Goal: Information Seeking & Learning: Learn about a topic

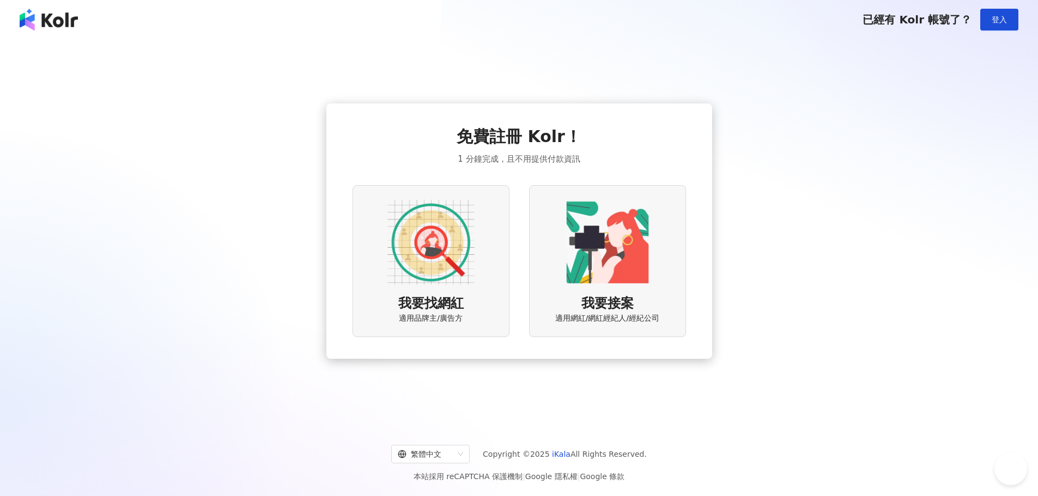
click at [487, 280] on div "我要找網紅 適用品牌主/廣告方" at bounding box center [430, 261] width 157 height 152
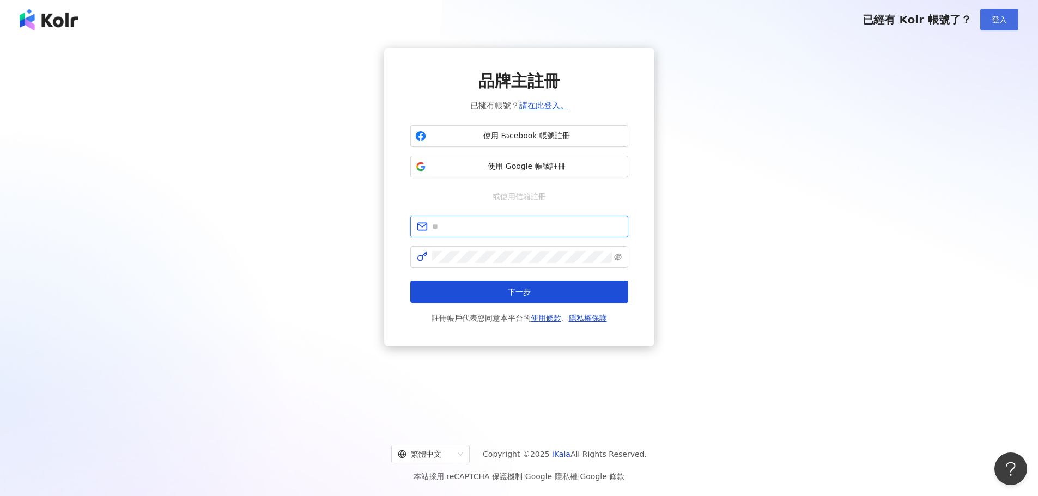
type input "**********"
click at [1003, 18] on span "登入" at bounding box center [998, 19] width 15 height 9
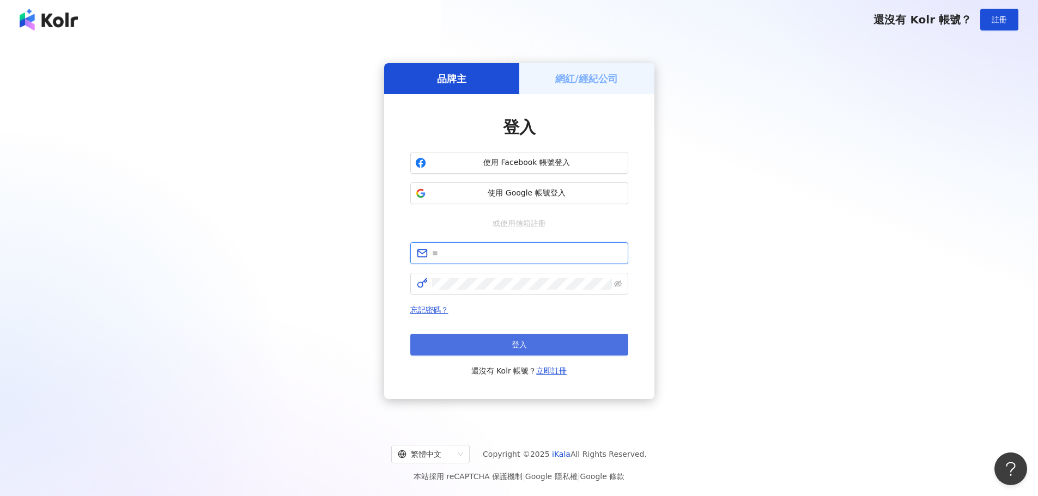
type input "**********"
click at [484, 350] on button "登入" at bounding box center [519, 345] width 218 height 22
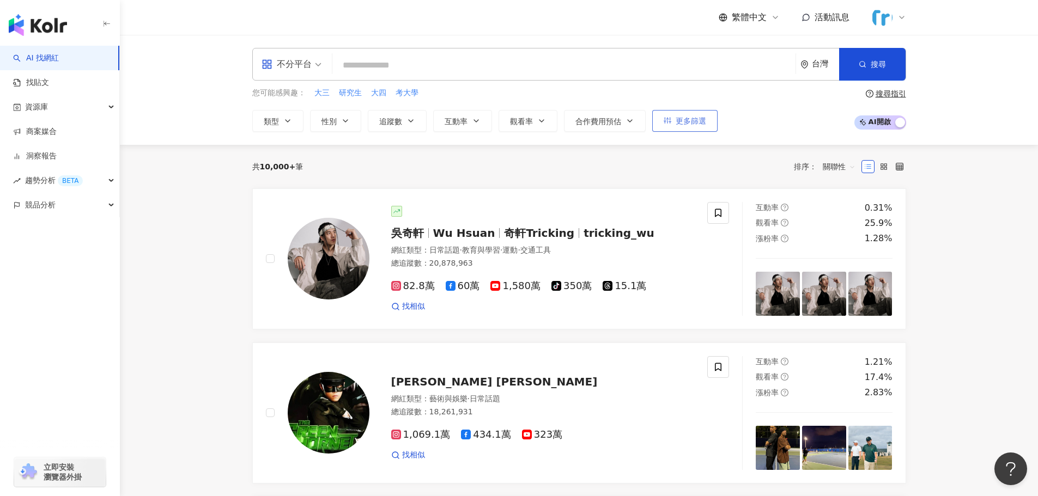
click at [680, 120] on span "更多篩選" at bounding box center [690, 121] width 30 height 9
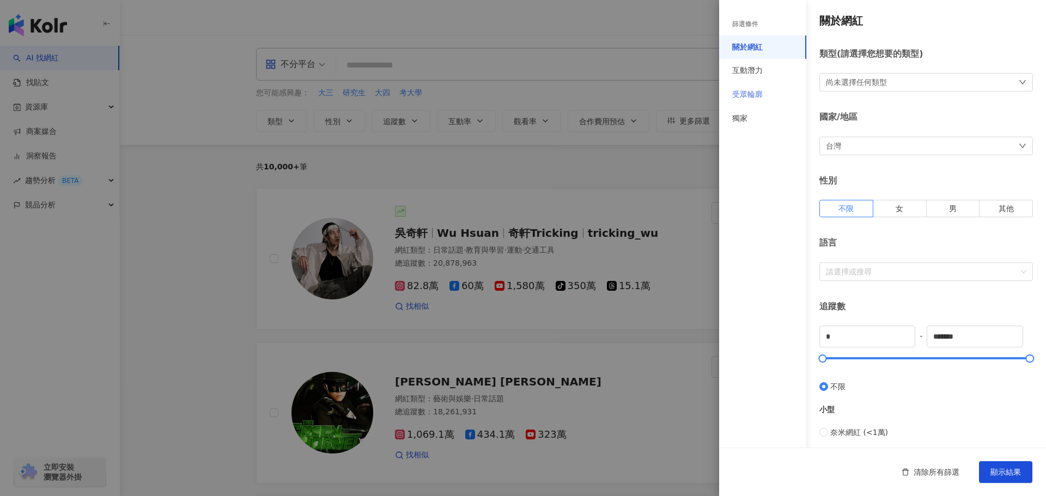
click at [756, 87] on div "受眾輪廓" at bounding box center [762, 95] width 87 height 24
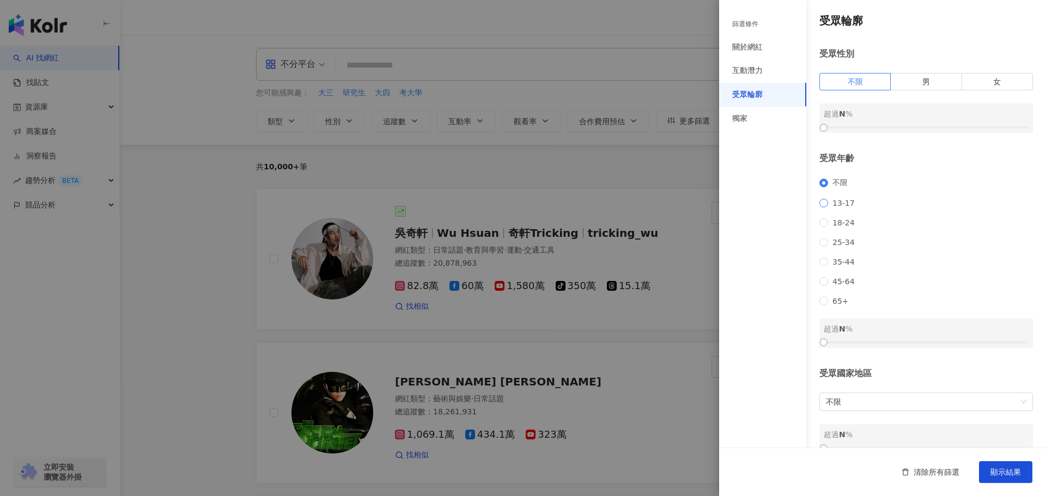
click at [833, 208] on span "13-17" at bounding box center [843, 203] width 31 height 9
click at [861, 346] on div at bounding box center [925, 342] width 205 height 7
drag, startPoint x: 861, startPoint y: 357, endPoint x: 850, endPoint y: 358, distance: 11.5
click at [850, 345] on div at bounding box center [850, 342] width 6 height 6
click at [1002, 475] on span "顯示結果" at bounding box center [1005, 472] width 30 height 9
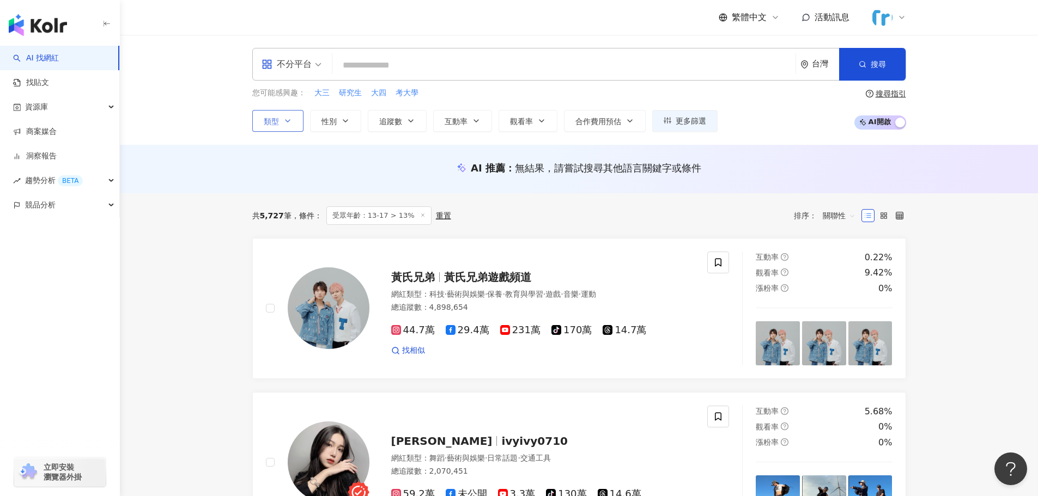
click at [279, 126] on button "類型" at bounding box center [277, 121] width 51 height 22
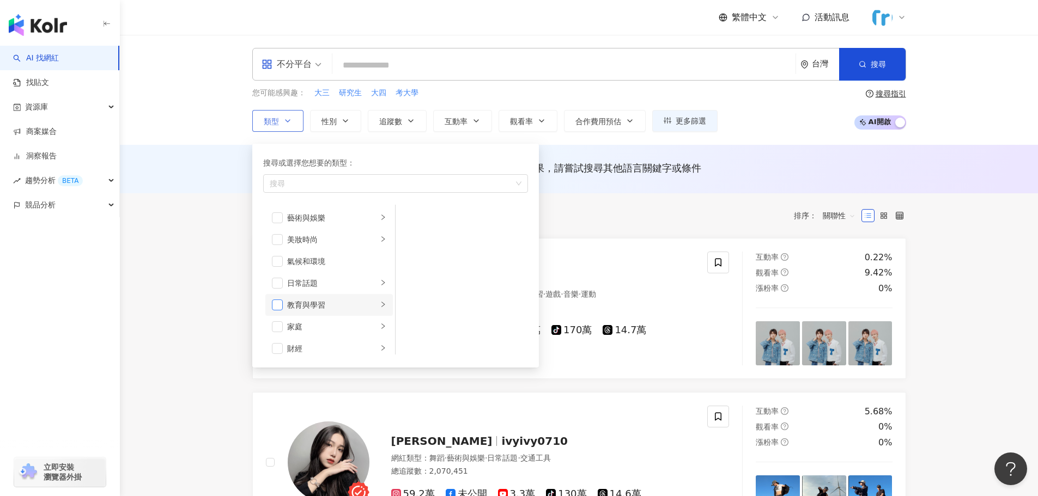
click at [273, 303] on span "button" at bounding box center [277, 305] width 11 height 11
click at [969, 147] on div "AI 推薦 ： 無結果，請嘗試搜尋其他語言關鍵字或條件" at bounding box center [579, 169] width 918 height 48
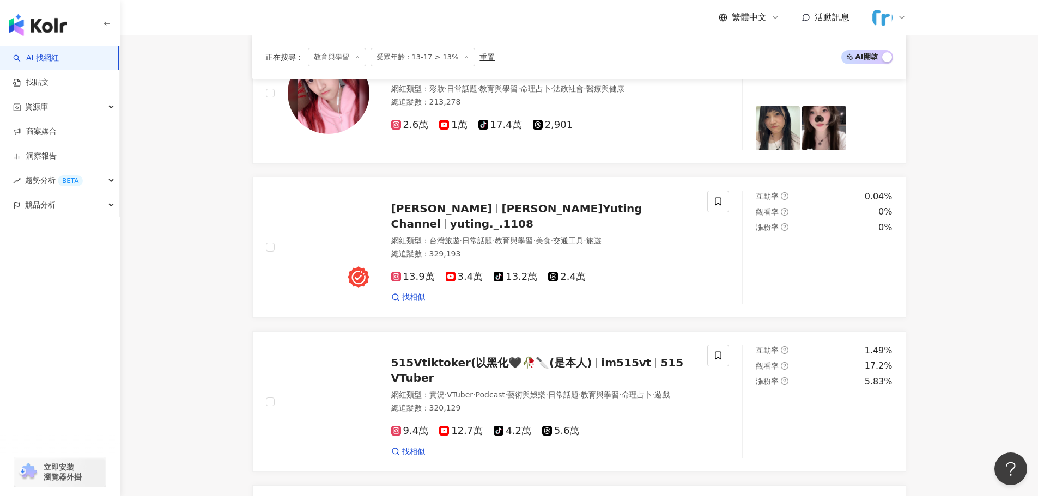
scroll to position [599, 0]
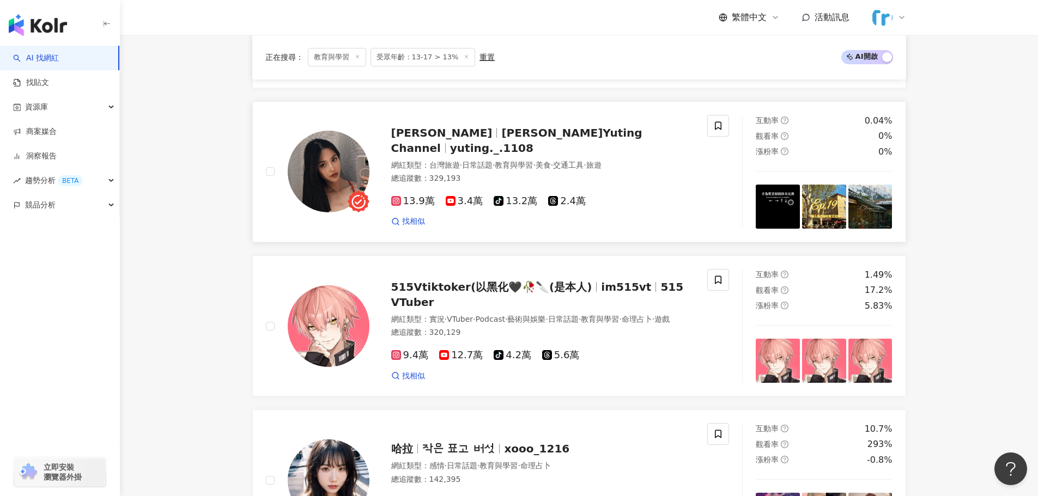
click at [330, 166] on img at bounding box center [329, 172] width 82 height 82
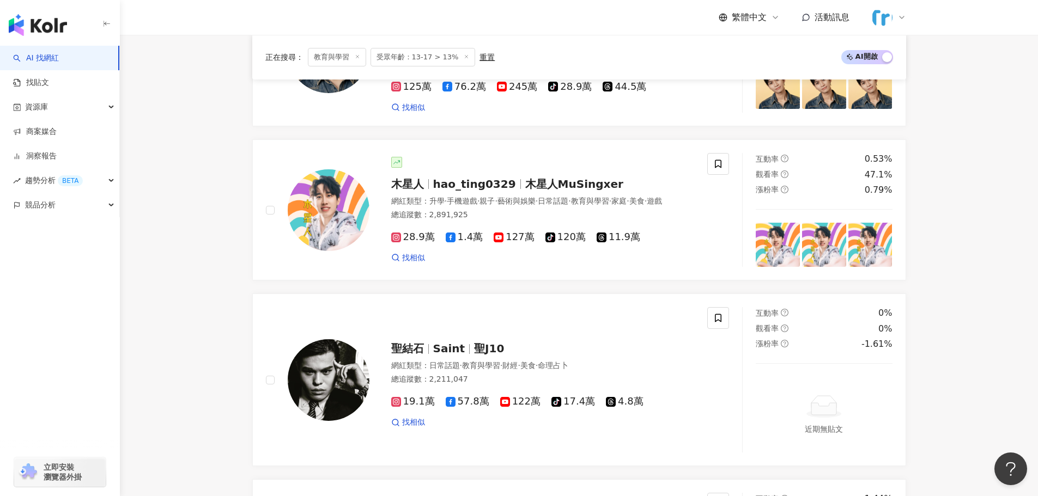
scroll to position [1900, 0]
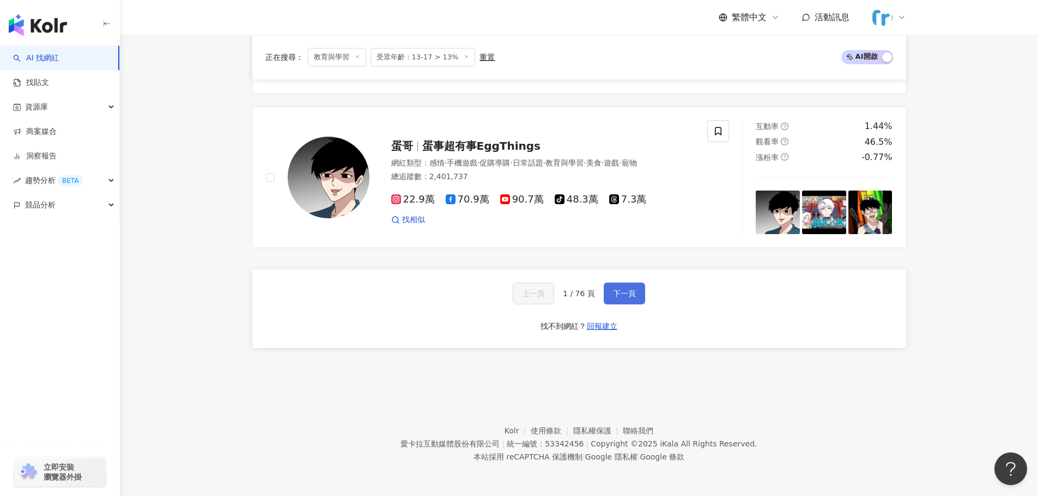
click at [615, 295] on span "下一頁" at bounding box center [624, 293] width 23 height 9
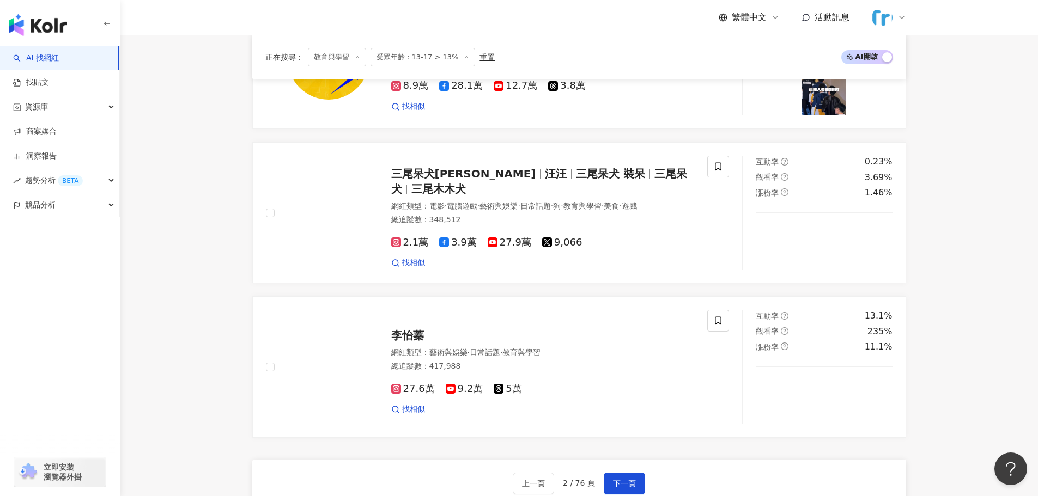
scroll to position [1797, 0]
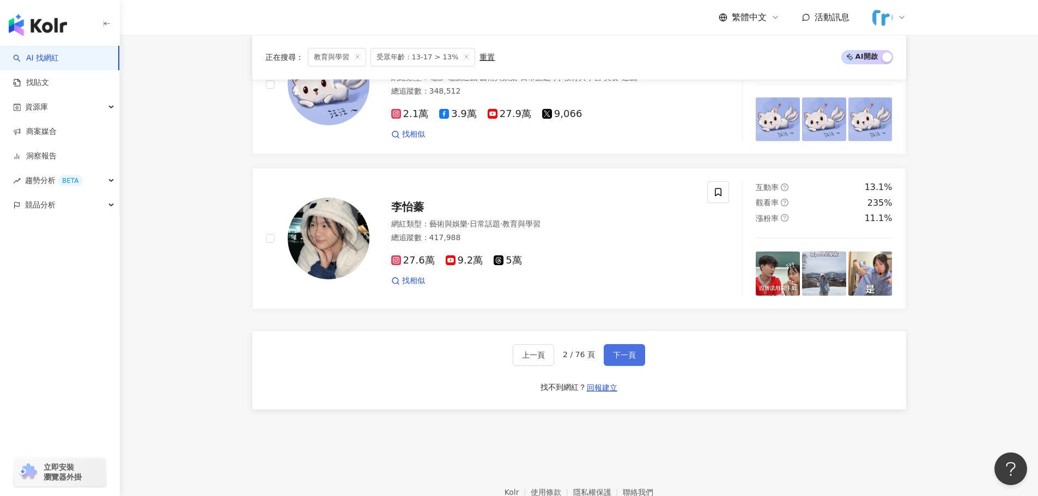
click at [625, 347] on button "下一頁" at bounding box center [623, 355] width 41 height 22
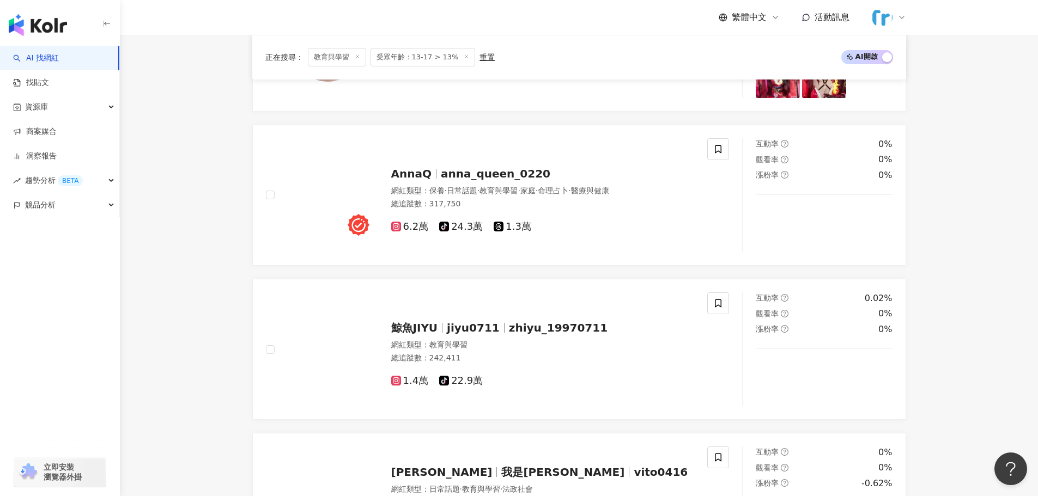
scroll to position [1820, 0]
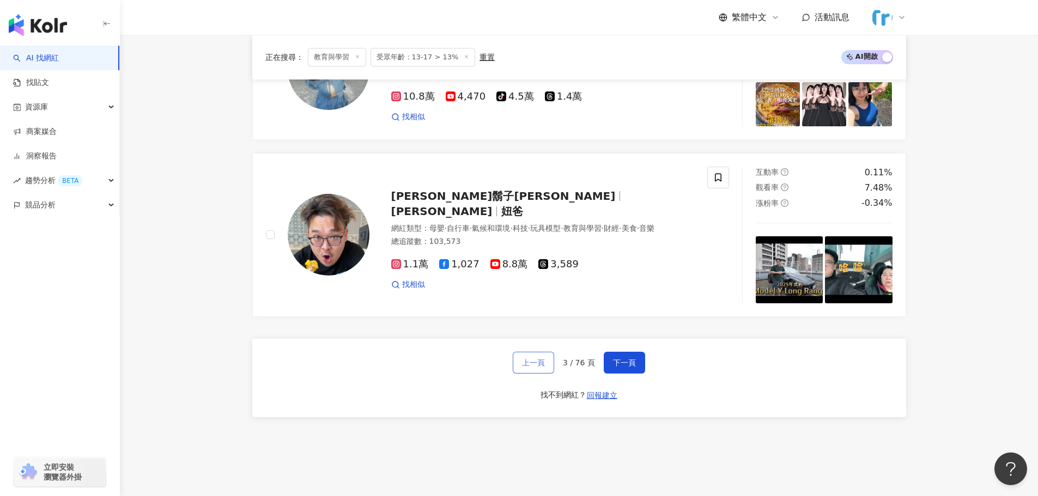
click at [534, 363] on button "上一頁" at bounding box center [532, 363] width 41 height 22
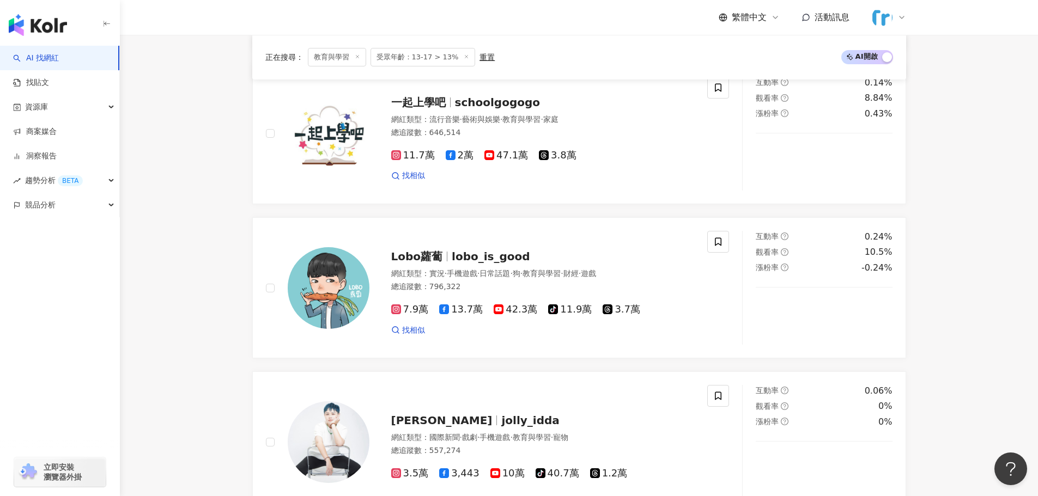
scroll to position [1859, 0]
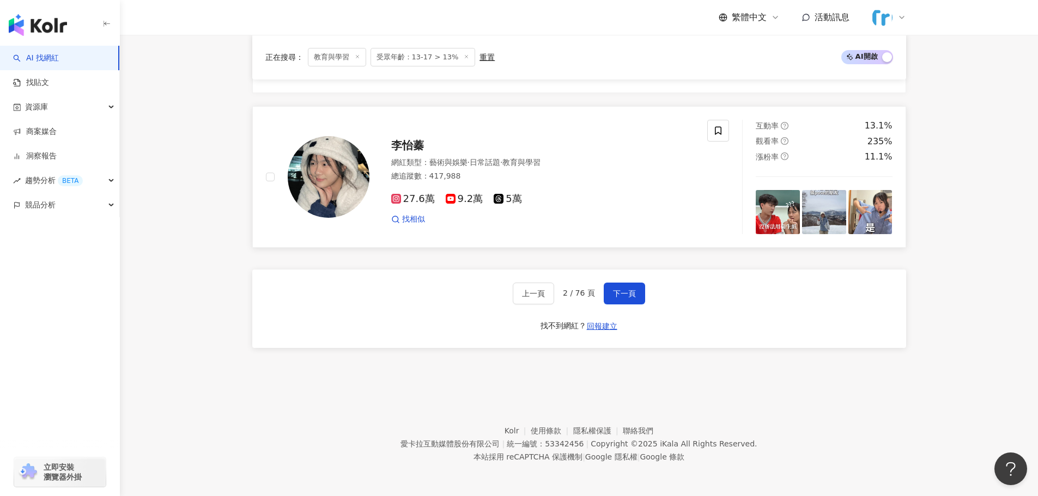
click at [304, 165] on img at bounding box center [329, 177] width 82 height 82
click at [623, 295] on span "下一頁" at bounding box center [624, 293] width 23 height 9
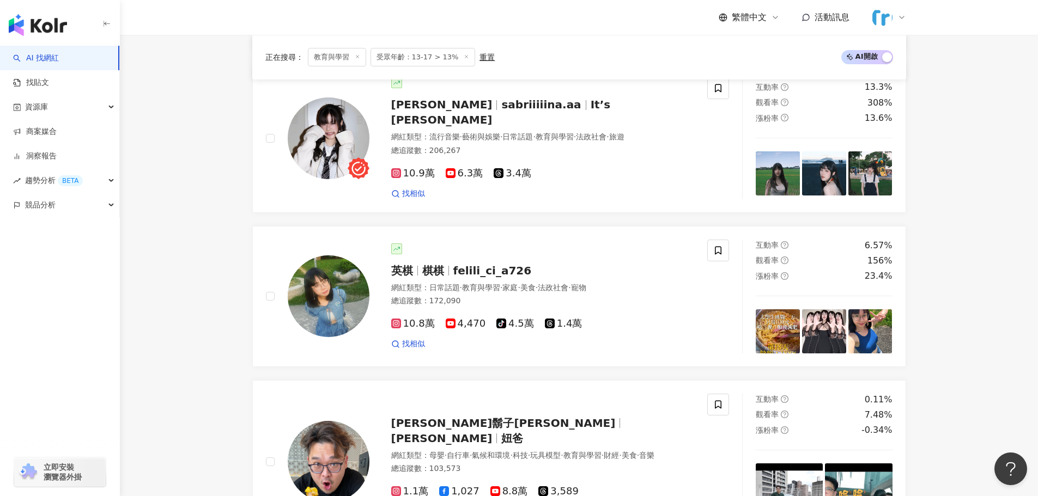
scroll to position [1587, 0]
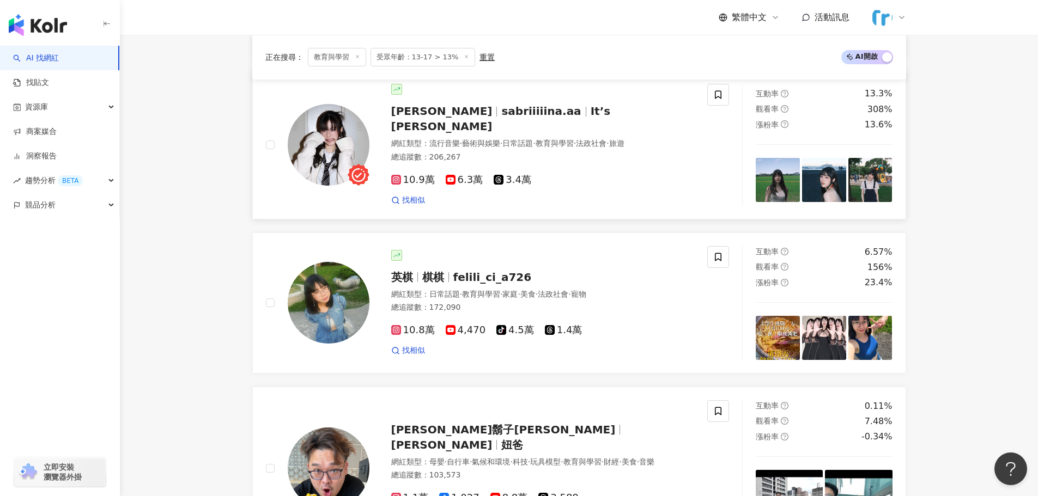
click at [333, 168] on img at bounding box center [329, 145] width 82 height 82
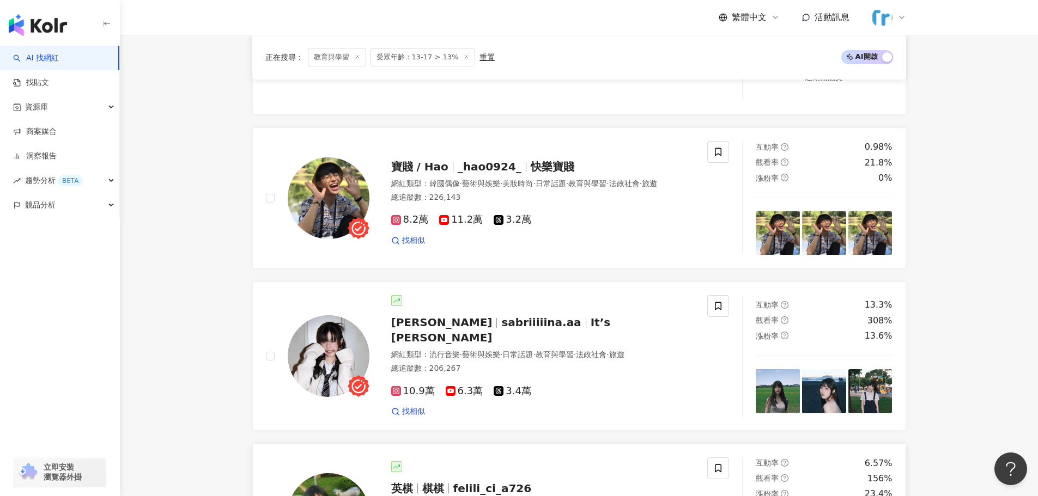
scroll to position [1369, 0]
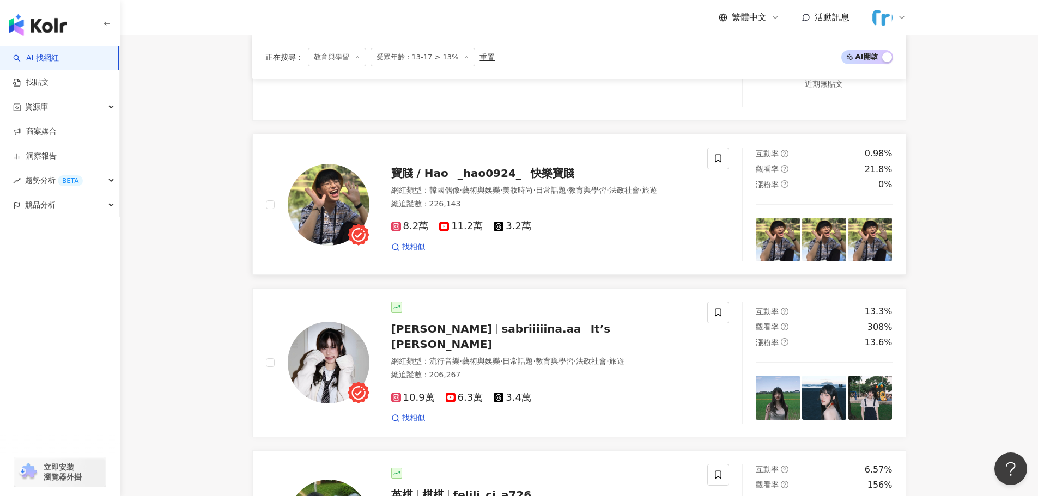
click at [324, 205] on img at bounding box center [329, 205] width 82 height 82
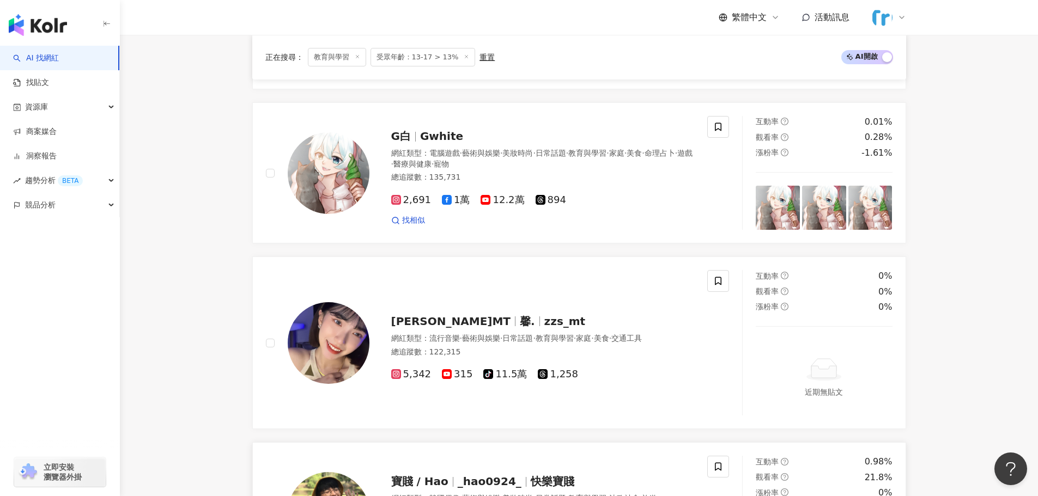
scroll to position [1042, 0]
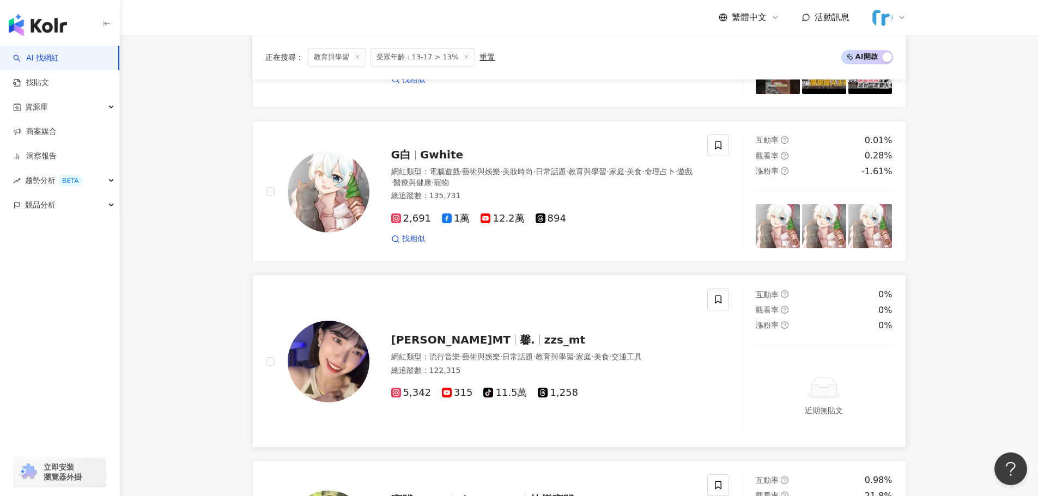
click at [338, 361] on img at bounding box center [329, 362] width 82 height 82
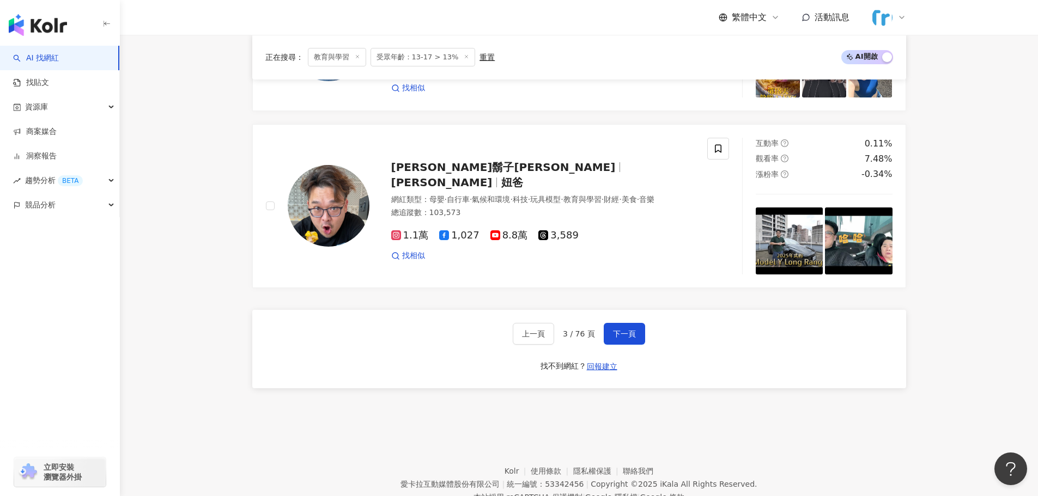
scroll to position [1882, 0]
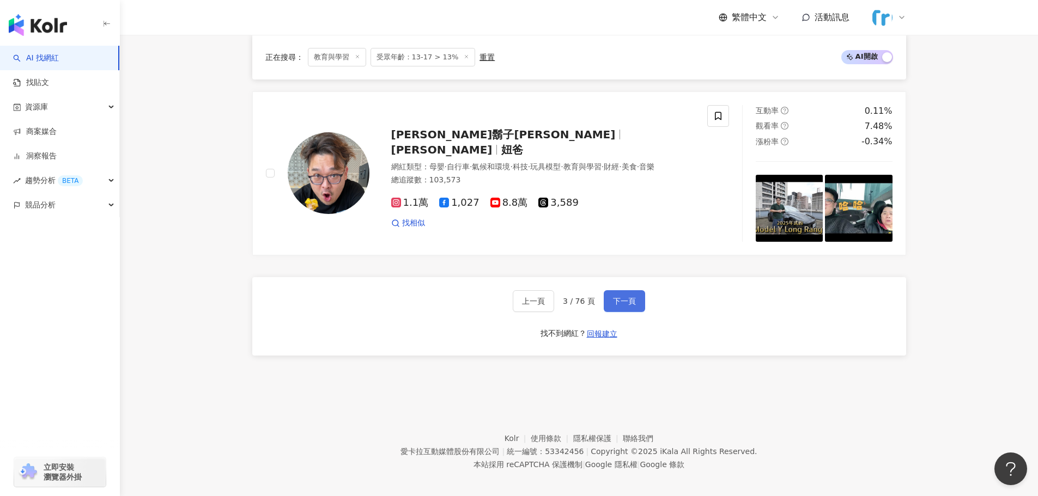
click at [633, 297] on span "下一頁" at bounding box center [624, 301] width 23 height 9
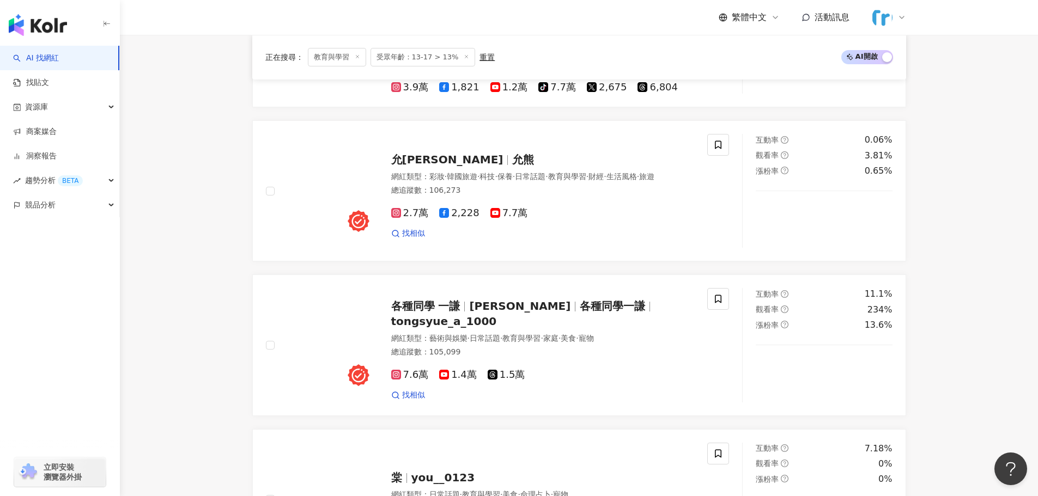
scroll to position [327, 0]
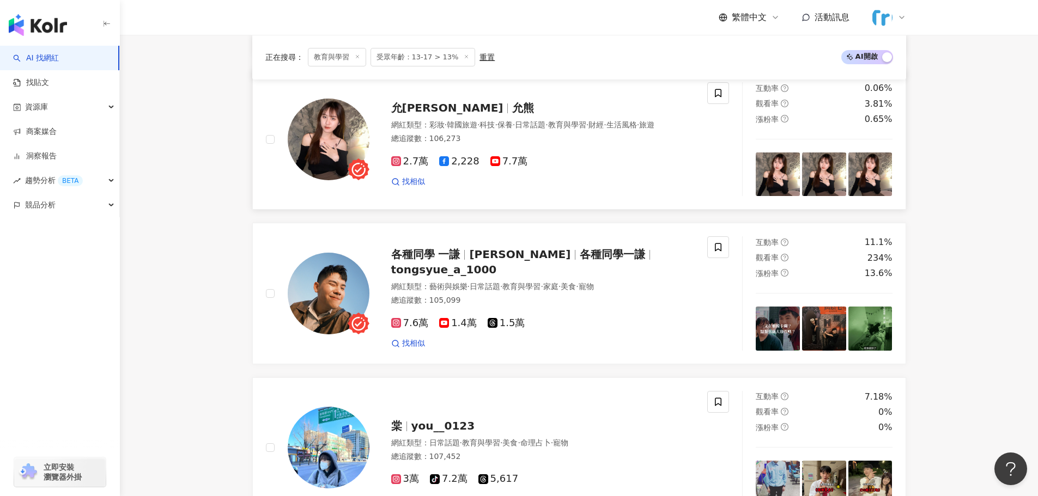
click at [332, 151] on img at bounding box center [329, 140] width 82 height 82
click at [331, 300] on img at bounding box center [329, 294] width 82 height 82
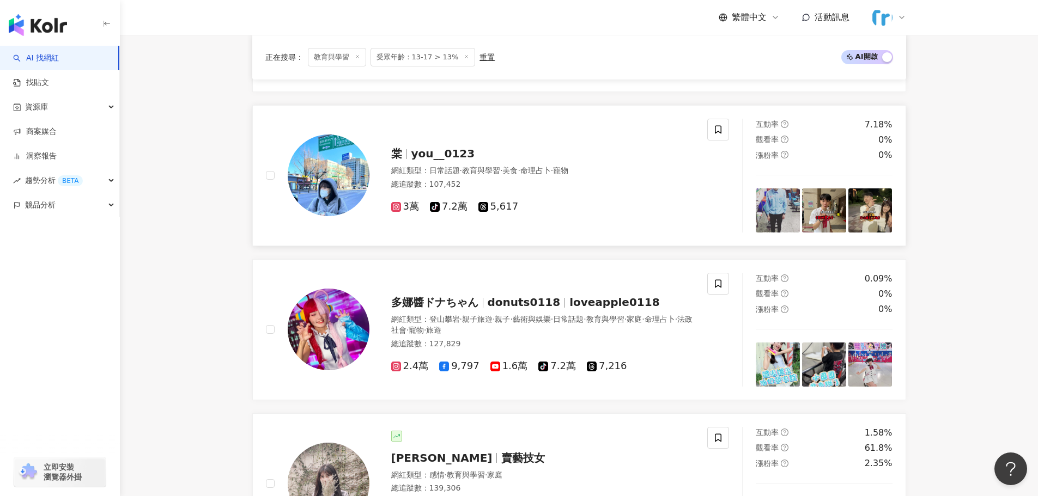
click at [338, 193] on img at bounding box center [329, 176] width 82 height 82
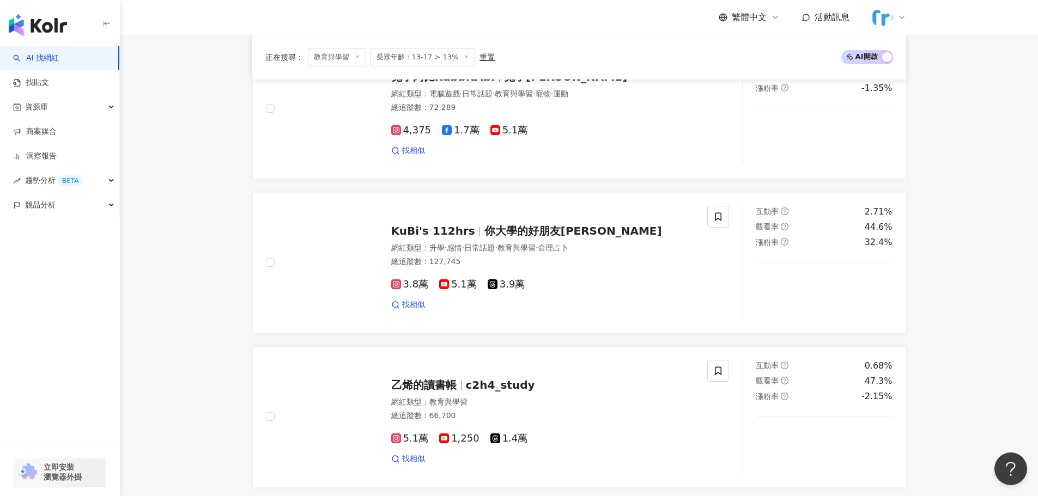
scroll to position [1852, 0]
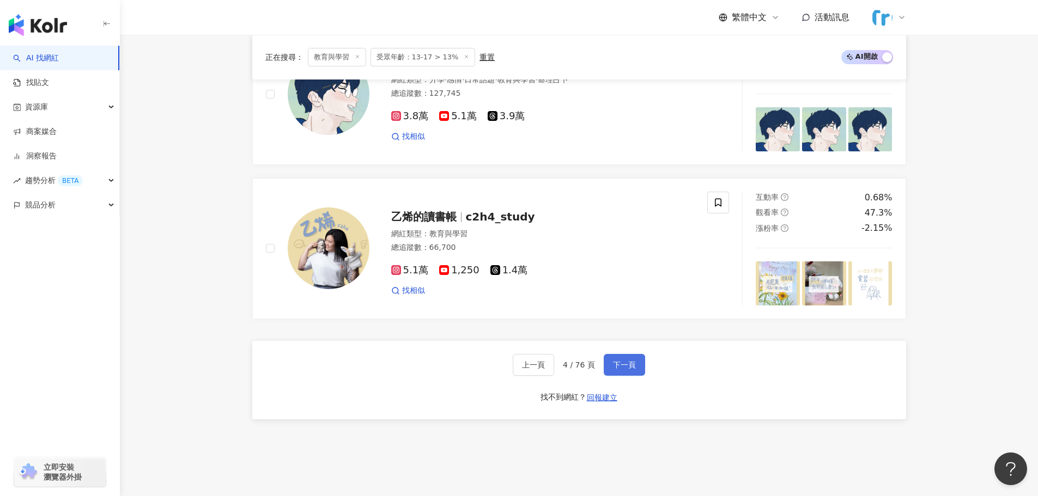
drag, startPoint x: 621, startPoint y: 380, endPoint x: 616, endPoint y: 355, distance: 26.1
click at [619, 376] on button "下一頁" at bounding box center [623, 365] width 41 height 22
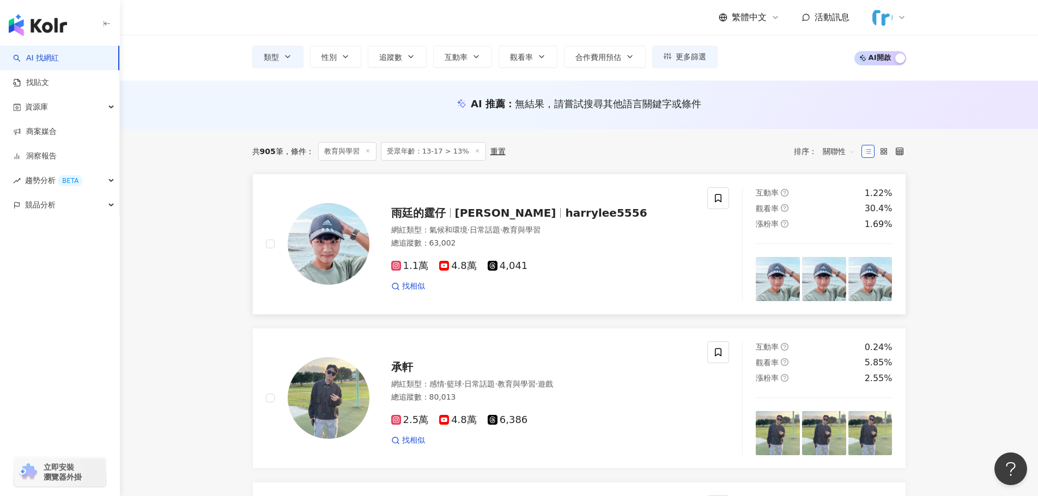
scroll to position [163, 0]
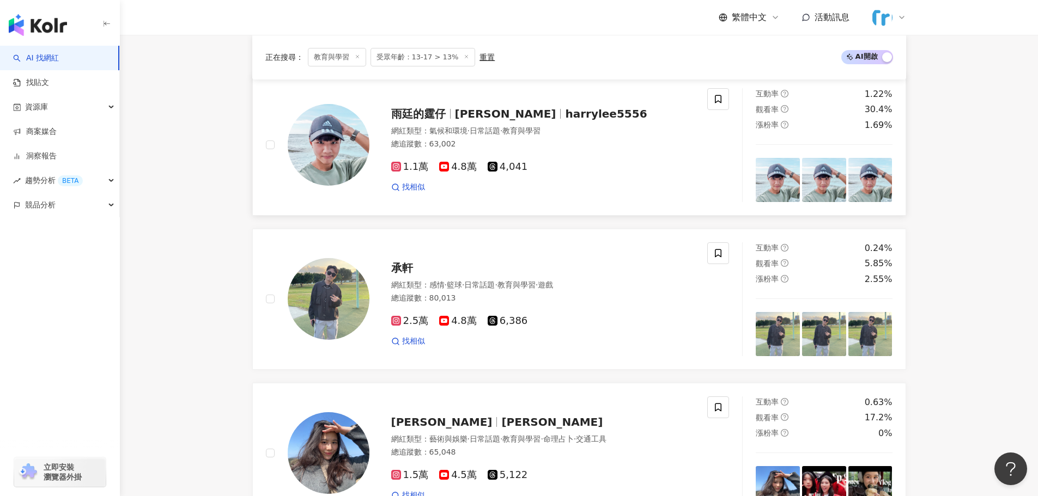
click at [335, 152] on img at bounding box center [329, 145] width 82 height 82
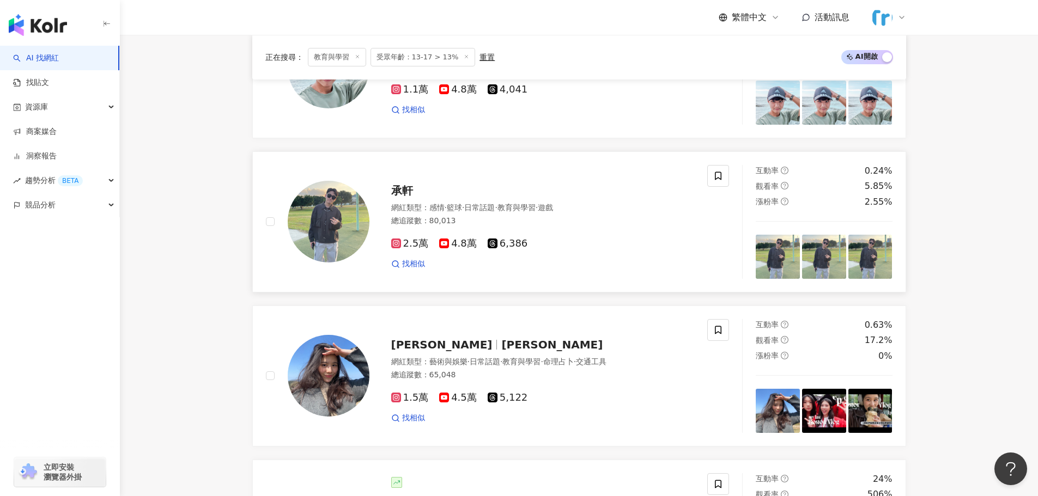
scroll to position [436, 0]
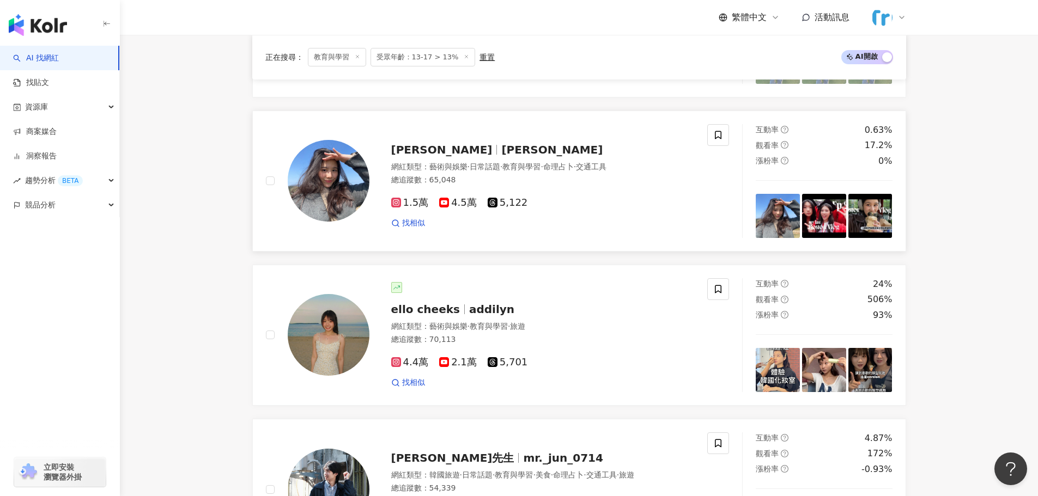
click at [341, 182] on img at bounding box center [329, 181] width 82 height 82
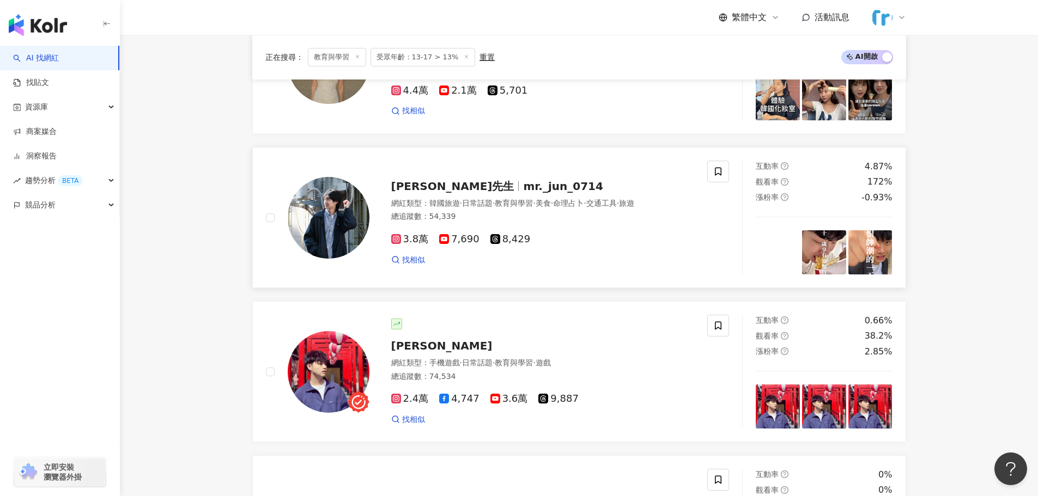
scroll to position [708, 0]
click at [339, 232] on img at bounding box center [329, 217] width 82 height 82
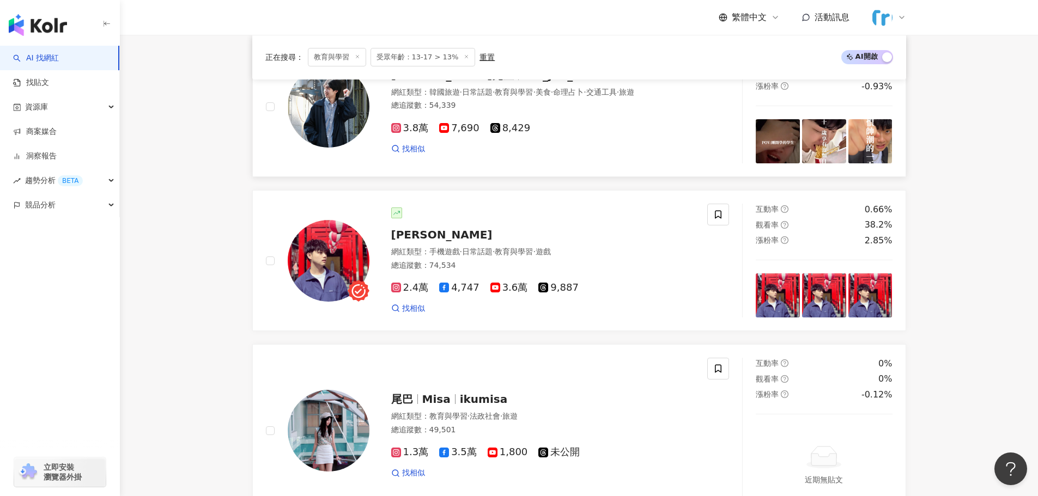
scroll to position [980, 0]
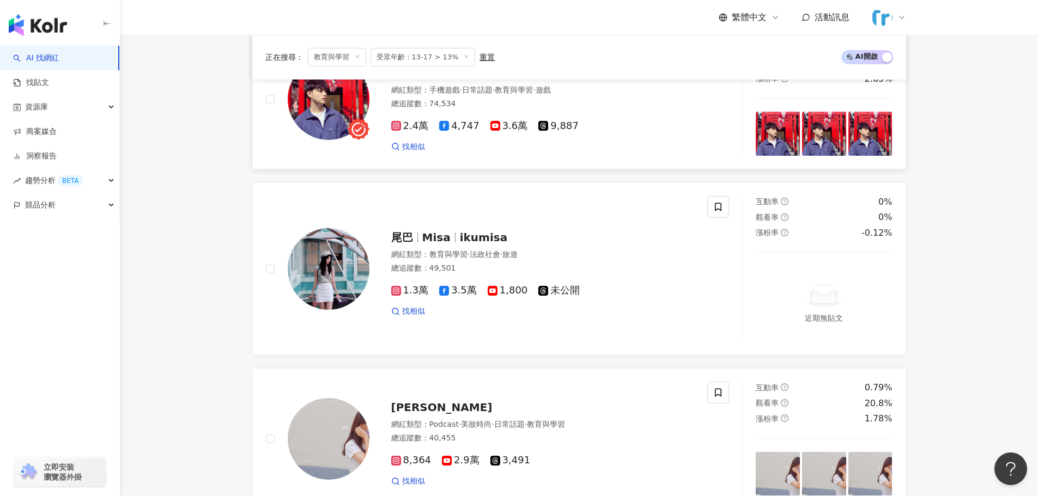
click at [332, 111] on img at bounding box center [329, 99] width 82 height 82
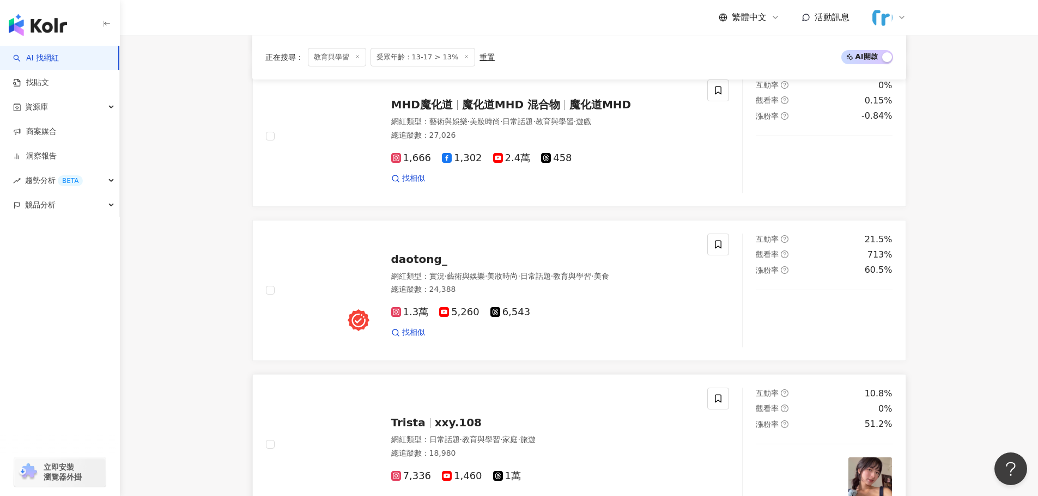
scroll to position [1797, 0]
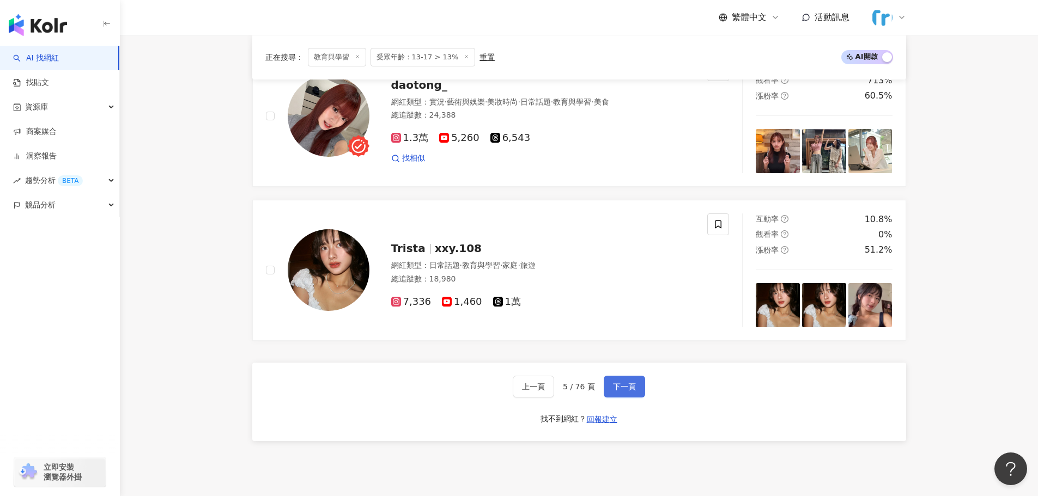
click at [626, 386] on span "下一頁" at bounding box center [624, 386] width 23 height 9
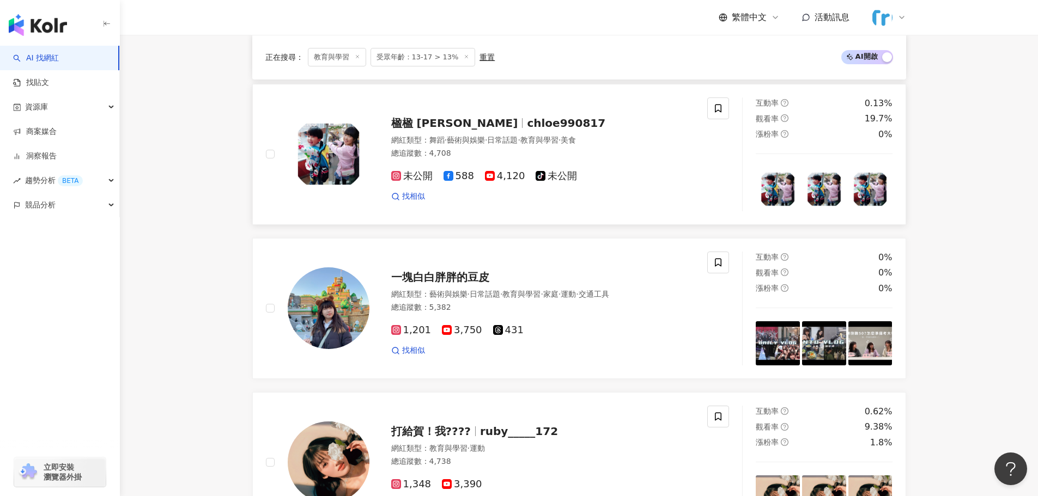
scroll to position [381, 0]
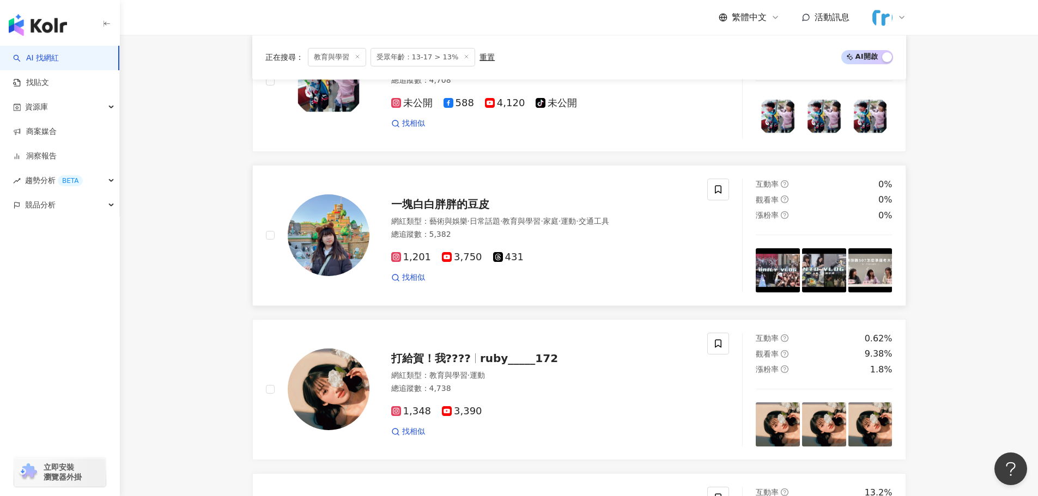
click at [327, 242] on img at bounding box center [329, 235] width 82 height 82
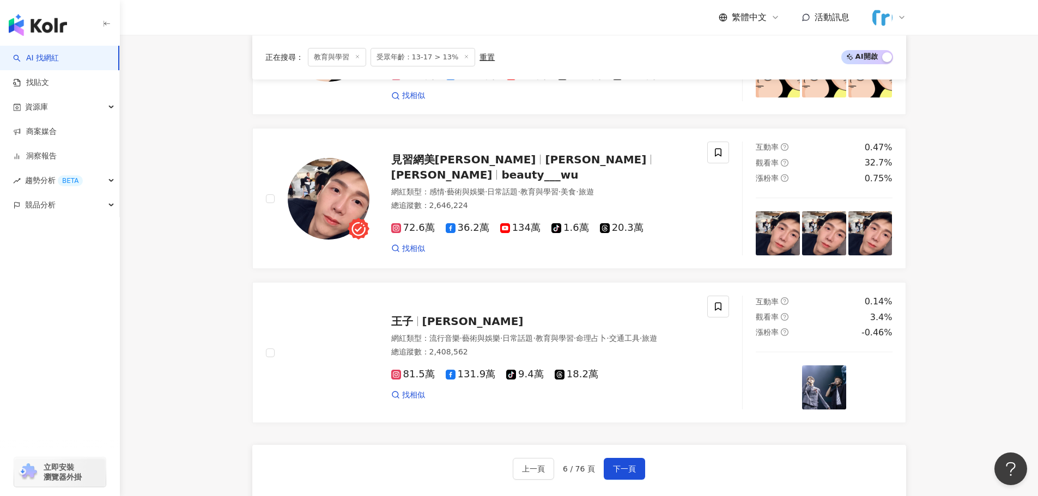
scroll to position [1797, 0]
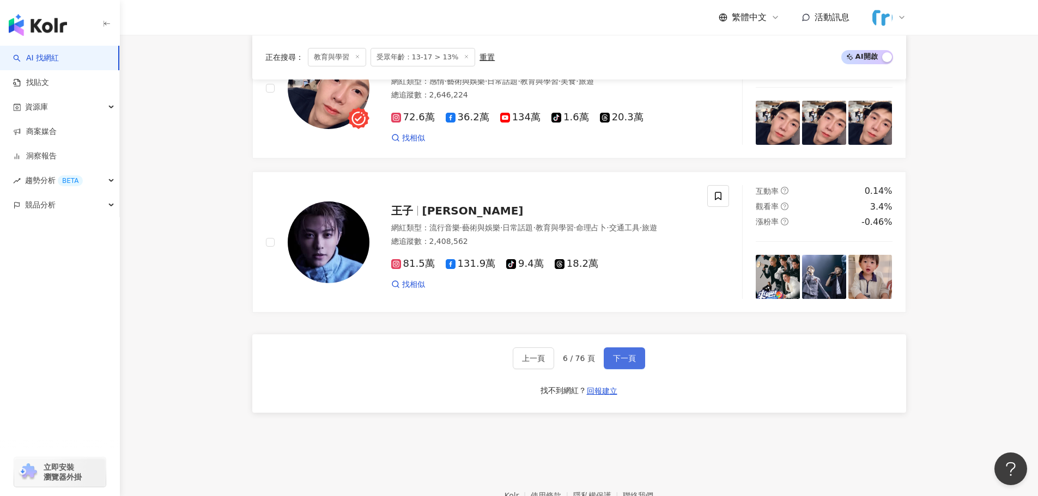
click at [625, 354] on span "下一頁" at bounding box center [624, 358] width 23 height 9
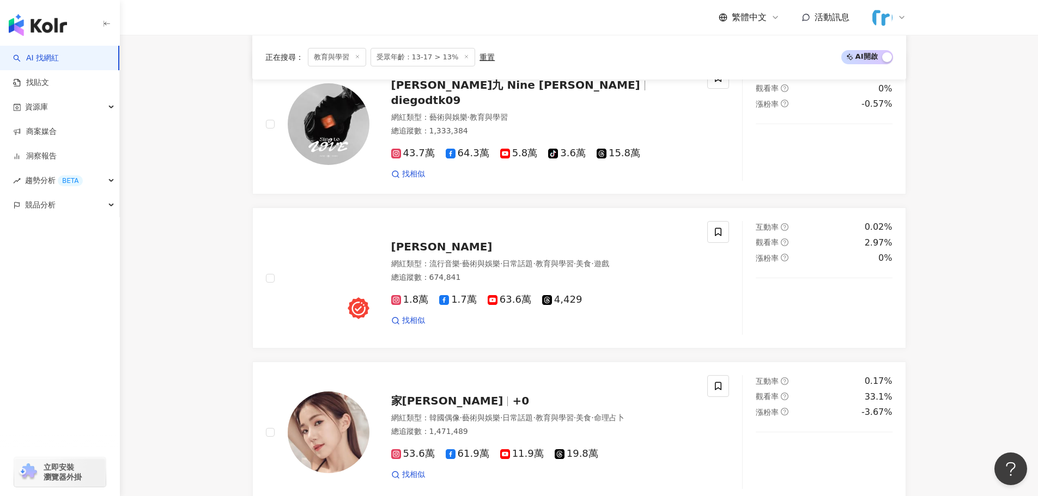
scroll to position [1471, 0]
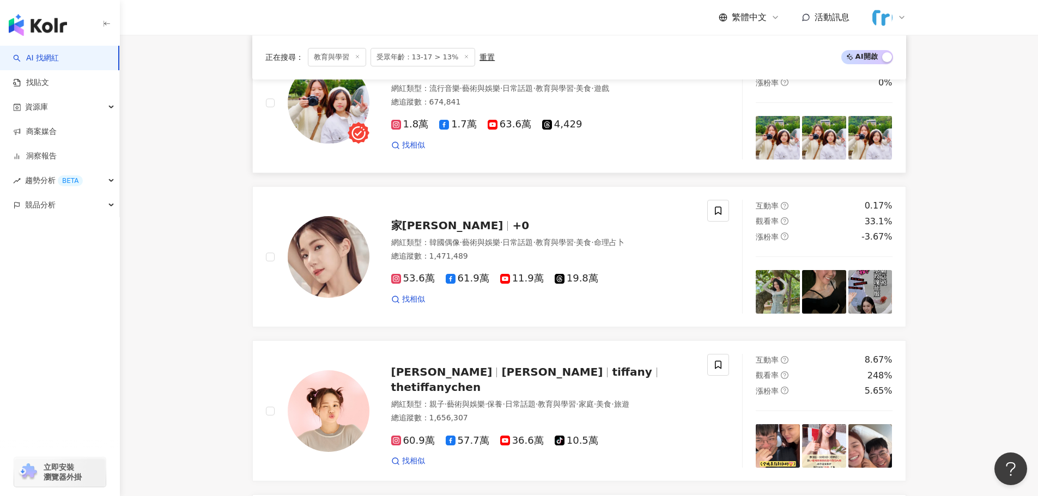
click at [321, 117] on img at bounding box center [329, 103] width 82 height 82
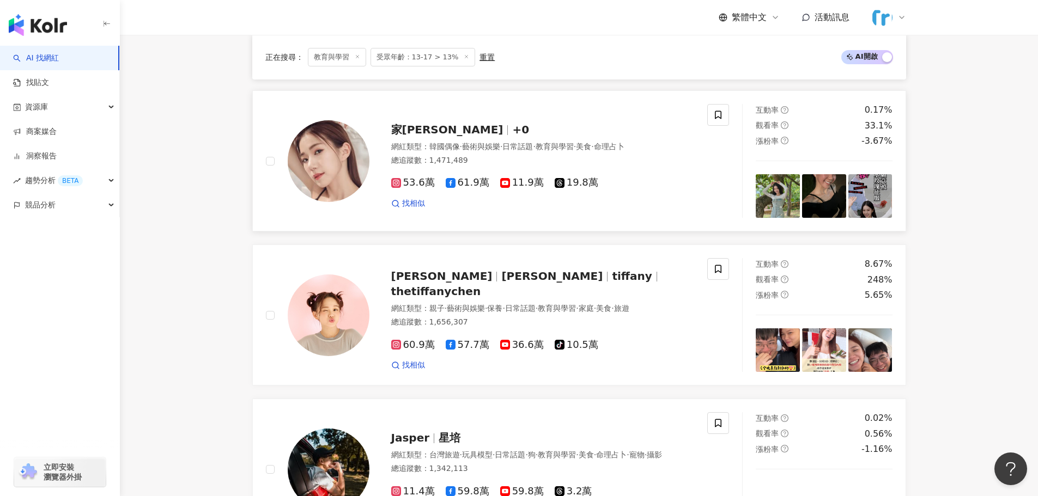
scroll to position [1688, 0]
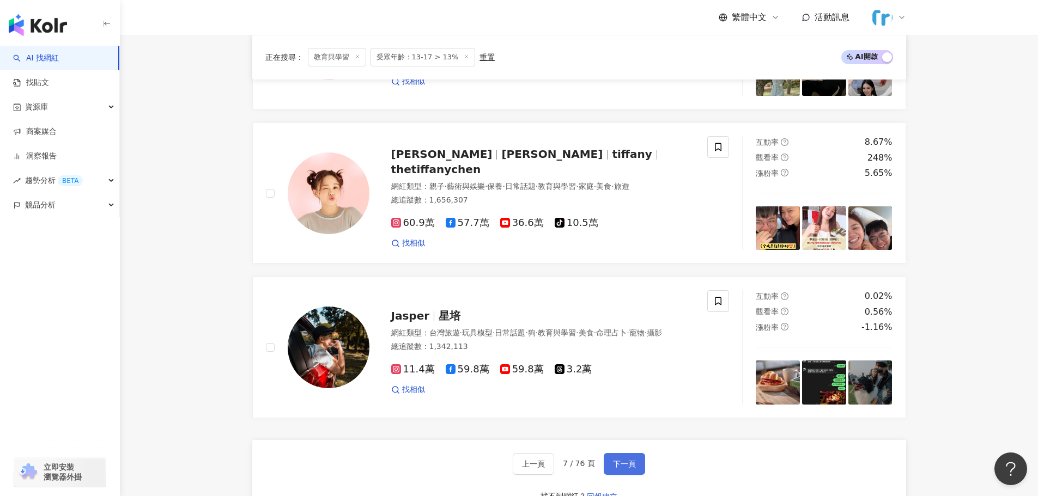
click at [621, 468] on span "下一頁" at bounding box center [624, 464] width 23 height 9
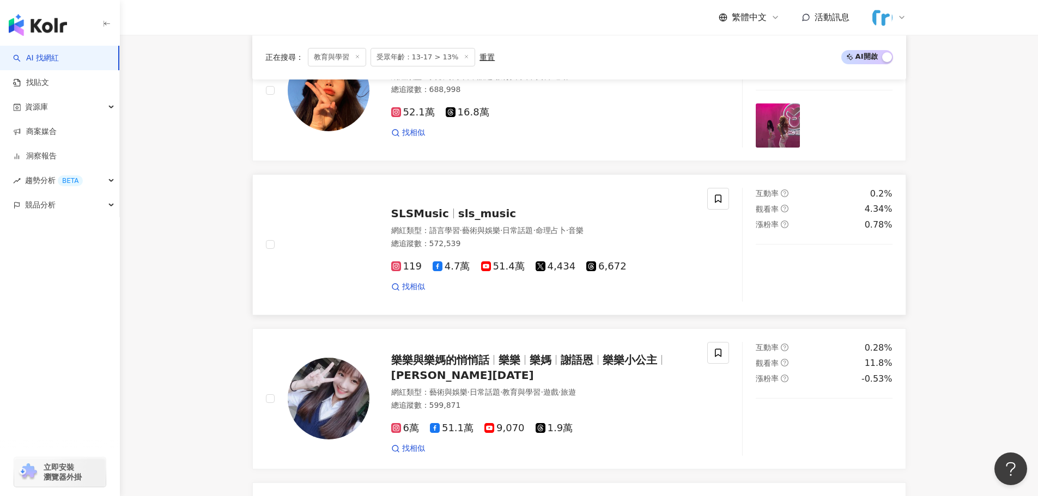
scroll to position [163, 0]
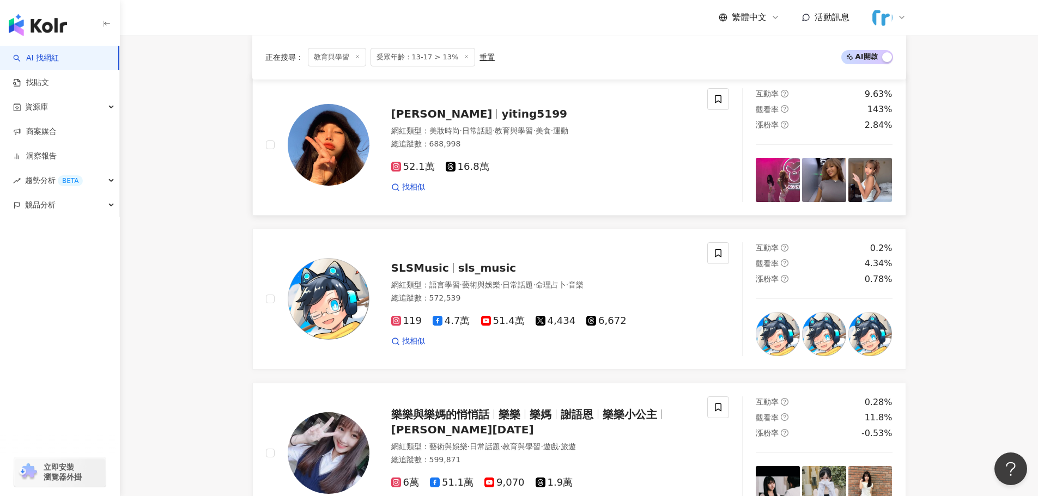
click at [325, 151] on img at bounding box center [329, 145] width 82 height 82
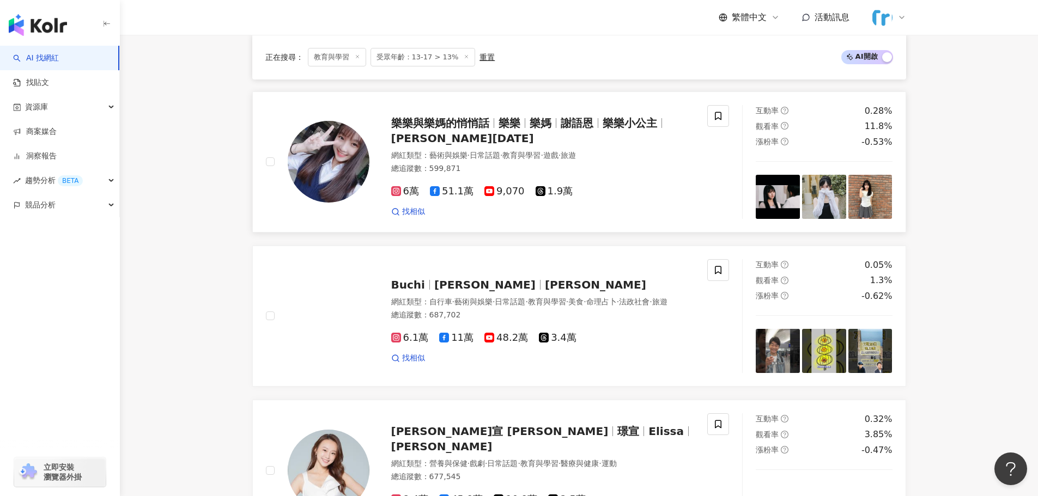
scroll to position [599, 0]
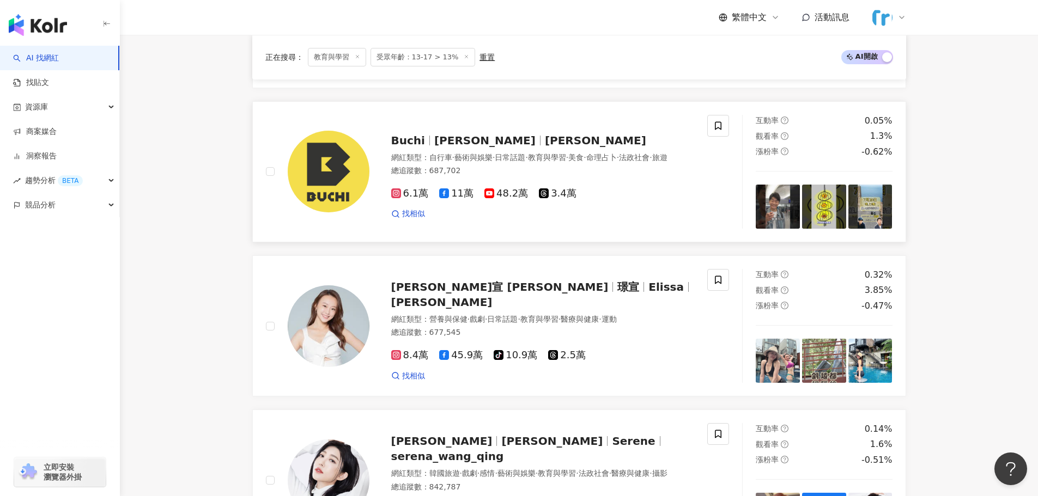
click at [327, 158] on img at bounding box center [329, 172] width 82 height 82
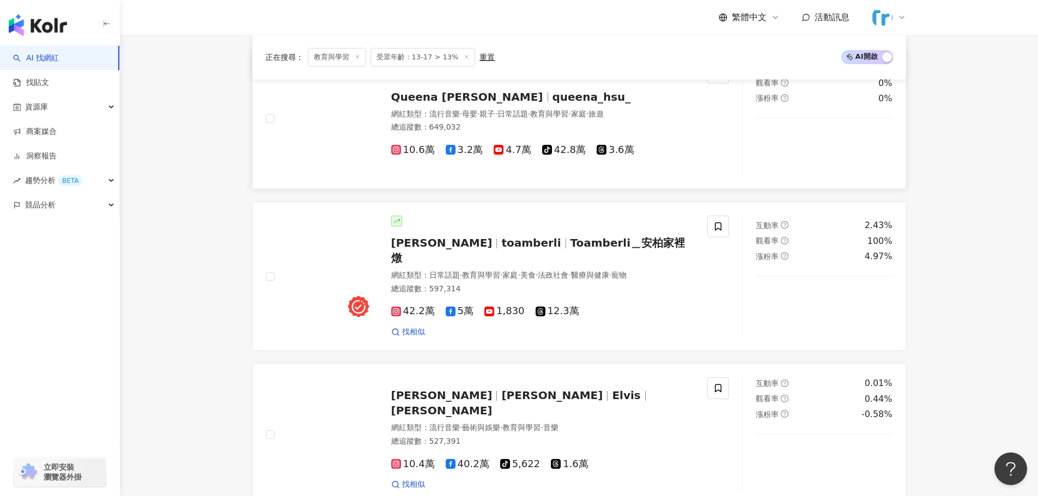
scroll to position [1525, 0]
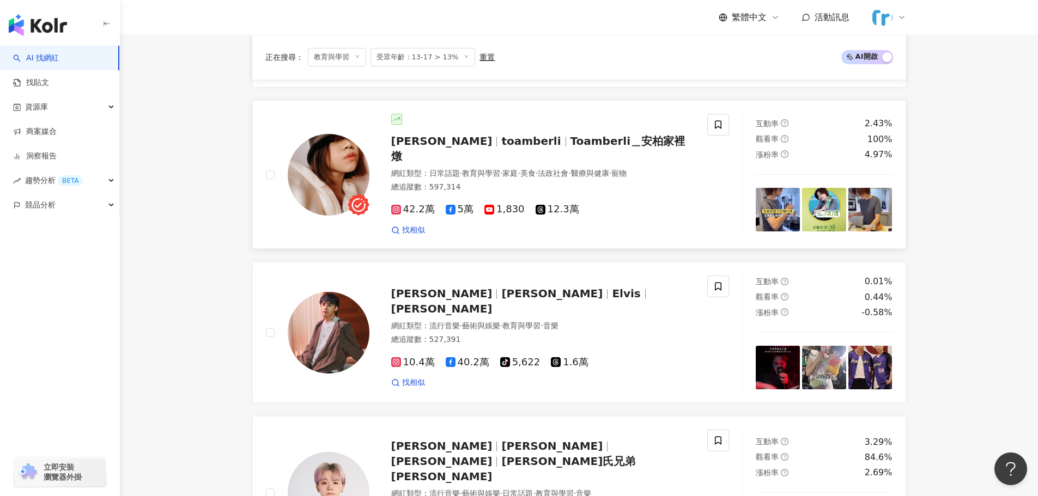
click at [330, 177] on img at bounding box center [329, 175] width 82 height 82
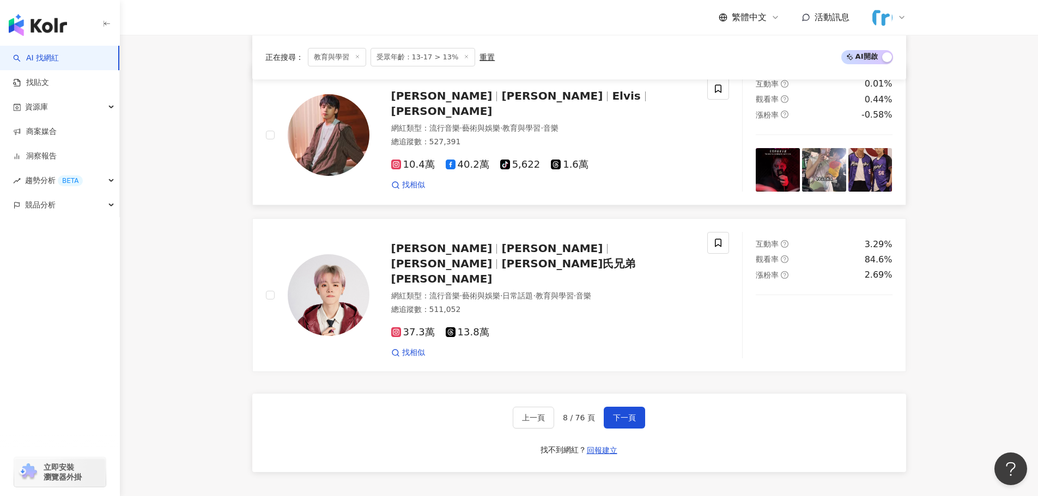
scroll to position [1743, 0]
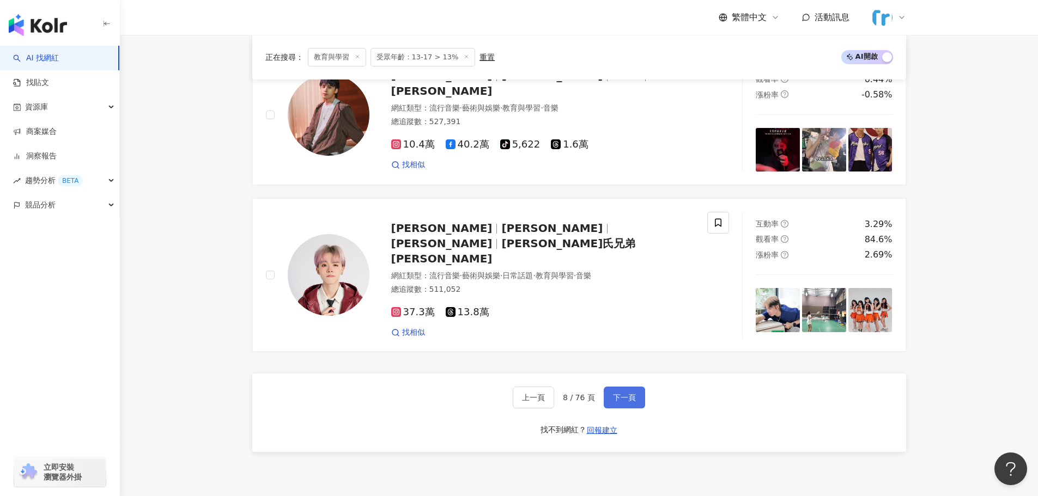
click at [618, 393] on span "下一頁" at bounding box center [624, 397] width 23 height 9
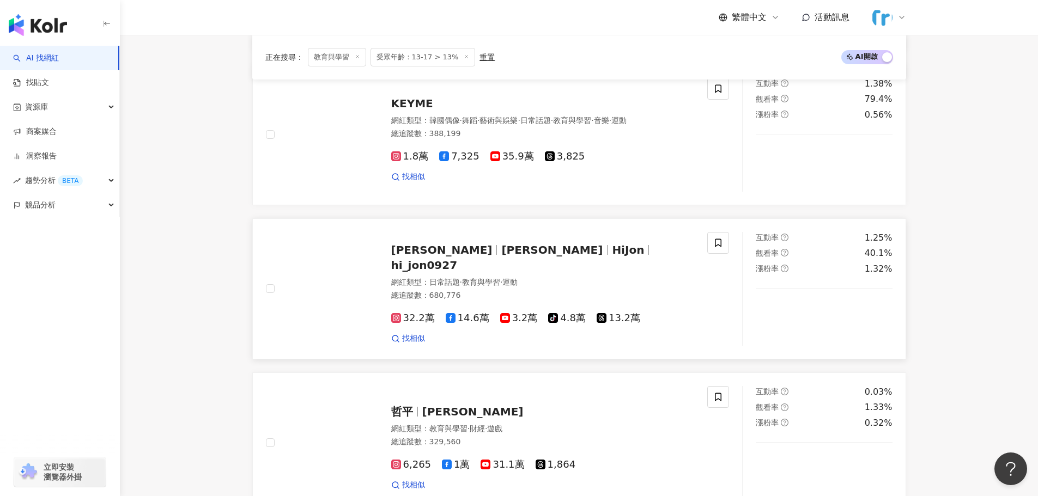
scroll to position [545, 0]
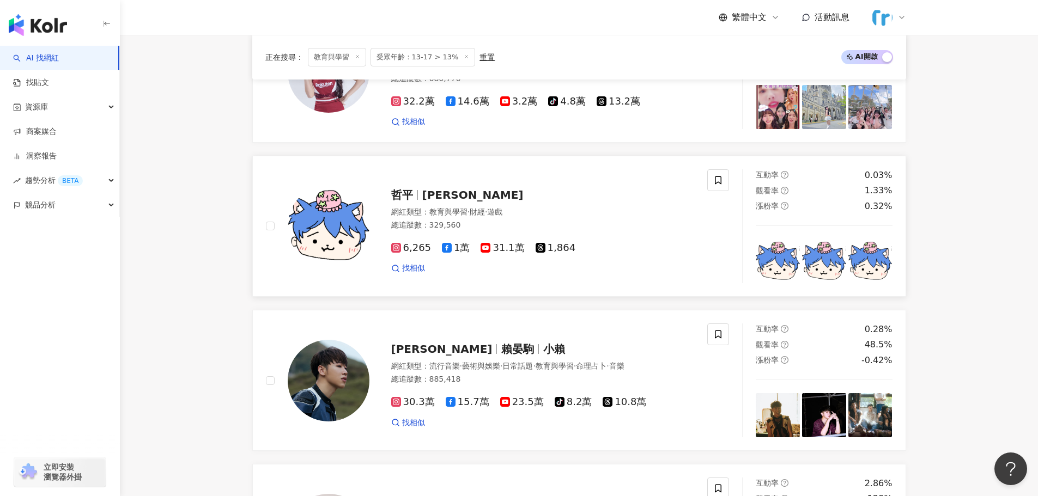
click at [320, 235] on img at bounding box center [329, 226] width 82 height 82
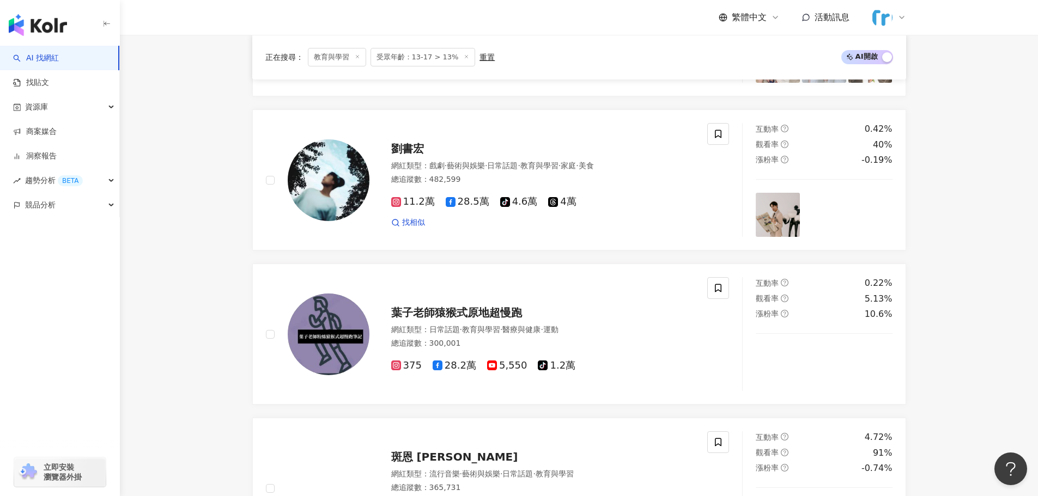
scroll to position [1579, 0]
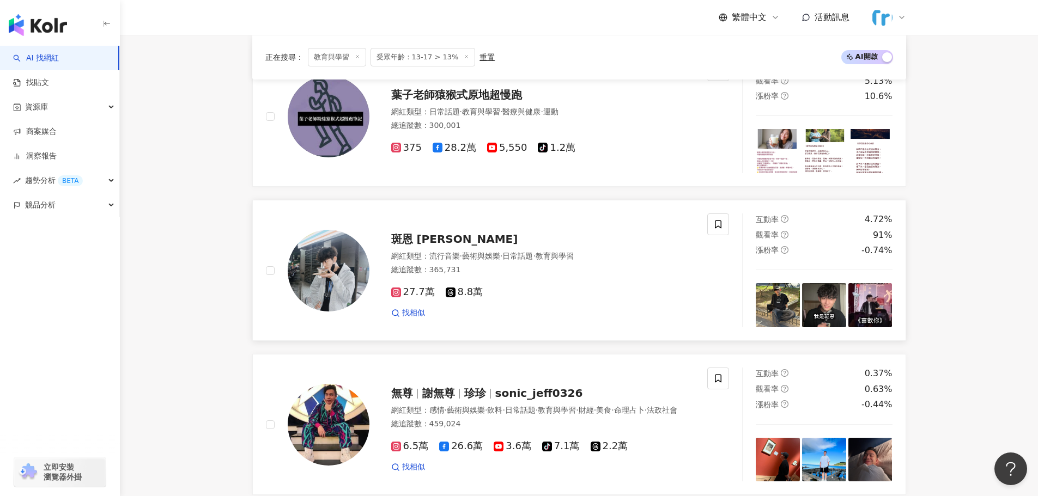
click at [335, 261] on img at bounding box center [329, 271] width 82 height 82
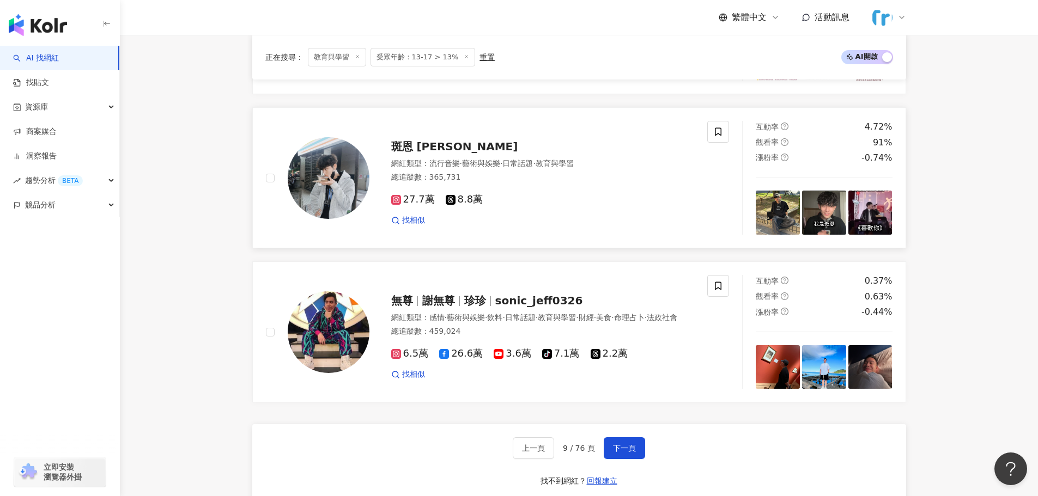
scroll to position [1827, 0]
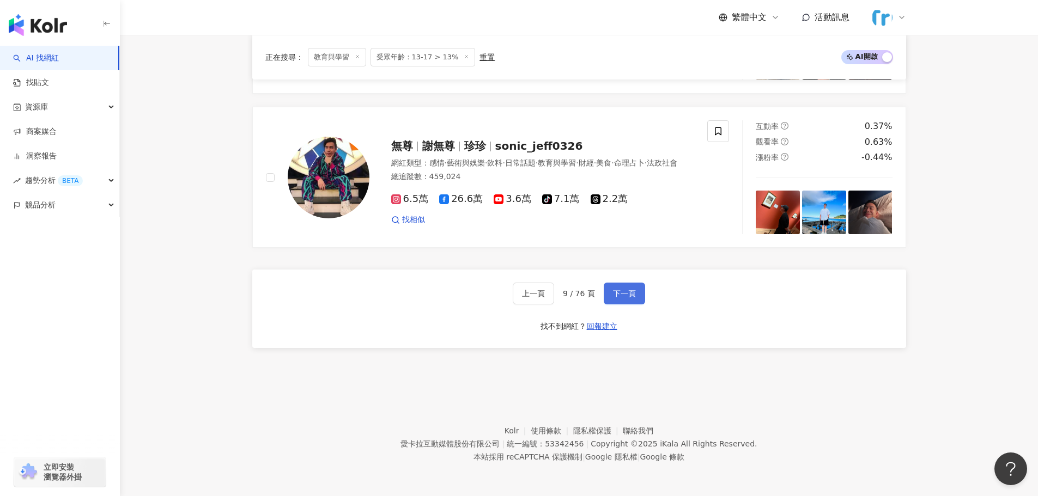
click at [629, 296] on span "下一頁" at bounding box center [624, 293] width 23 height 9
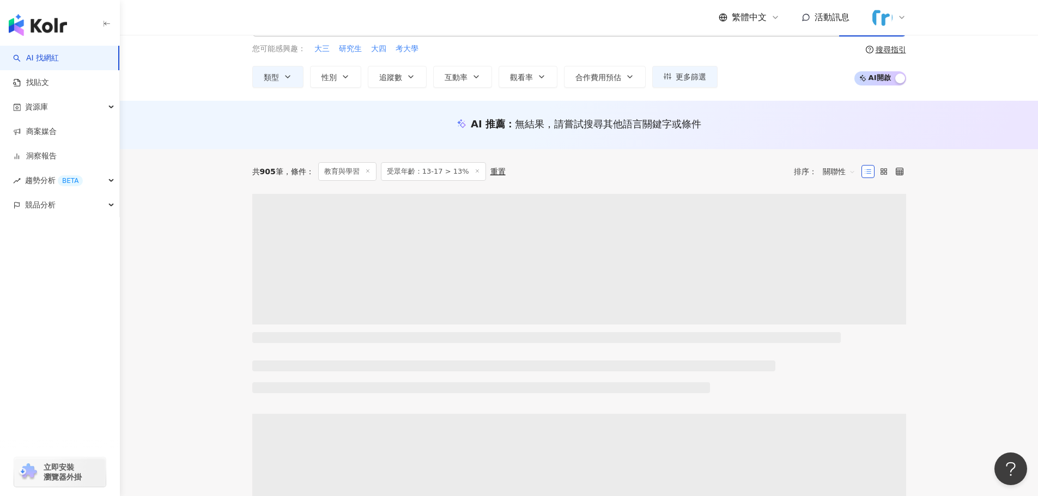
scroll to position [0, 0]
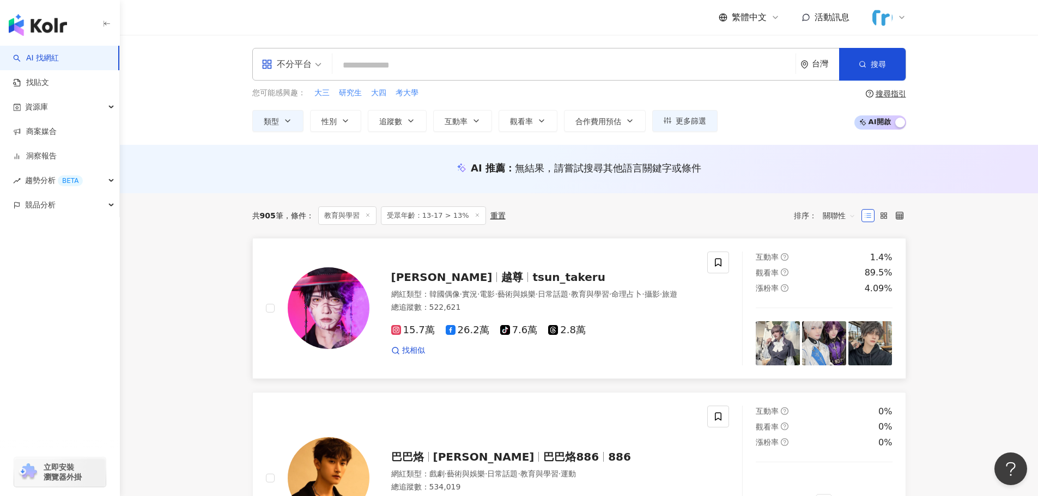
click at [357, 306] on img at bounding box center [329, 308] width 82 height 82
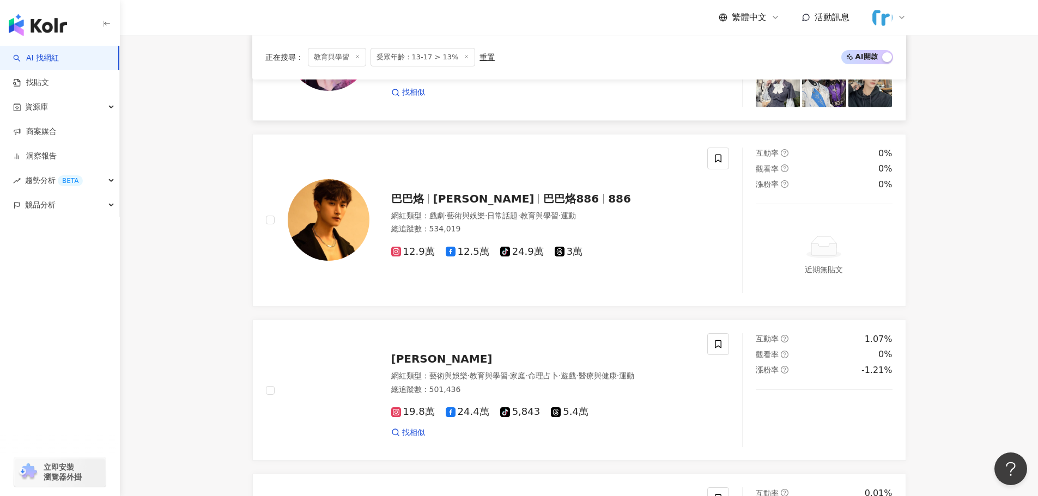
scroll to position [272, 0]
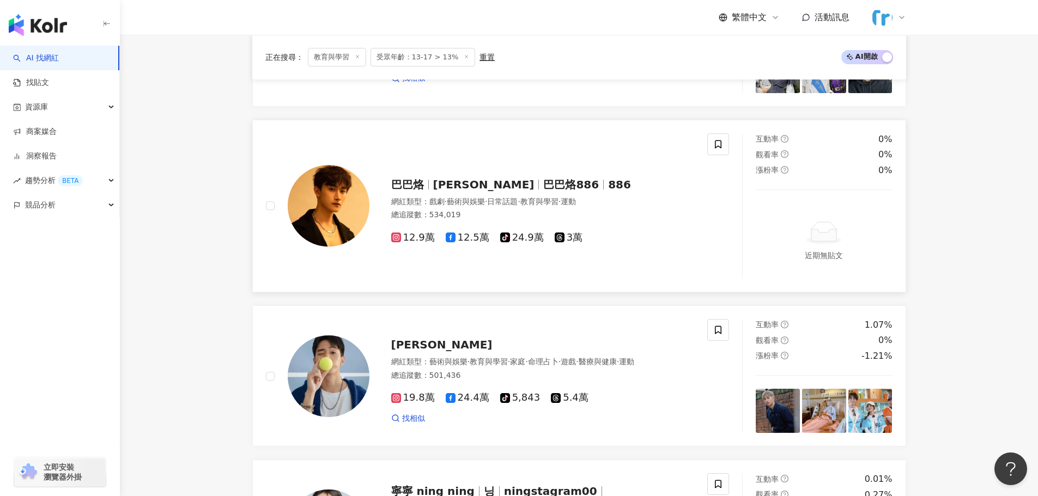
click at [325, 217] on img at bounding box center [329, 206] width 82 height 82
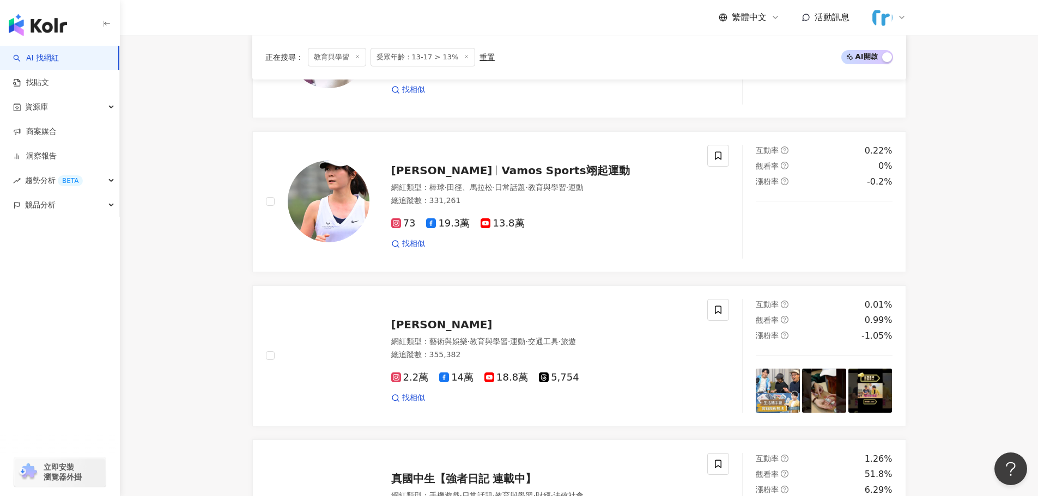
scroll to position [1743, 0]
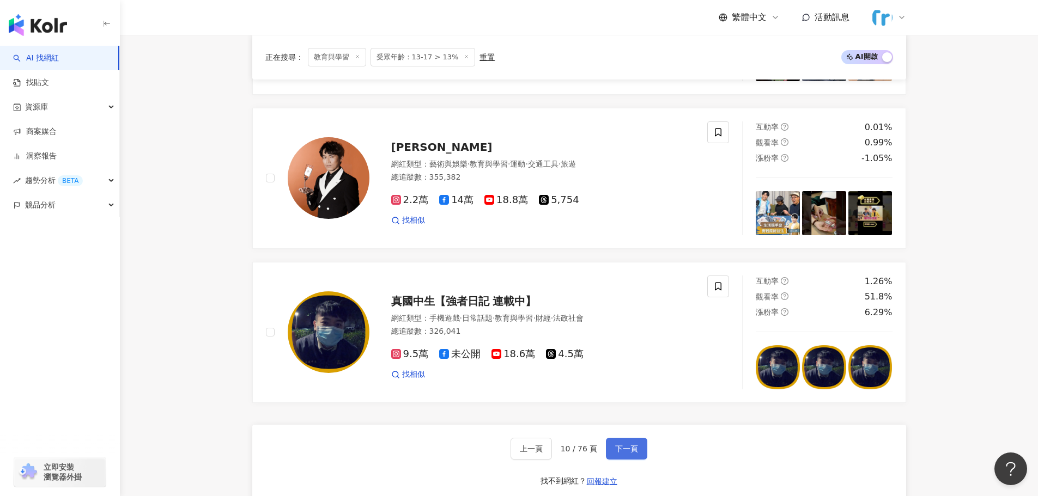
click at [620, 449] on span "下一頁" at bounding box center [626, 448] width 23 height 9
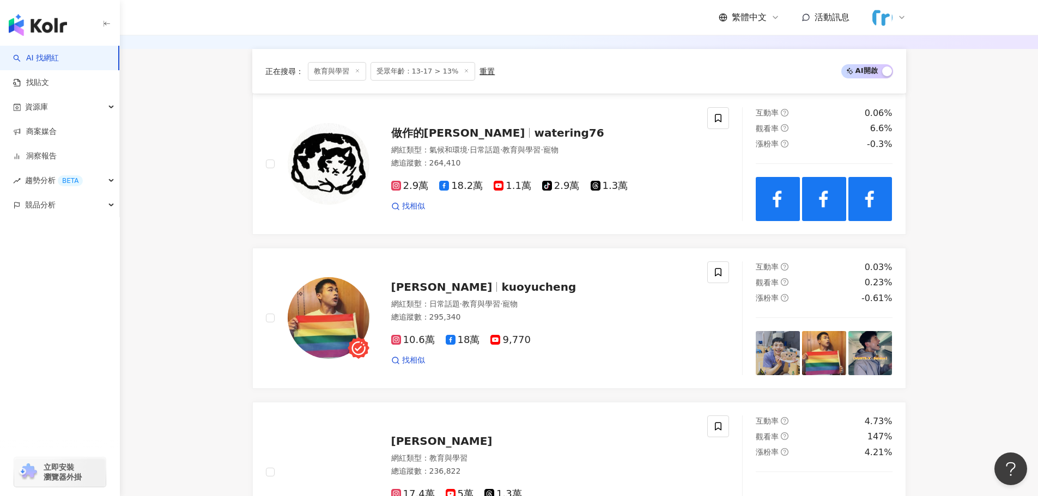
scroll to position [163, 0]
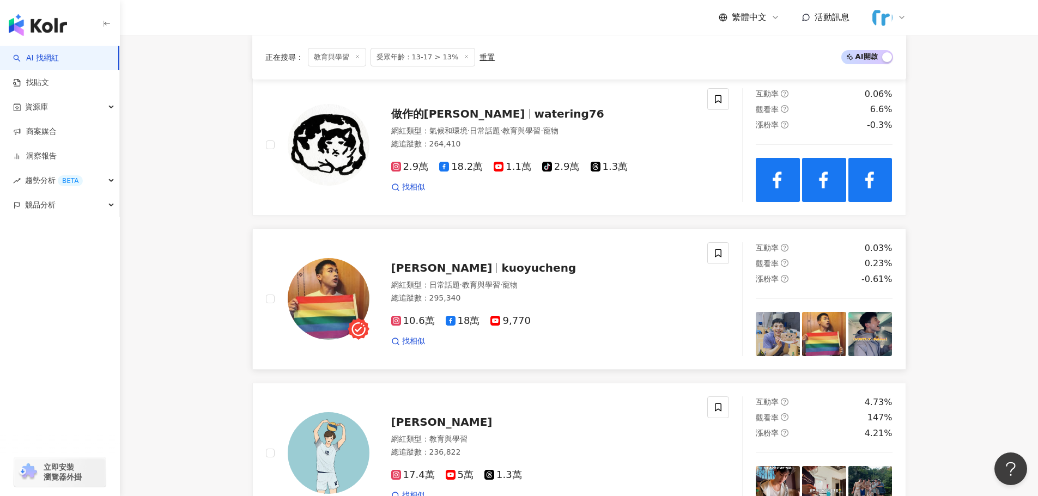
click at [377, 302] on div "郭郁承 kuoyucheng 網紅類型 ： 日常話題 · 教育與學習 · 寵物 總追蹤數 ： 295,340 10.6萬 18萬 9,770 找相似" at bounding box center [531, 299] width 325 height 95
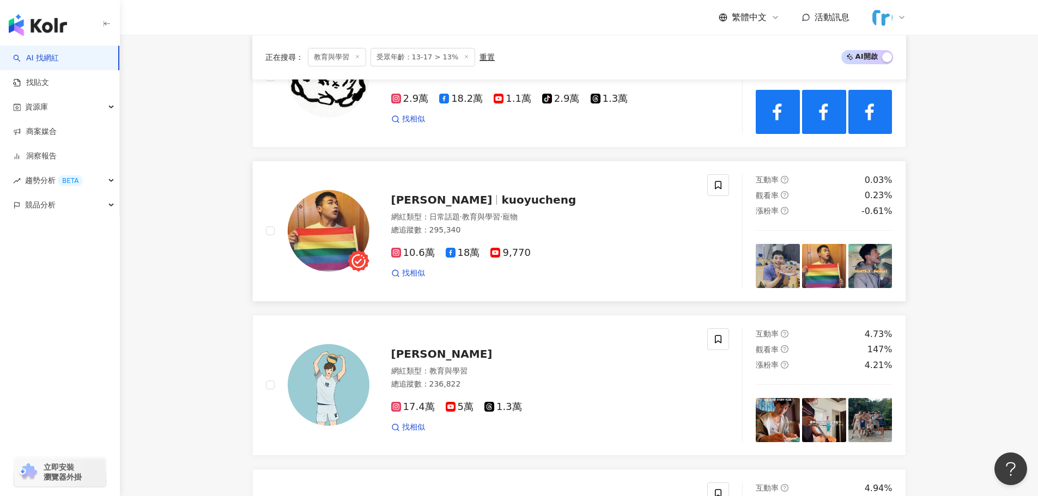
scroll to position [381, 0]
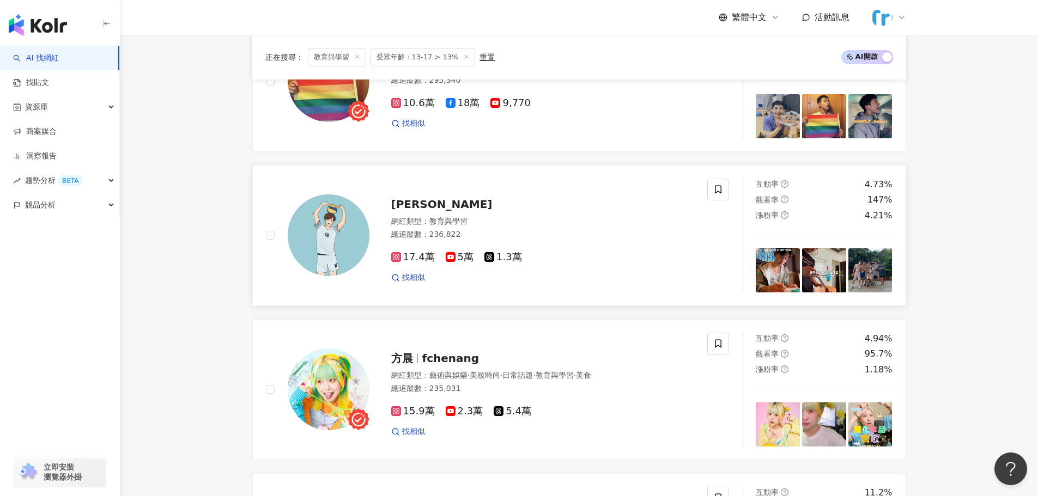
click at [298, 230] on img at bounding box center [329, 235] width 82 height 82
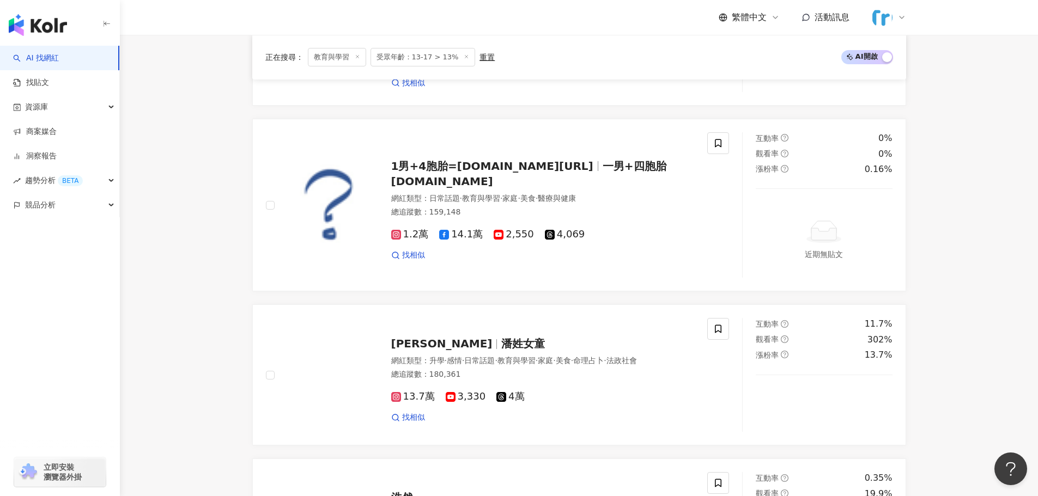
scroll to position [1416, 0]
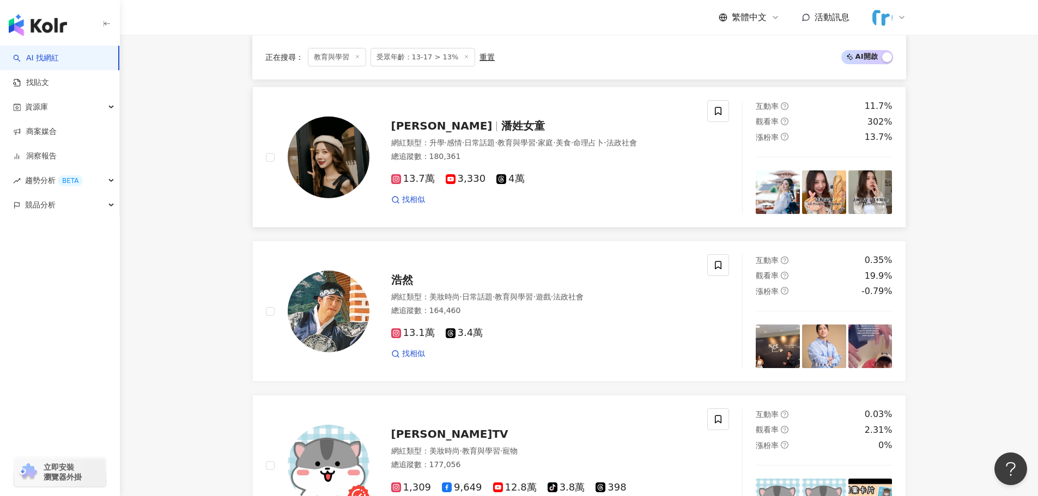
click at [316, 154] on img at bounding box center [329, 158] width 82 height 82
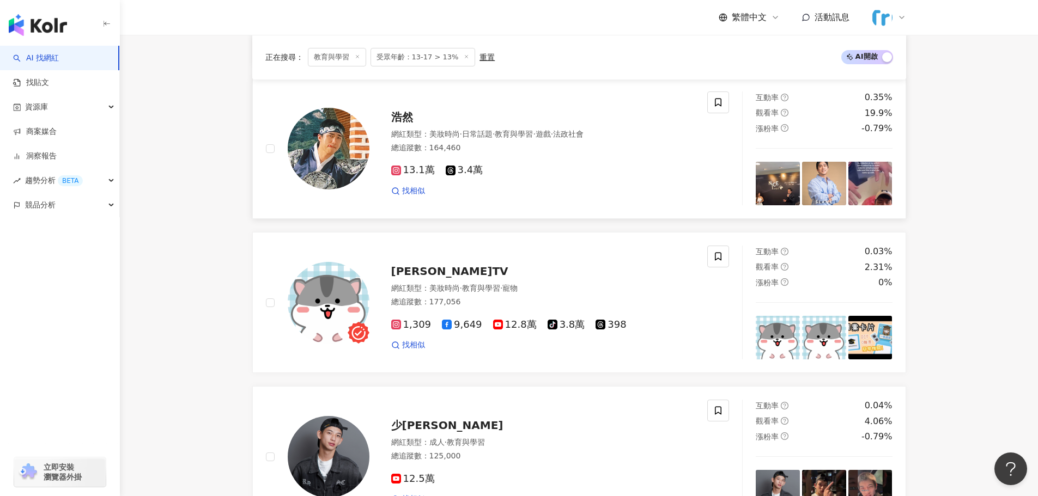
scroll to position [1579, 0]
click at [335, 164] on img at bounding box center [329, 148] width 82 height 82
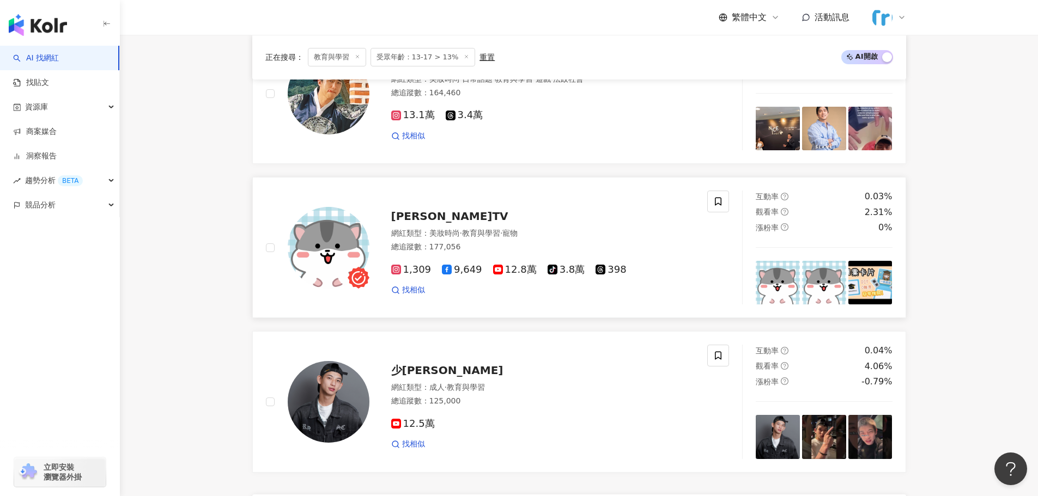
click at [326, 243] on img at bounding box center [329, 248] width 82 height 82
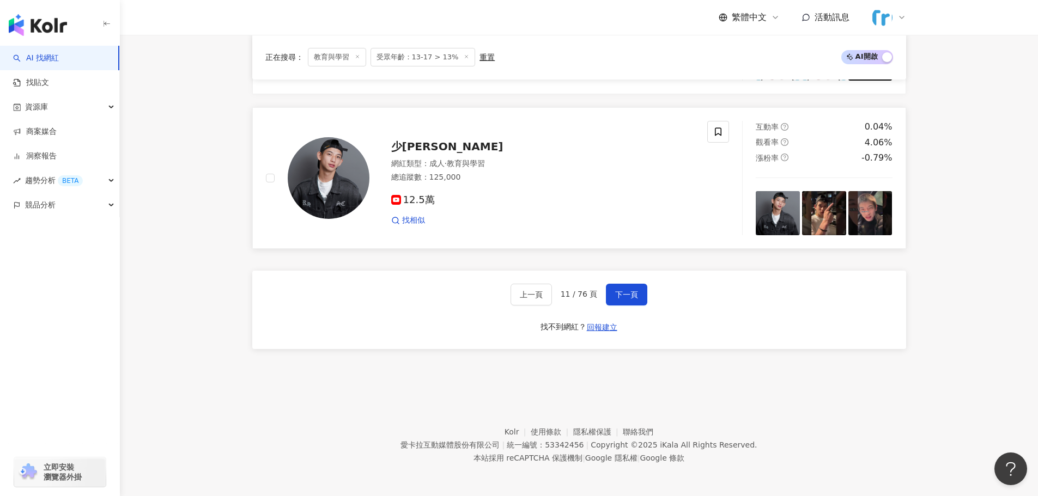
scroll to position [1859, 0]
click at [630, 296] on span "下一頁" at bounding box center [626, 293] width 23 height 9
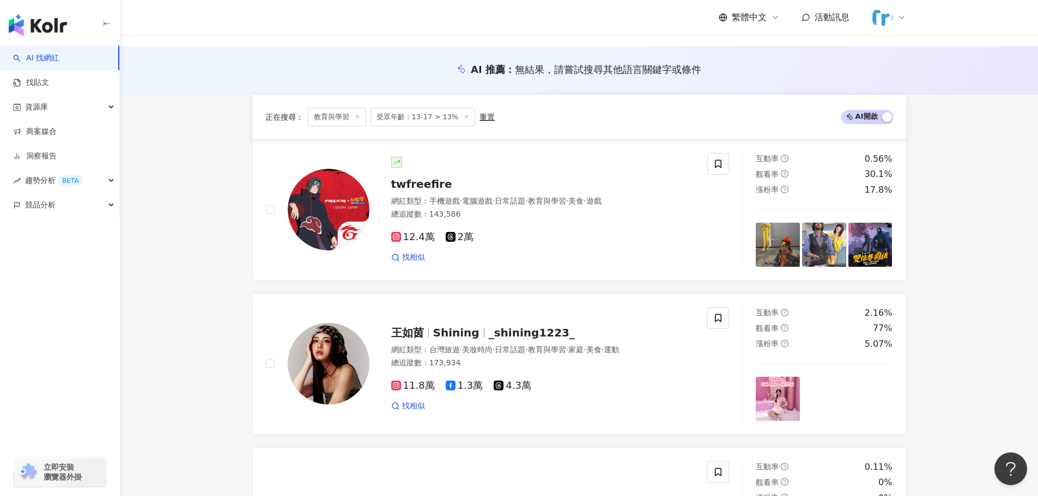
scroll to position [272, 0]
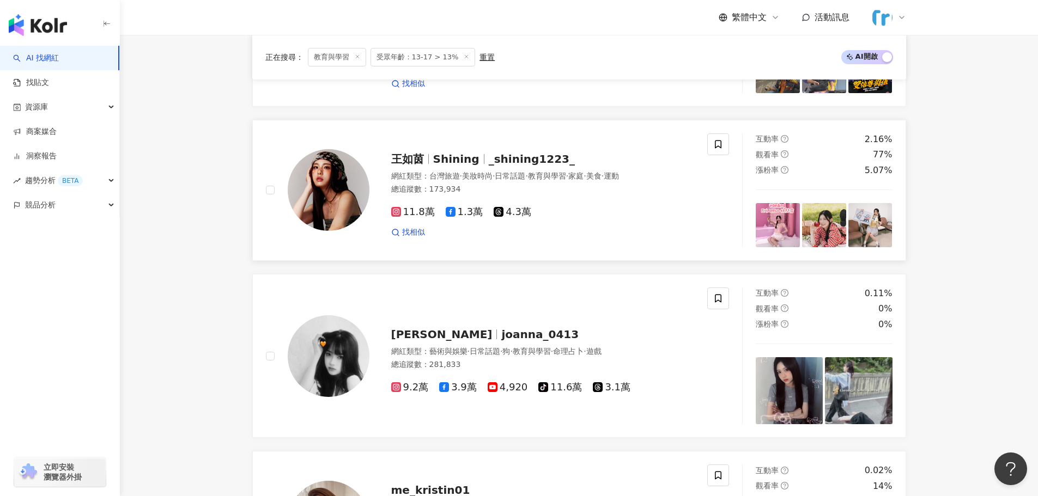
click at [325, 193] on img at bounding box center [329, 190] width 82 height 82
click at [340, 359] on img at bounding box center [329, 356] width 82 height 82
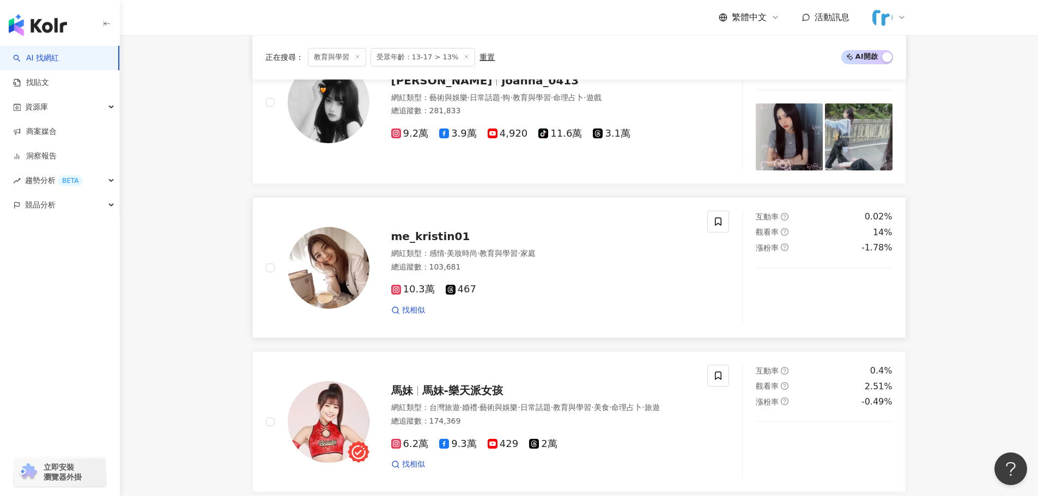
scroll to position [599, 0]
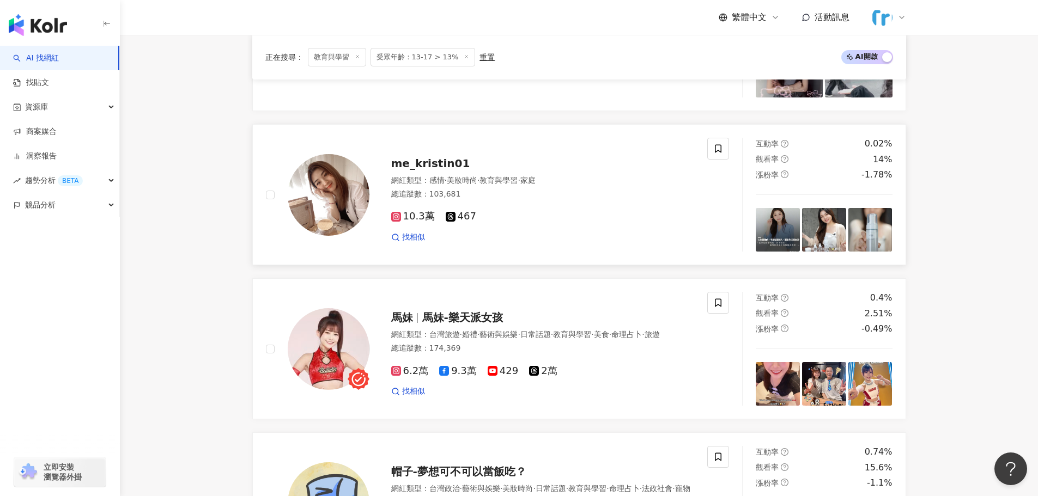
click at [332, 182] on img at bounding box center [329, 195] width 82 height 82
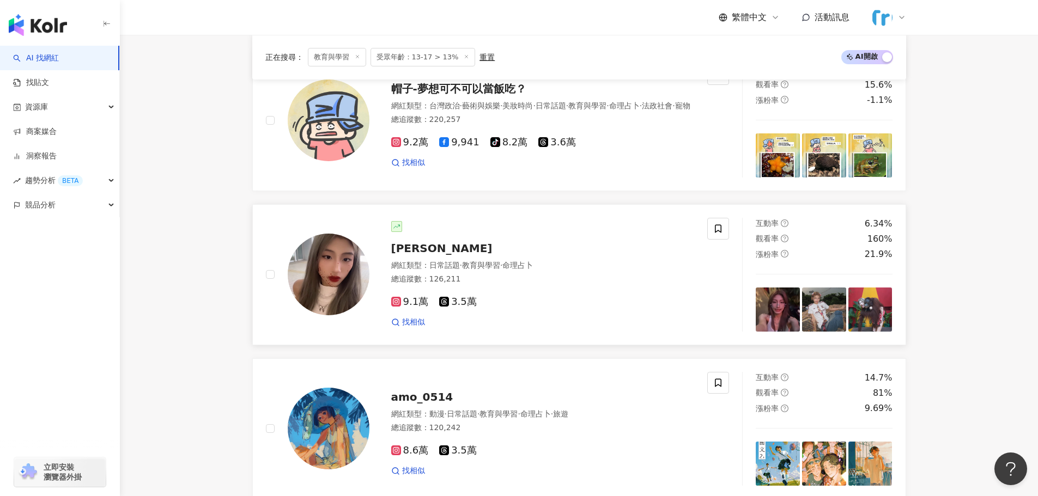
scroll to position [1089, 0]
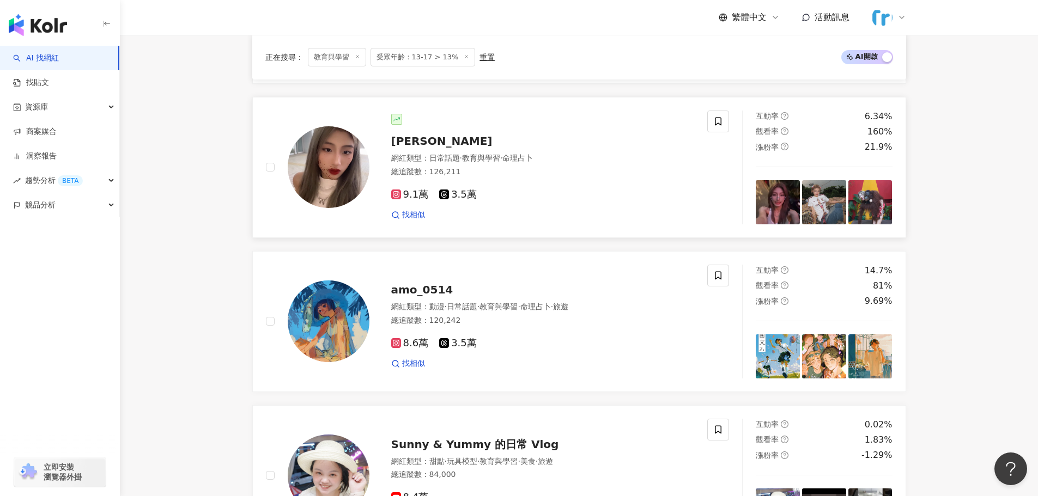
click at [307, 163] on img at bounding box center [329, 167] width 82 height 82
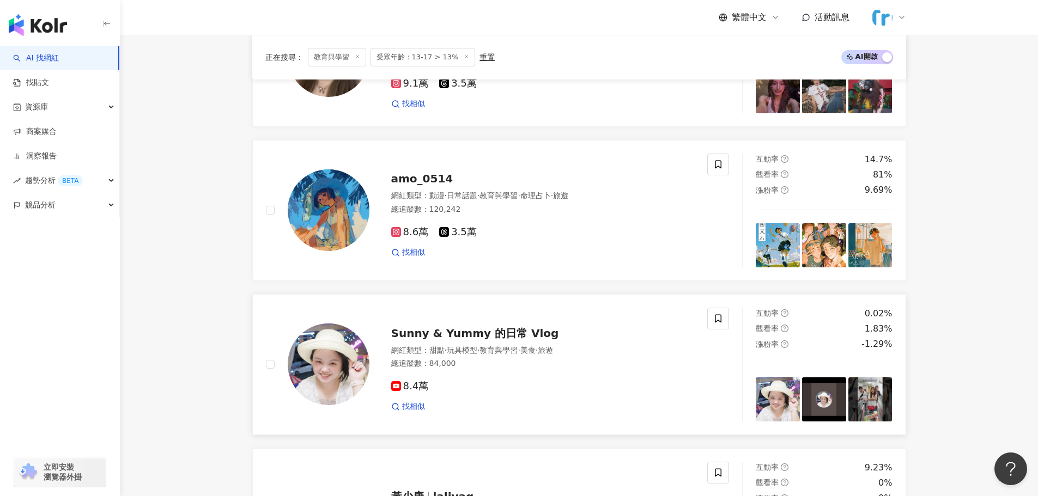
scroll to position [1307, 0]
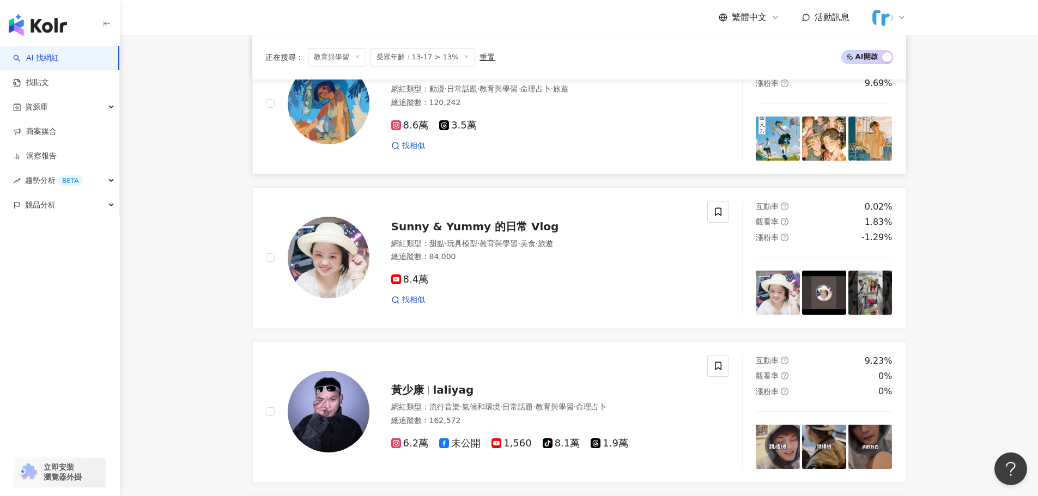
click at [319, 120] on img at bounding box center [329, 104] width 82 height 82
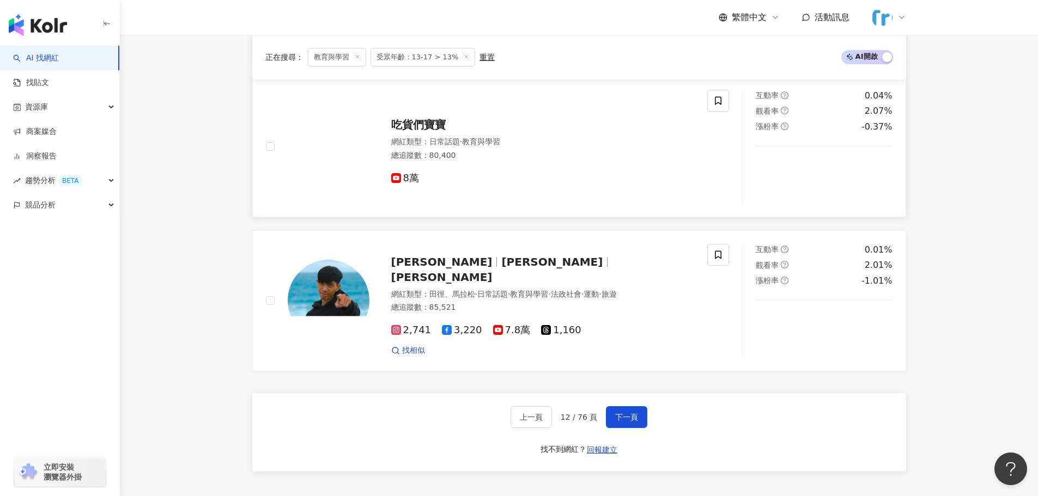
scroll to position [1797, 0]
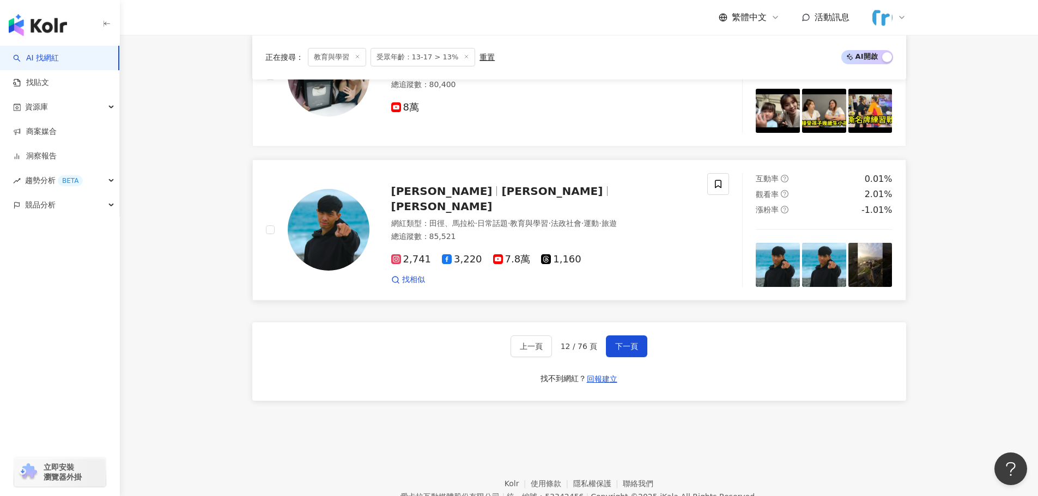
click at [326, 220] on img at bounding box center [329, 230] width 82 height 82
click at [637, 348] on button "下一頁" at bounding box center [626, 346] width 41 height 22
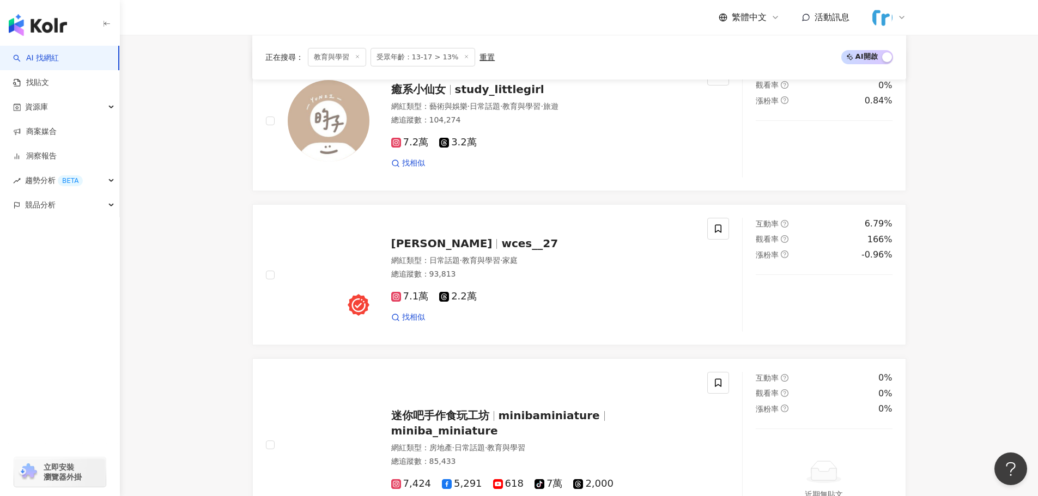
scroll to position [980, 0]
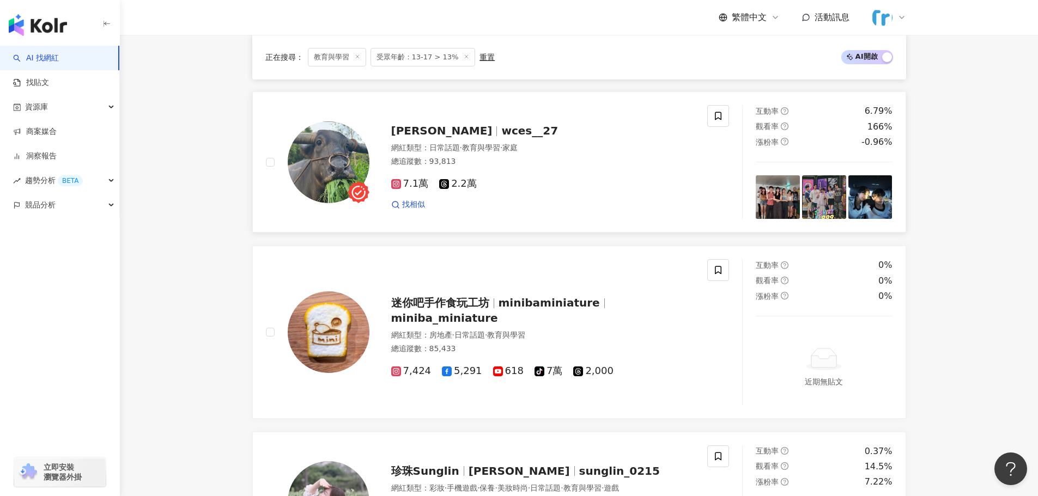
click at [342, 161] on img at bounding box center [329, 162] width 82 height 82
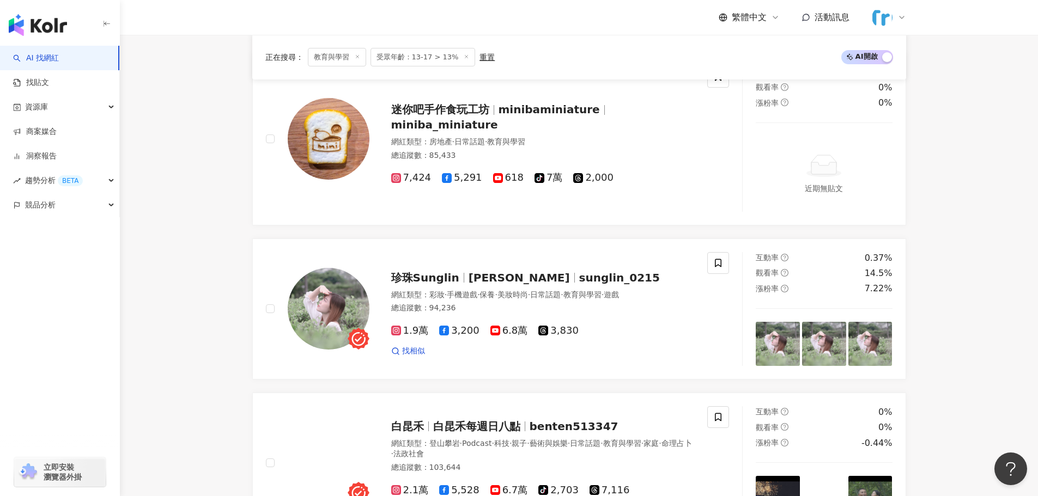
scroll to position [1307, 0]
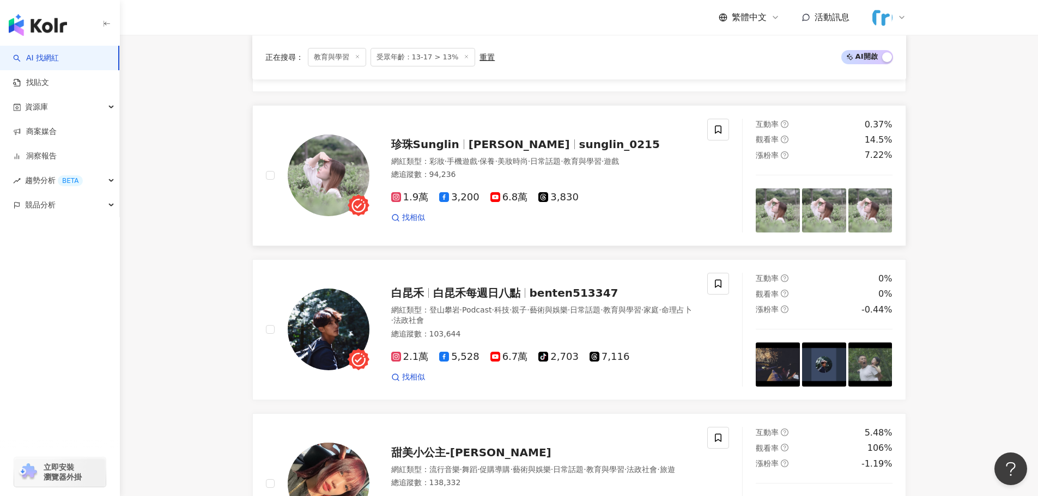
click at [331, 166] on img at bounding box center [329, 176] width 82 height 82
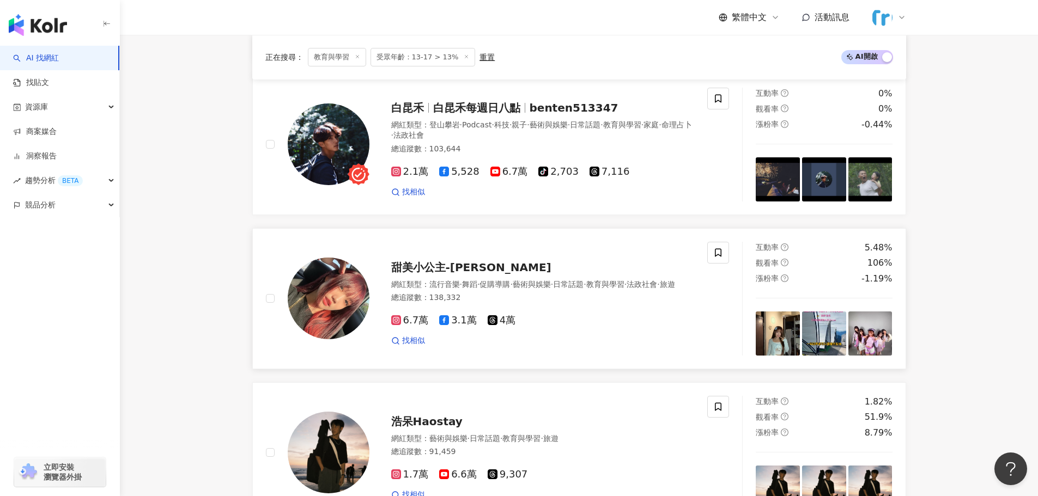
scroll to position [1525, 0]
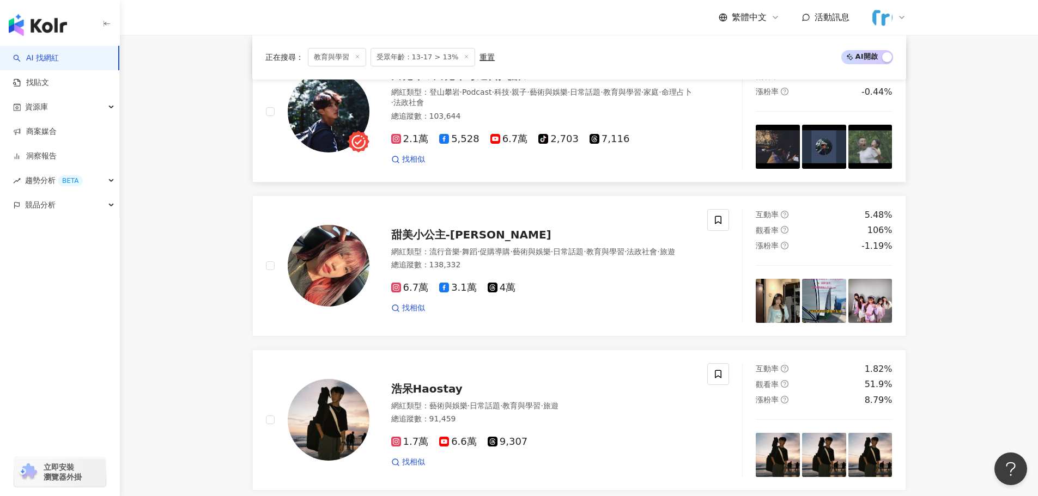
click at [341, 121] on img at bounding box center [329, 112] width 82 height 82
click at [338, 272] on img at bounding box center [329, 266] width 82 height 82
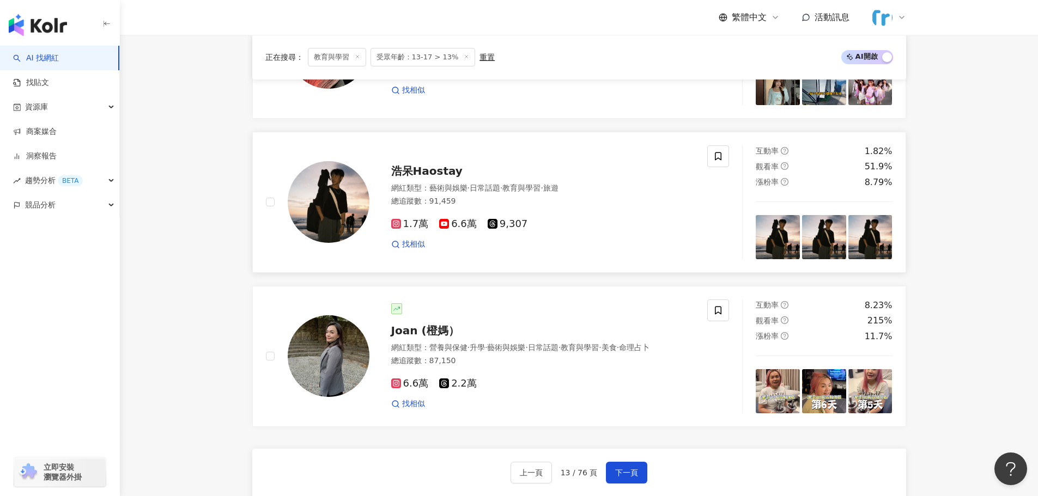
click at [356, 207] on img at bounding box center [329, 202] width 82 height 82
click at [624, 481] on button "下一頁" at bounding box center [626, 473] width 41 height 22
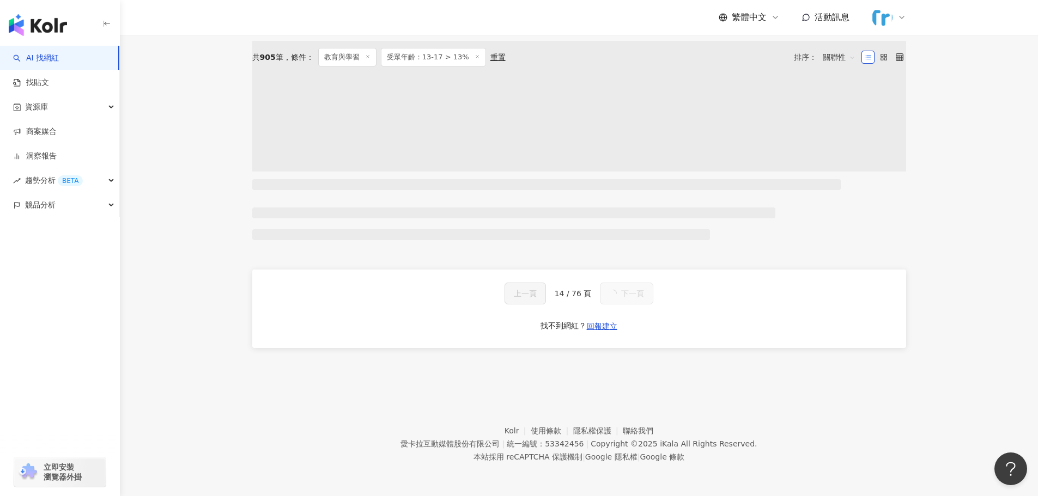
scroll to position [0, 0]
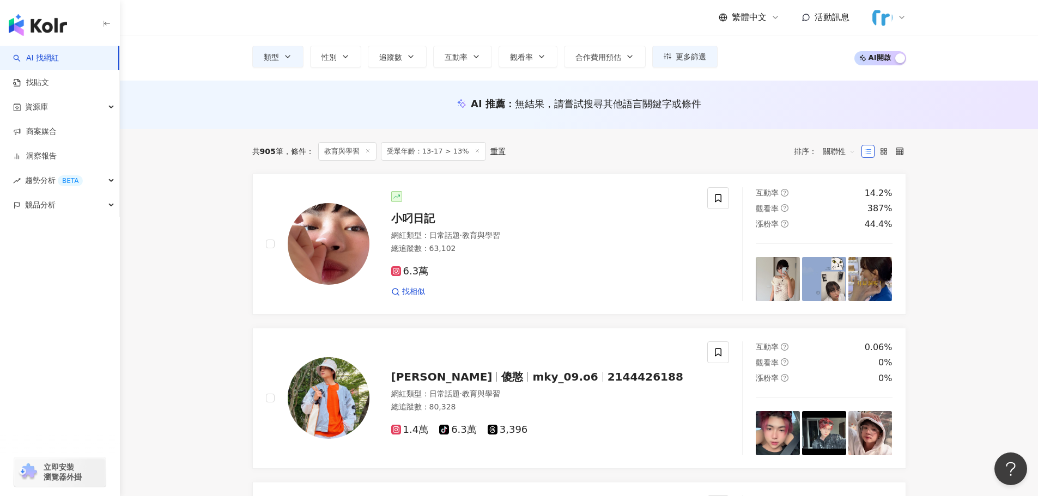
scroll to position [163, 0]
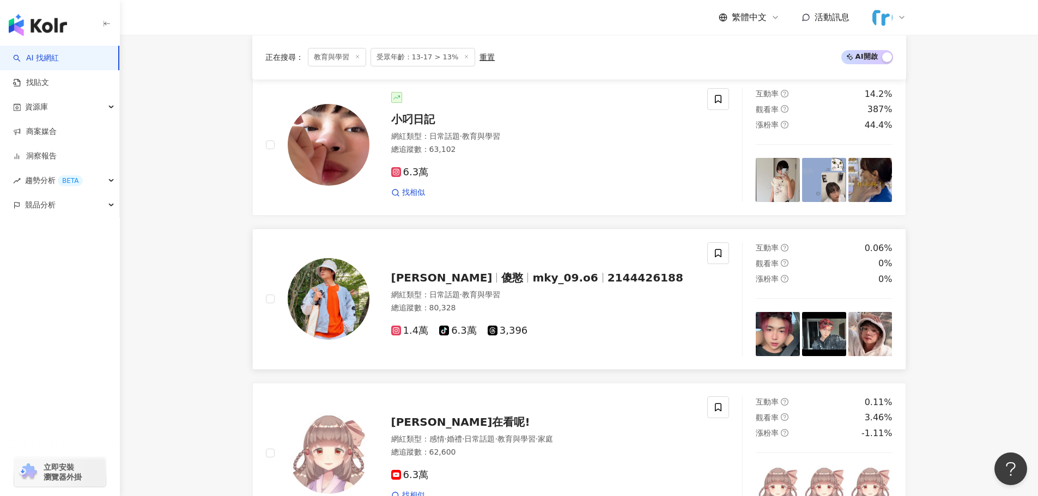
click at [339, 294] on img at bounding box center [329, 299] width 82 height 82
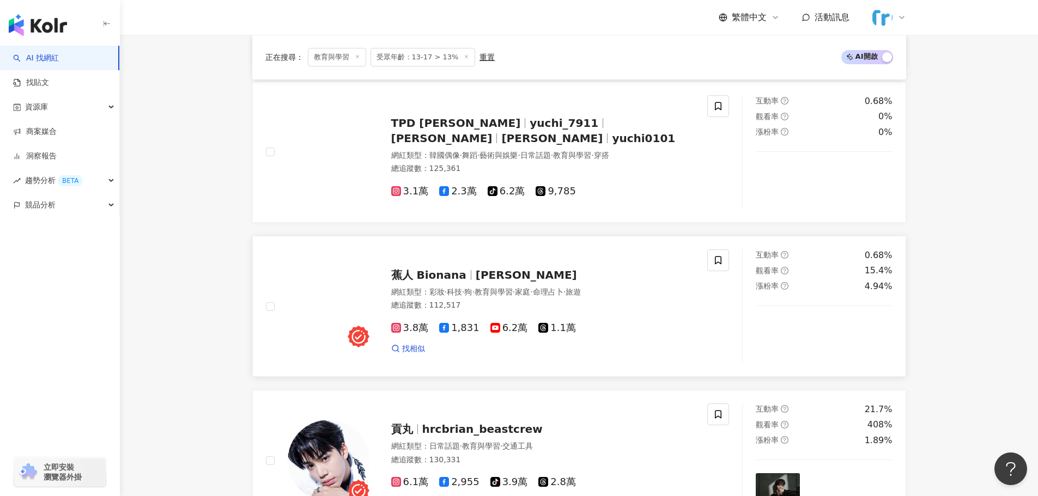
scroll to position [817, 0]
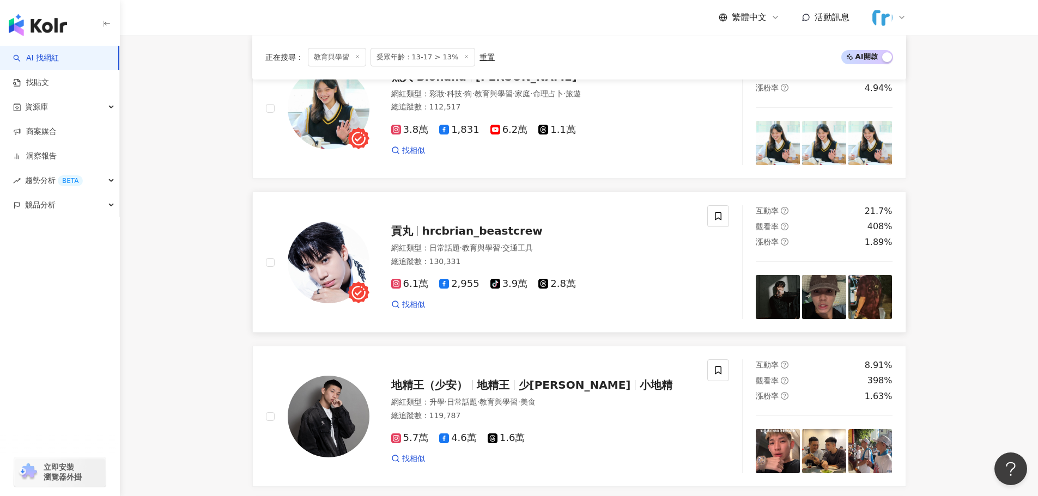
click at [334, 261] on img at bounding box center [329, 263] width 82 height 82
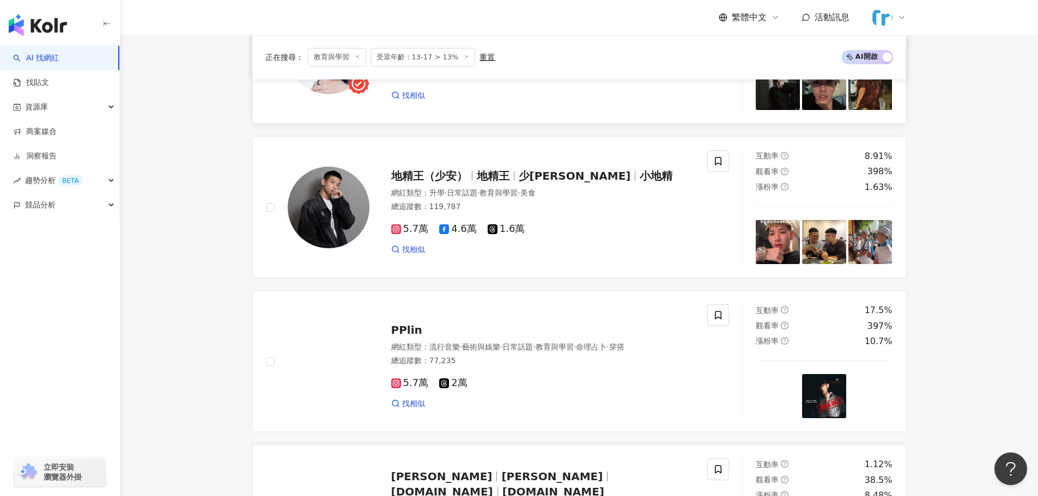
scroll to position [1035, 0]
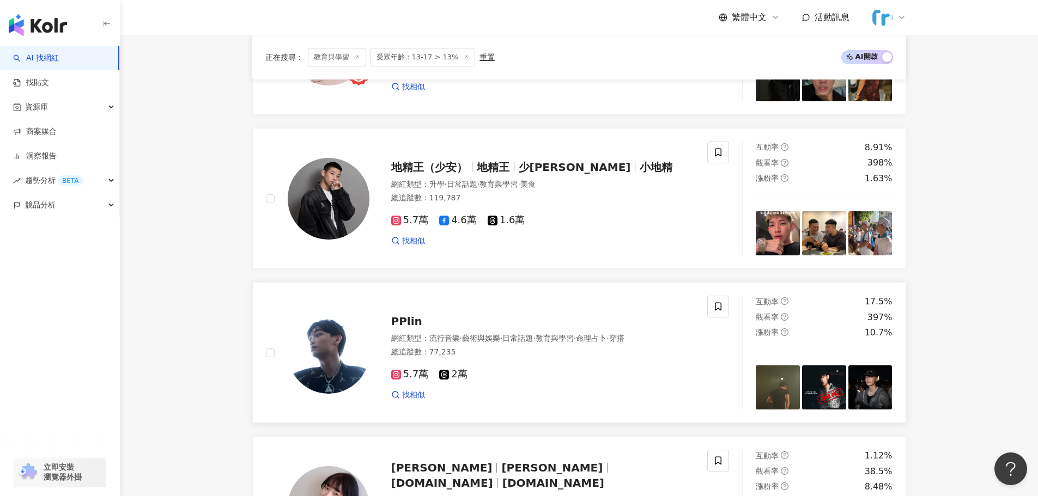
click at [303, 351] on img at bounding box center [329, 353] width 82 height 82
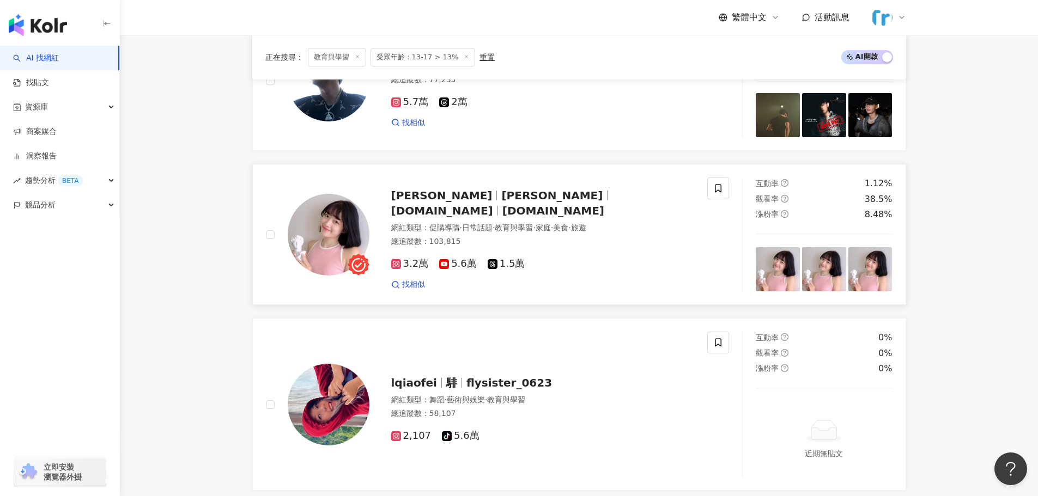
click at [333, 223] on img at bounding box center [329, 235] width 82 height 82
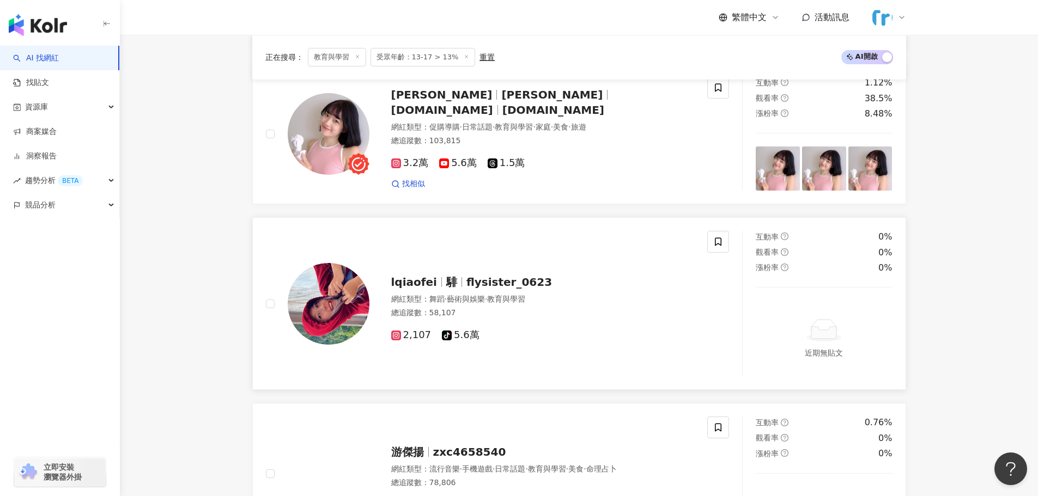
scroll to position [1525, 0]
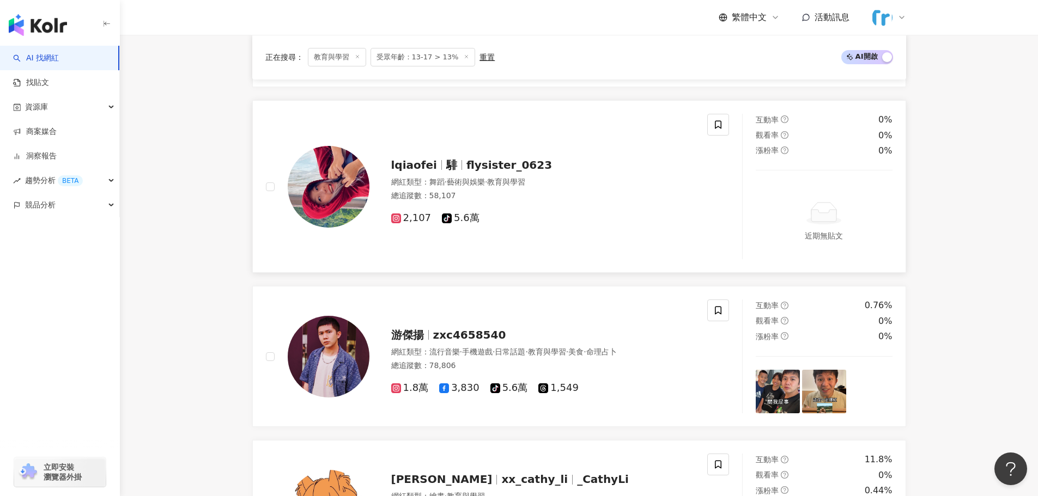
click at [333, 168] on img at bounding box center [329, 187] width 82 height 82
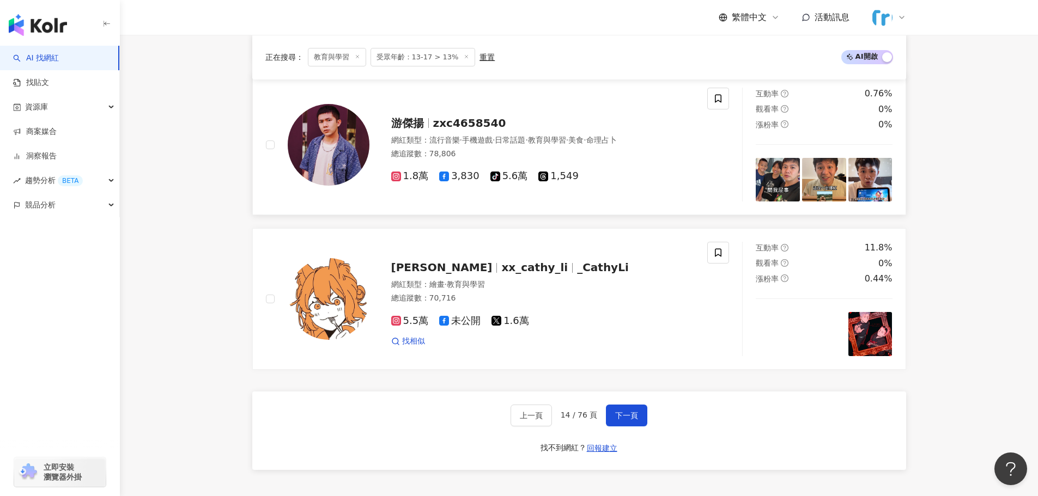
scroll to position [1743, 0]
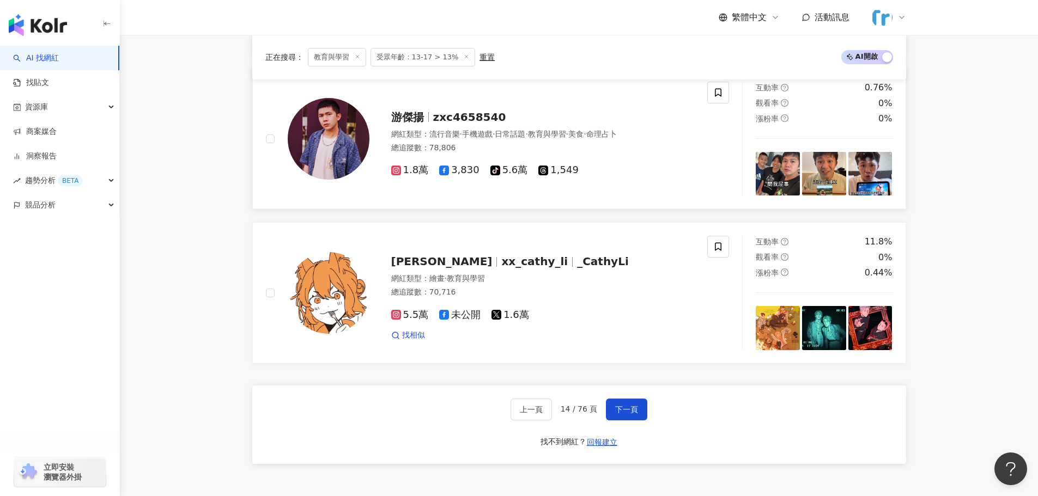
click at [330, 148] on img at bounding box center [329, 139] width 82 height 82
click at [631, 402] on button "下一頁" at bounding box center [626, 410] width 41 height 22
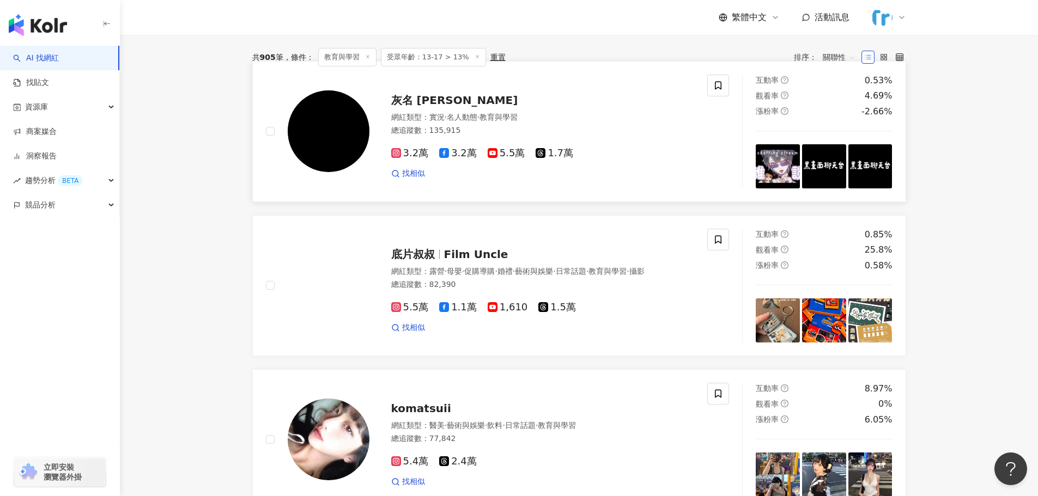
scroll to position [54, 0]
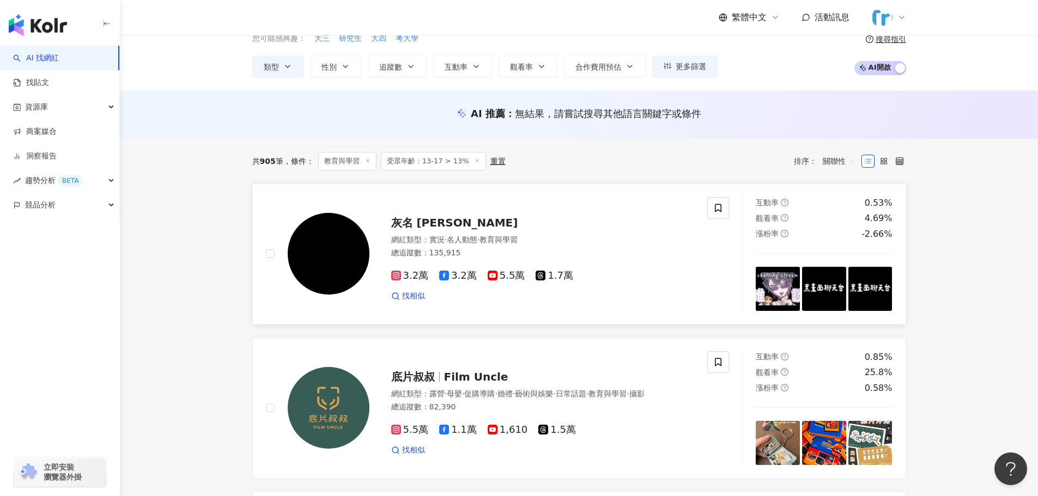
click at [320, 256] on img at bounding box center [329, 254] width 82 height 82
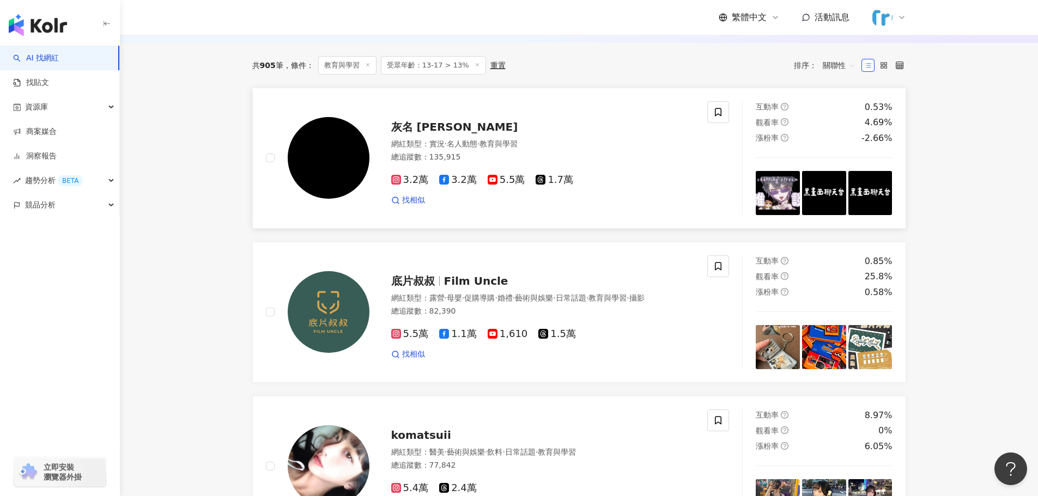
scroll to position [327, 0]
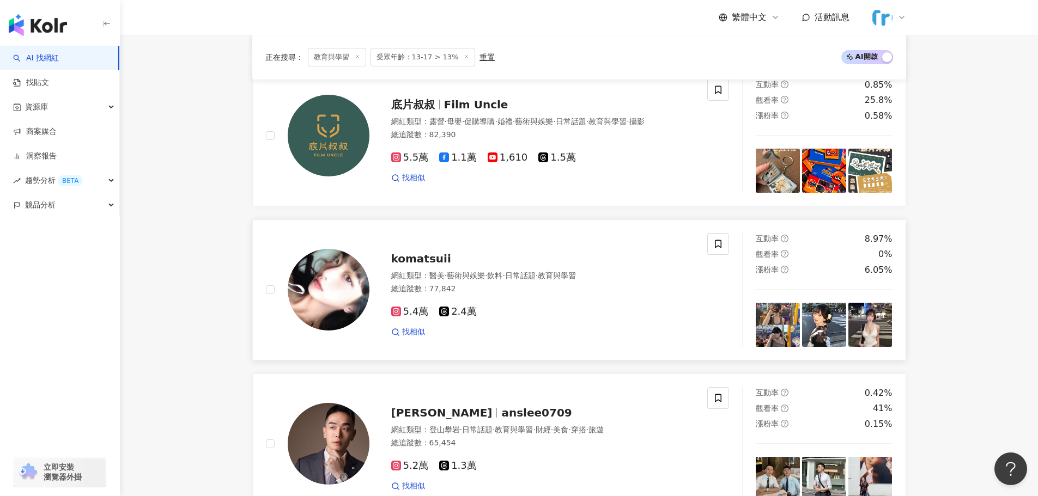
click at [358, 292] on img at bounding box center [329, 290] width 82 height 82
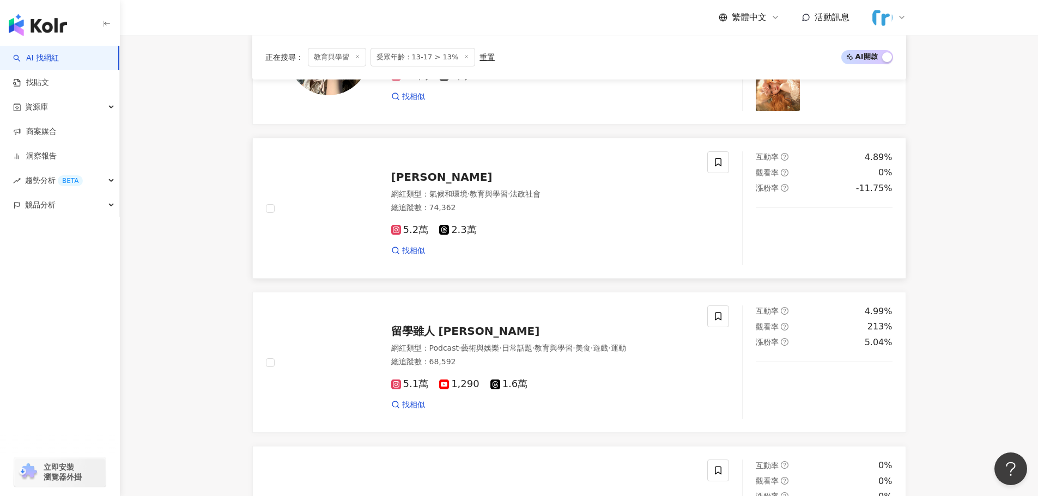
scroll to position [871, 0]
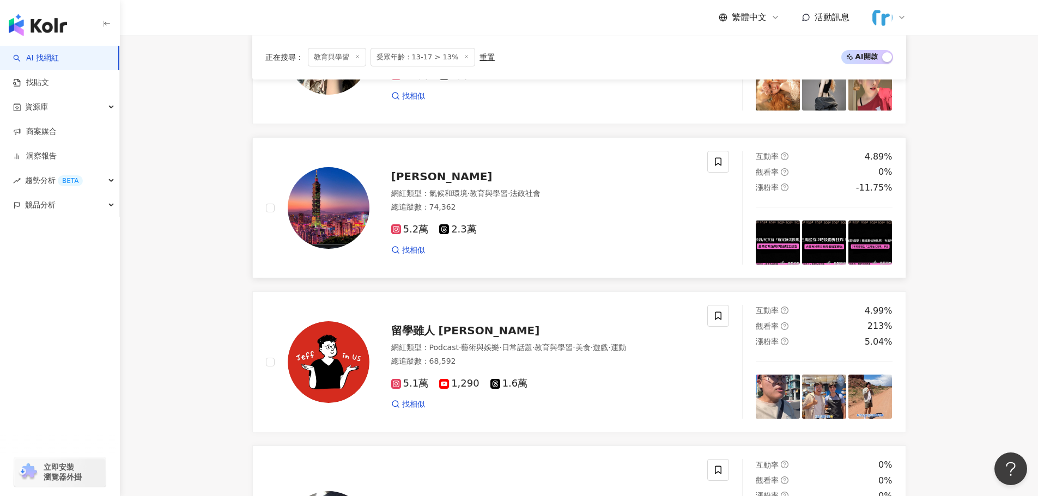
click at [340, 220] on img at bounding box center [329, 208] width 82 height 82
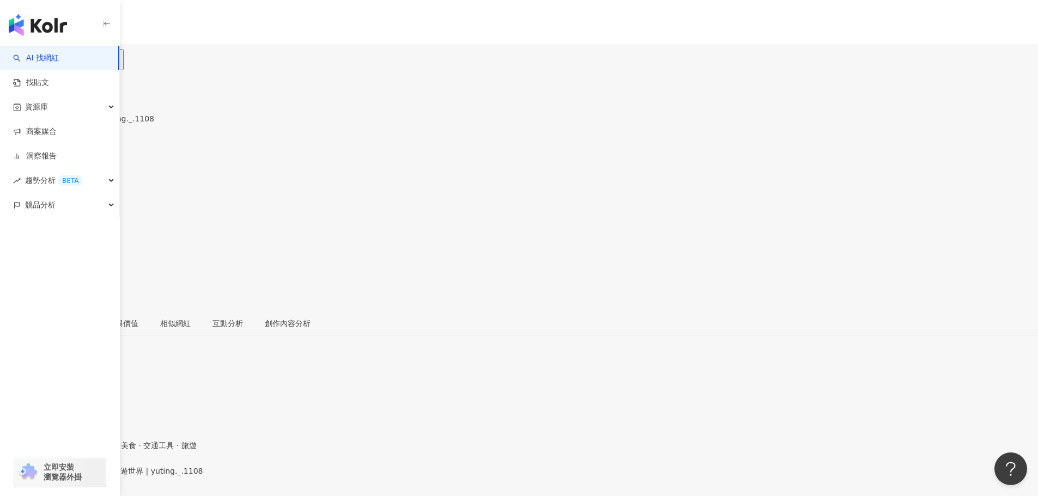
drag, startPoint x: 379, startPoint y: 247, endPoint x: 227, endPoint y: 21, distance: 272.2
click at [379, 388] on div "性別 女 主要語言 繁體中文 75.9% 網紅類型 台灣旅遊 · 日常話題 · 教育與學習 · 美食 · 交通工具 · 旅遊 社群簡介 夏宇 yuting ｜…" at bounding box center [519, 484] width 1038 height 193
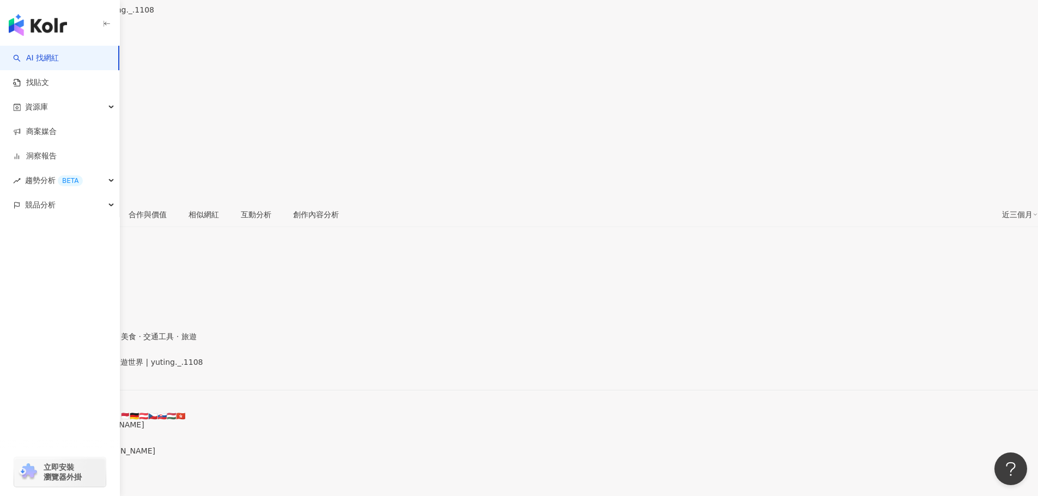
click at [96, 367] on div "https://www.instagram.com/yuting._.1108/" at bounding box center [53, 371] width 85 height 9
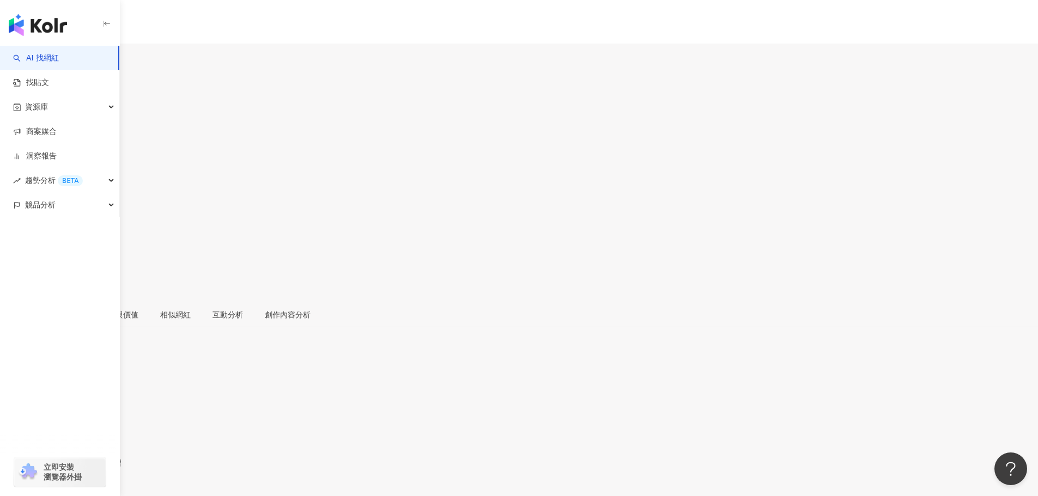
click at [96, 493] on div "https://www.instagram.com/lyc._.16/" at bounding box center [53, 497] width 85 height 9
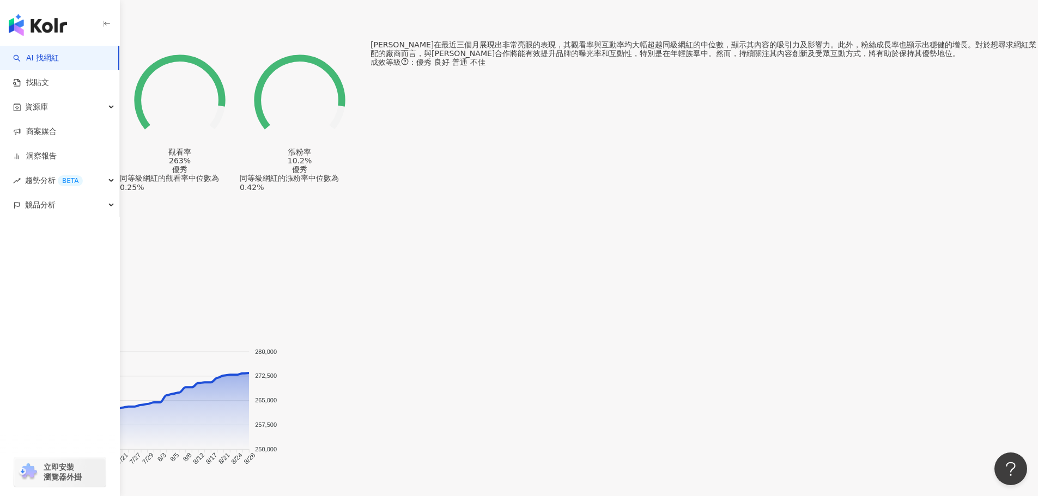
scroll to position [926, 0]
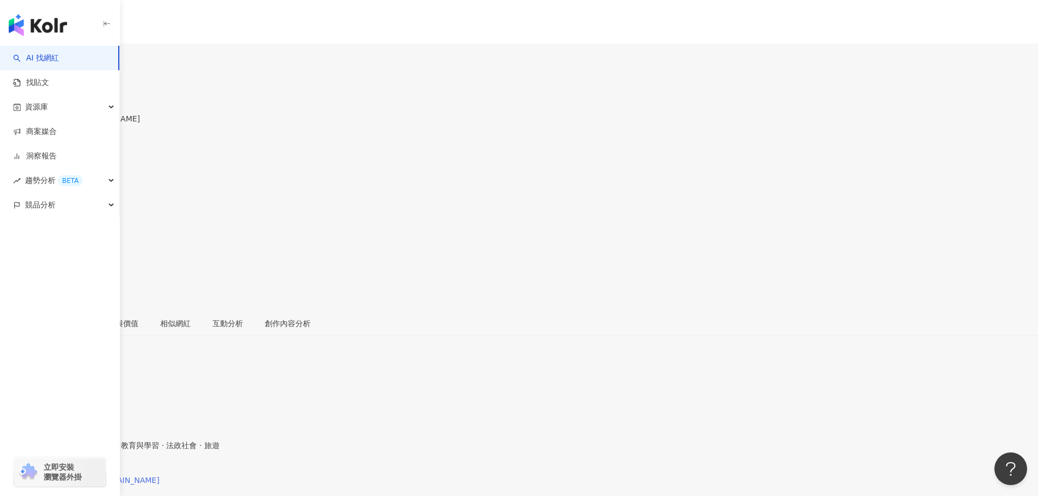
click at [160, 476] on div "https://www.instagram.com/sabriiiiina.aa/" at bounding box center [85, 480] width 149 height 9
click at [96, 476] on div "[URL][DOMAIN_NAME]" at bounding box center [53, 480] width 85 height 9
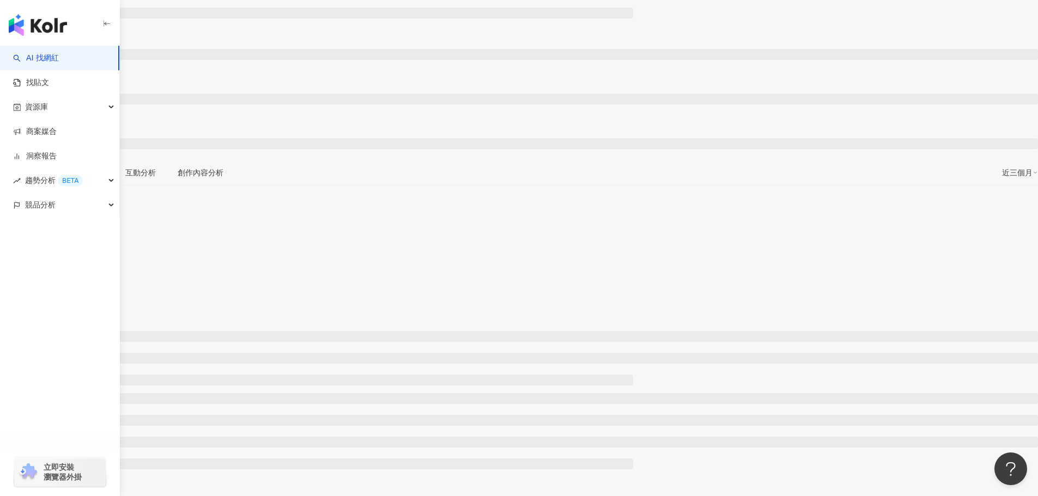
scroll to position [218, 0]
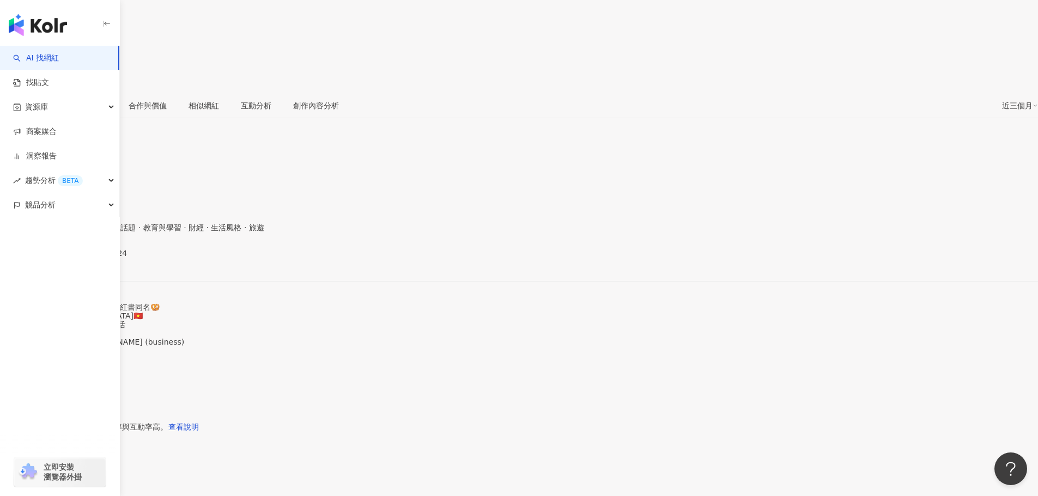
click at [96, 258] on div "https://www.instagram.com/shiung_1124/" at bounding box center [53, 262] width 85 height 9
click at [96, 258] on div "[URL][DOMAIN_NAME]" at bounding box center [53, 262] width 85 height 9
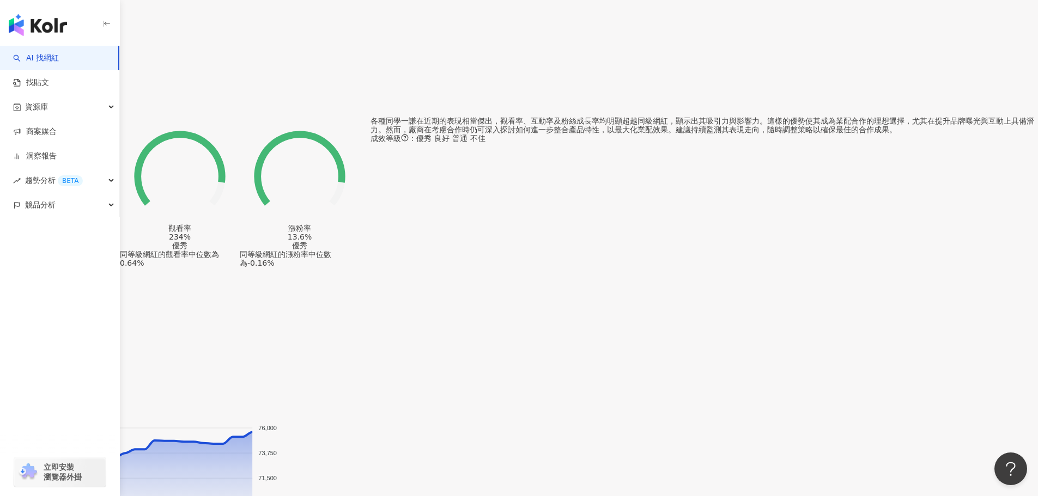
scroll to position [708, 0]
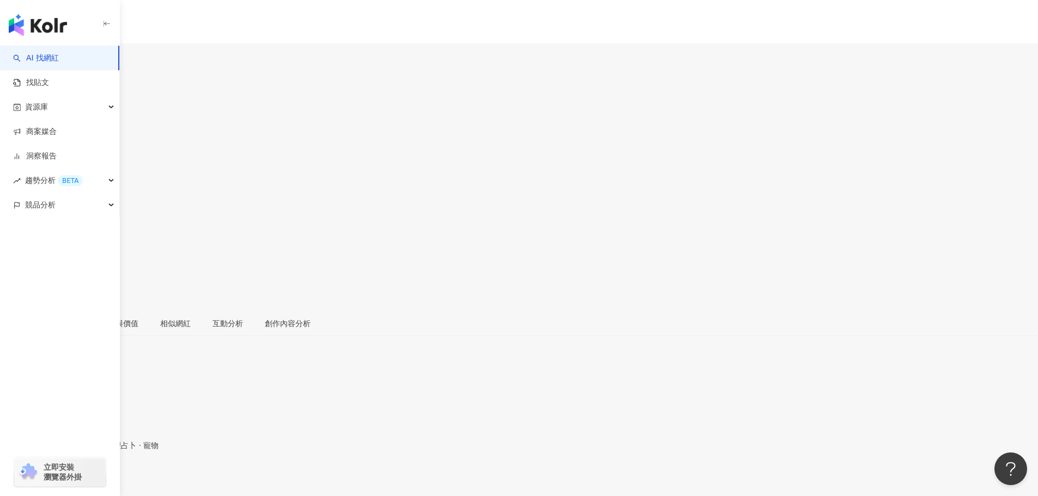
click at [96, 476] on div "https://www.instagram.com/you__0123/" at bounding box center [53, 480] width 85 height 9
click at [96, 476] on div "[URL][DOMAIN_NAME]" at bounding box center [53, 480] width 85 height 9
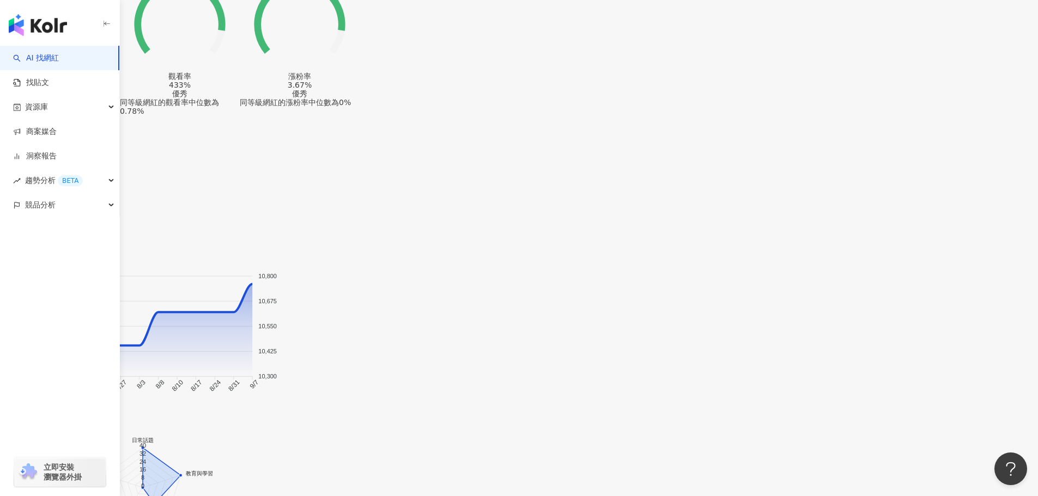
scroll to position [926, 0]
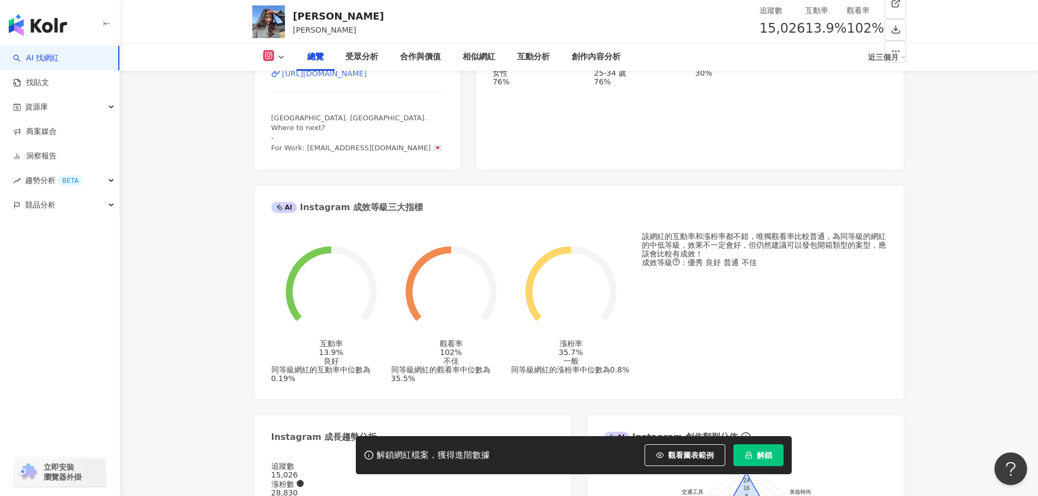
click at [367, 78] on div "https://www.instagram.com/kari_x_18/" at bounding box center [324, 73] width 85 height 9
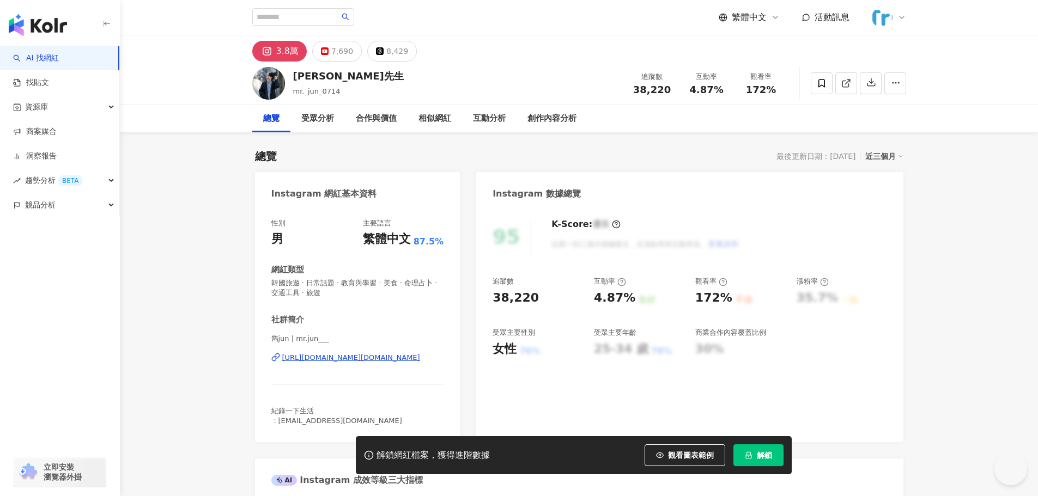
click at [393, 358] on div "https://www.instagram.com/mr.jun___/" at bounding box center [351, 358] width 138 height 10
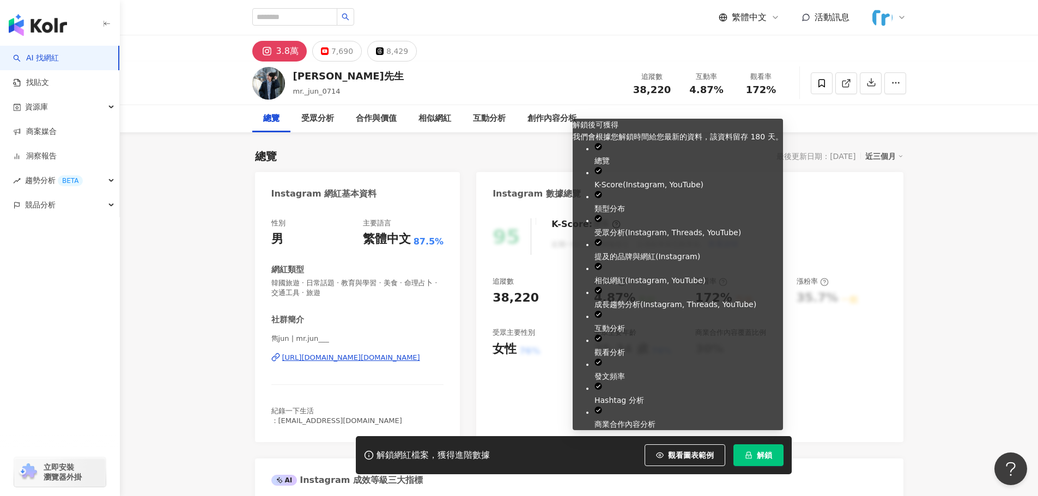
click at [747, 455] on icon "lock" at bounding box center [749, 456] width 8 height 8
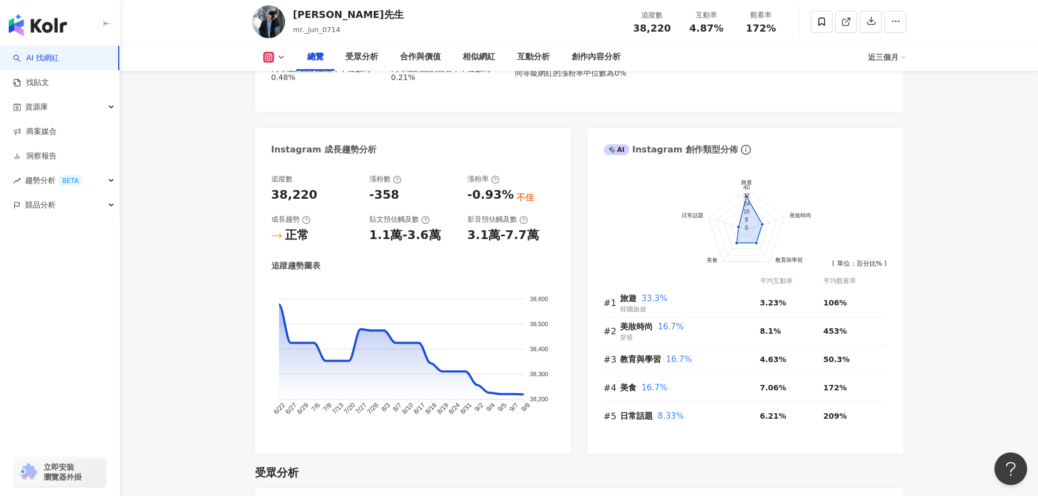
scroll to position [871, 0]
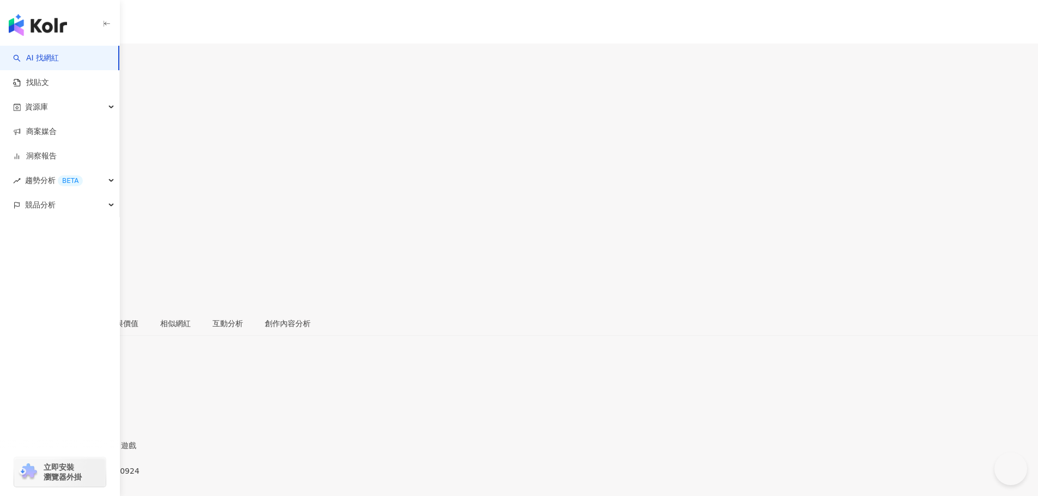
click at [96, 476] on div "https://www.instagram.com/jia_bow0924/" at bounding box center [53, 480] width 85 height 9
click at [96, 467] on div "https://www.instagram.com/_doupi._/" at bounding box center [53, 471] width 85 height 9
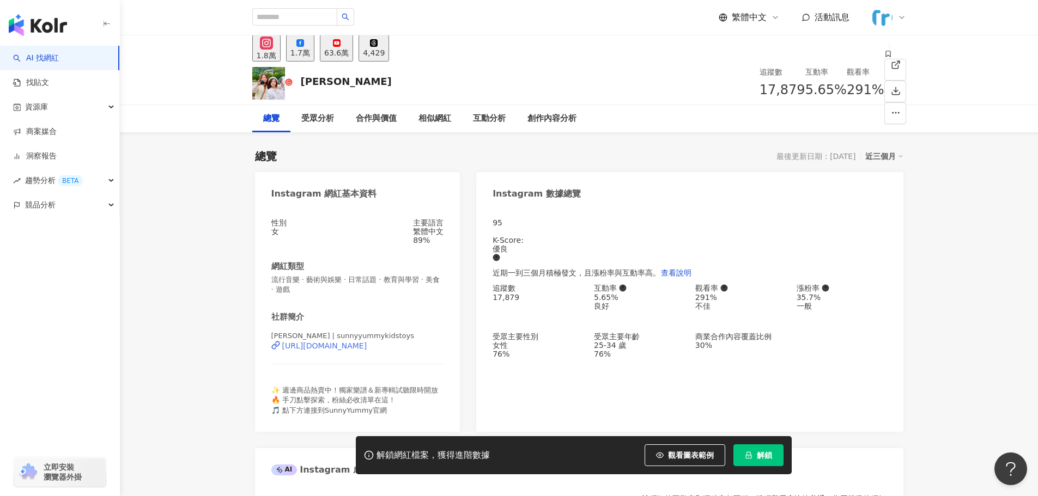
drag, startPoint x: 353, startPoint y: 359, endPoint x: 361, endPoint y: 354, distance: 8.9
click at [353, 350] on div "[URL][DOMAIN_NAME]" at bounding box center [324, 345] width 85 height 9
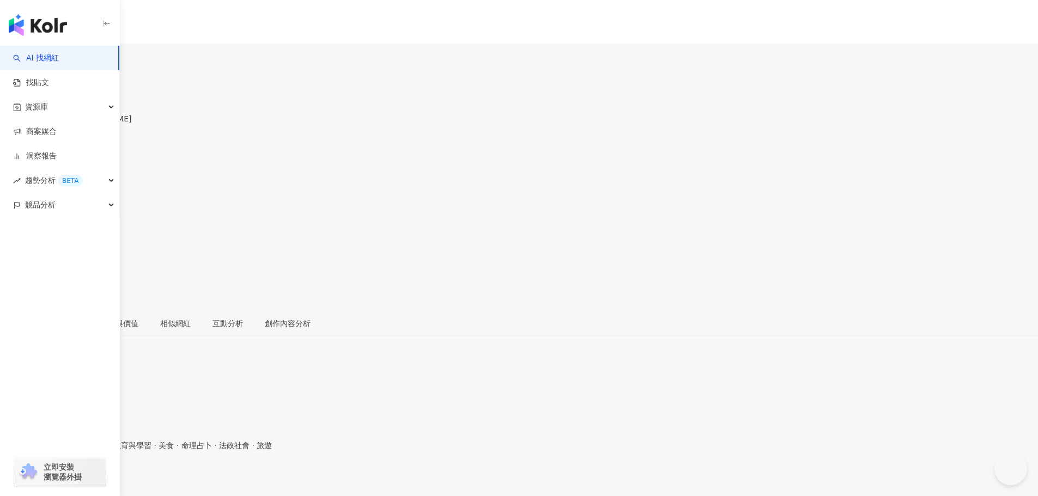
click at [96, 476] on div "https://www.instagram.com/buchi_lin/" at bounding box center [53, 480] width 85 height 9
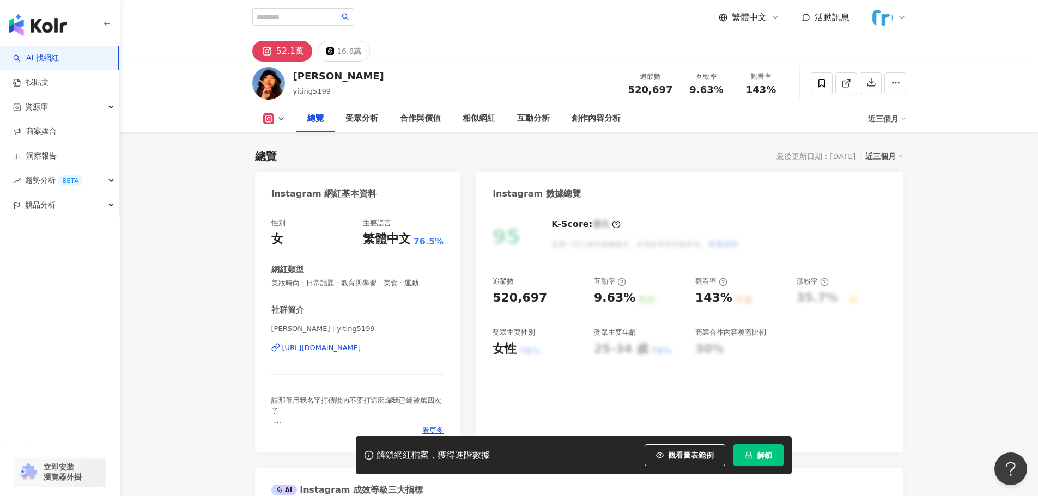
click at [361, 351] on div "https://www.instagram.com/yiting5199/" at bounding box center [321, 348] width 79 height 10
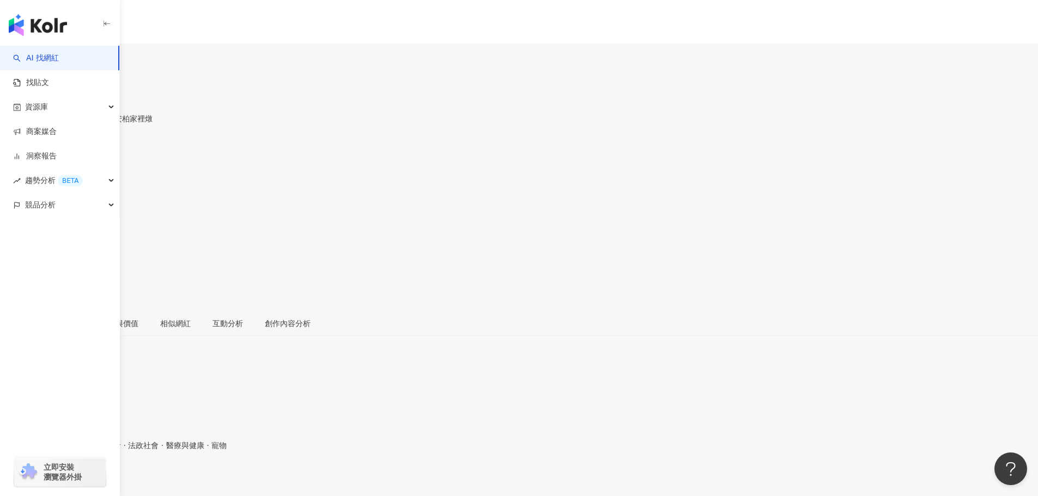
click at [96, 476] on div "https://www.instagram.com/toamberli__/" at bounding box center [53, 480] width 85 height 9
click at [96, 476] on div "https://www.instagram.com/kurokotetsupei/" at bounding box center [53, 480] width 85 height 9
click at [96, 467] on div "https://www.instagram.com/bennn_1201/" at bounding box center [53, 471] width 85 height 9
click at [96, 476] on div "https://www.instagram.com/tsun_mikoto/" at bounding box center [53, 480] width 85 height 9
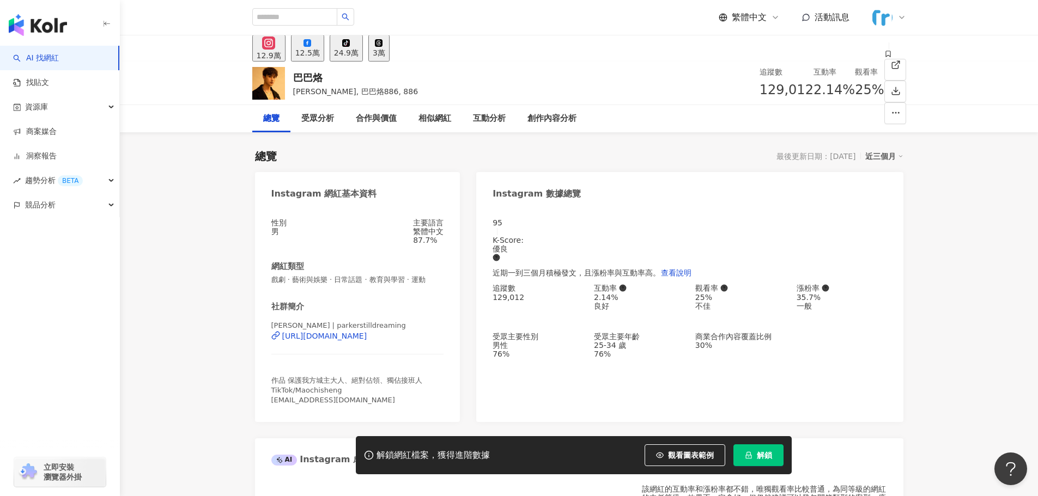
click at [364, 340] on div "[URL][DOMAIN_NAME]" at bounding box center [324, 336] width 85 height 9
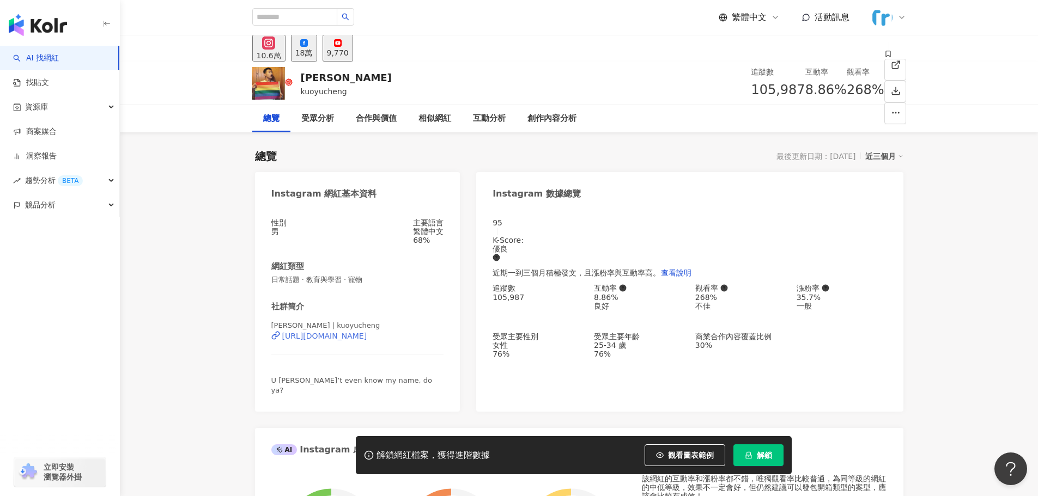
click at [362, 340] on div "[URL][DOMAIN_NAME]" at bounding box center [324, 336] width 85 height 9
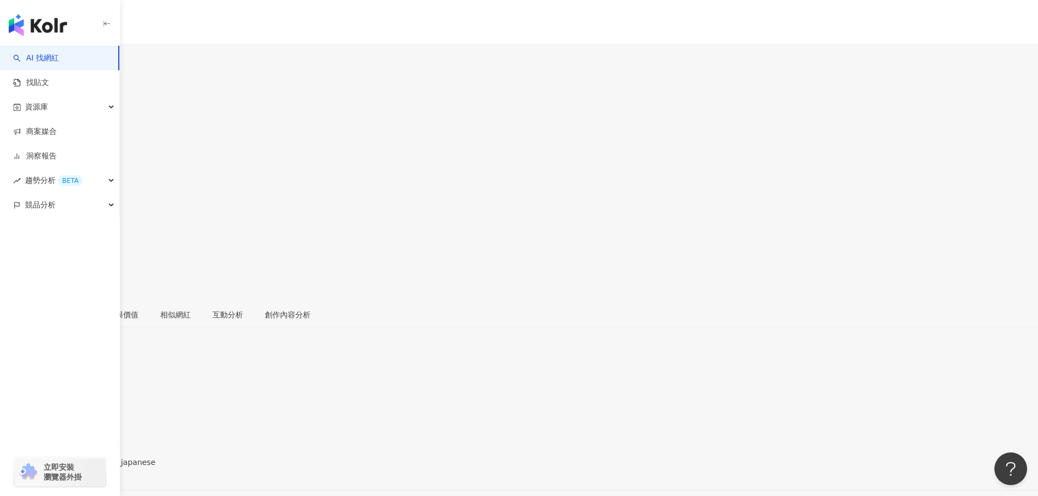
click at [96, 467] on div "https://www.instagram.com/am_i_japanese/" at bounding box center [53, 471] width 85 height 9
click at [96, 476] on div "[URL][DOMAIN_NAME]" at bounding box center [53, 480] width 85 height 9
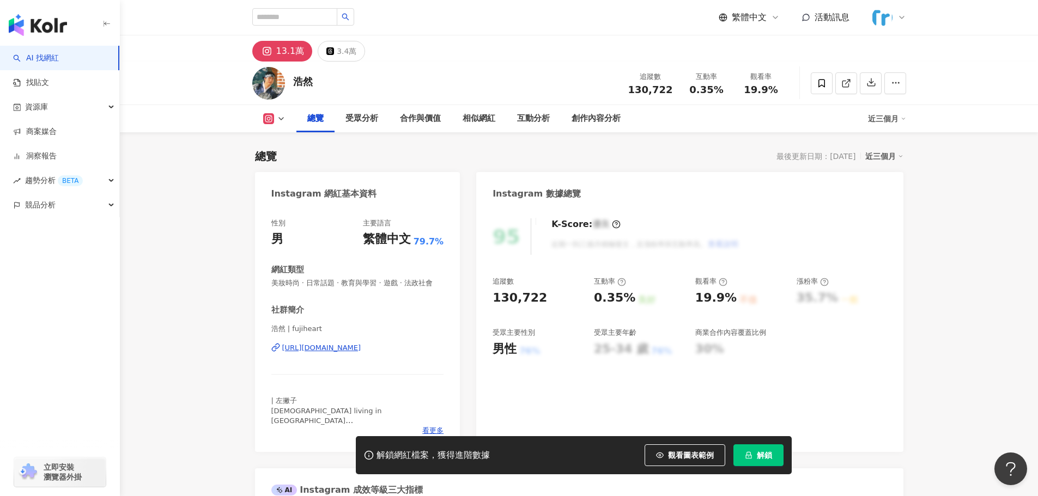
click at [381, 363] on div "浩然 | fujiheart https://www.instagram.com/fujiheart/" at bounding box center [357, 356] width 173 height 64
click at [361, 353] on div "https://www.instagram.com/fujiheart/" at bounding box center [321, 348] width 79 height 10
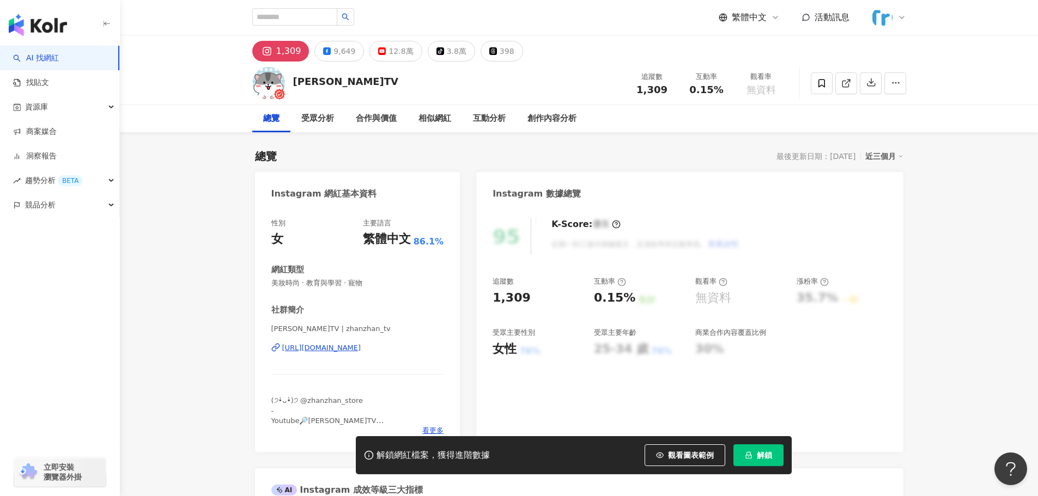
click at [361, 346] on div "https://www.instagram.com/zhanzhan_tv/" at bounding box center [321, 348] width 79 height 10
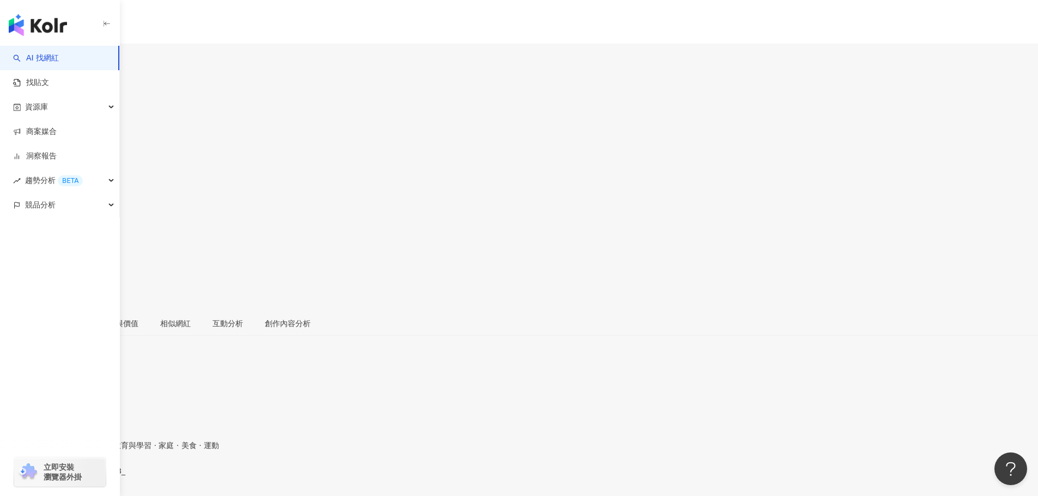
drag, startPoint x: 222, startPoint y: 353, endPoint x: 387, endPoint y: 355, distance: 165.0
click at [96, 476] on div "https://www.instagram.com/_shining1223_/" at bounding box center [53, 480] width 85 height 9
click at [96, 476] on div "https://www.instagram.com/joanna_0413/" at bounding box center [53, 480] width 85 height 9
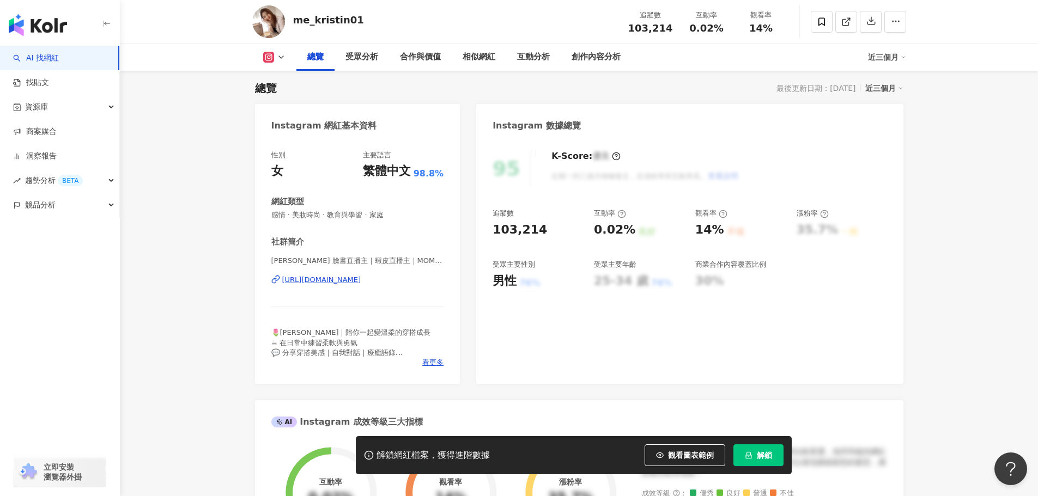
scroll to position [163, 0]
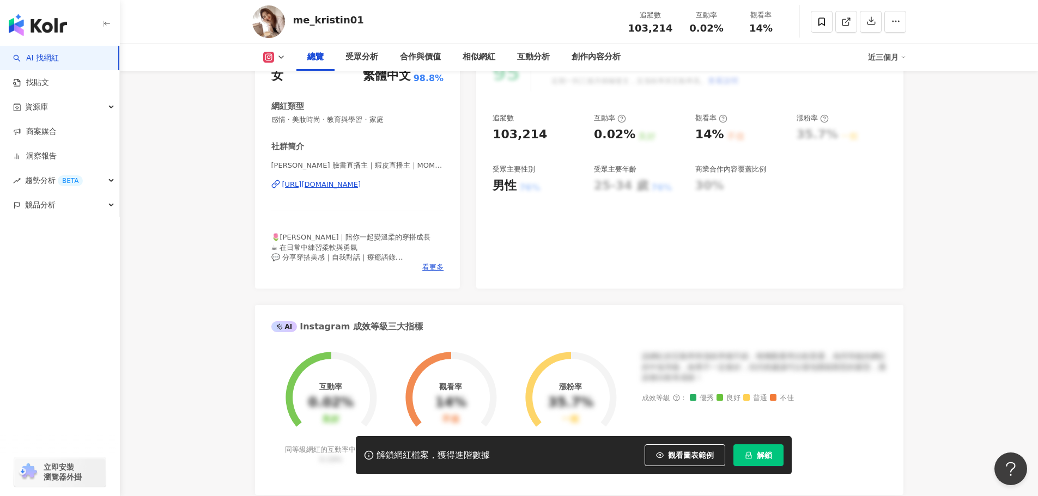
click at [361, 185] on div "https://www.instagram.com/me_kristin01/" at bounding box center [321, 185] width 79 height 10
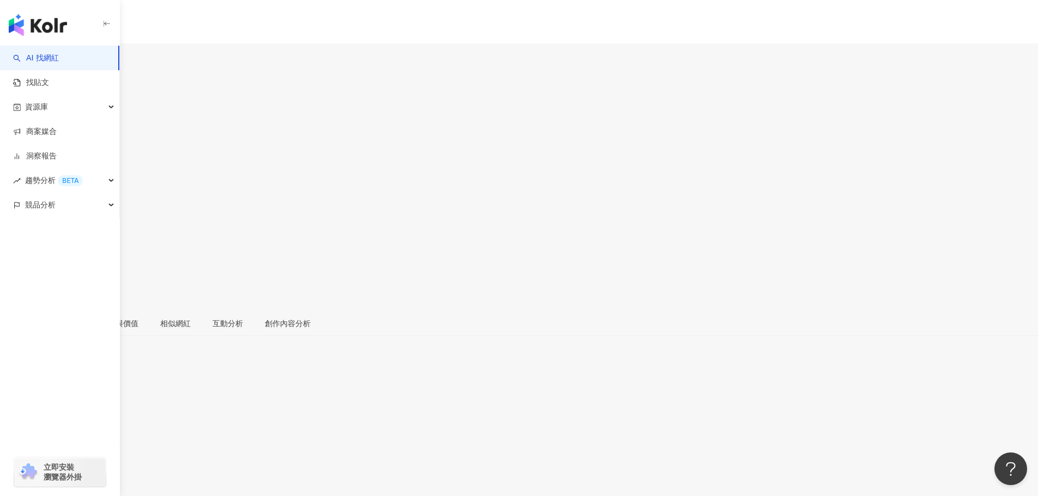
click at [96, 476] on div "https://www.instagram.com/yqbiii/" at bounding box center [53, 480] width 85 height 9
click at [96, 467] on div "https://www.instagram.com/amo_0514/" at bounding box center [53, 471] width 85 height 9
click at [96, 476] on div "https://www.instagram.com/ant88han/" at bounding box center [53, 480] width 85 height 9
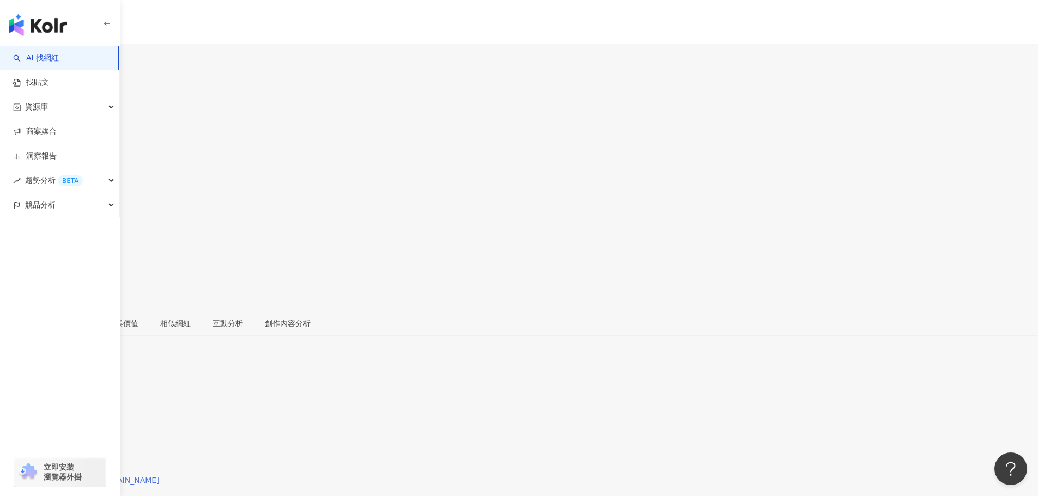
click at [160, 476] on div "[URL][DOMAIN_NAME][DOMAIN_NAME]" at bounding box center [85, 480] width 149 height 9
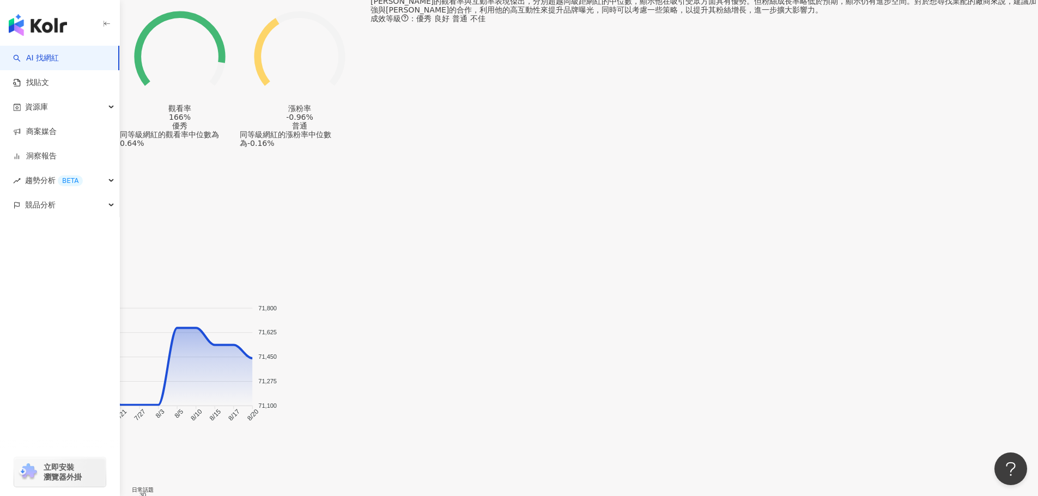
scroll to position [708, 0]
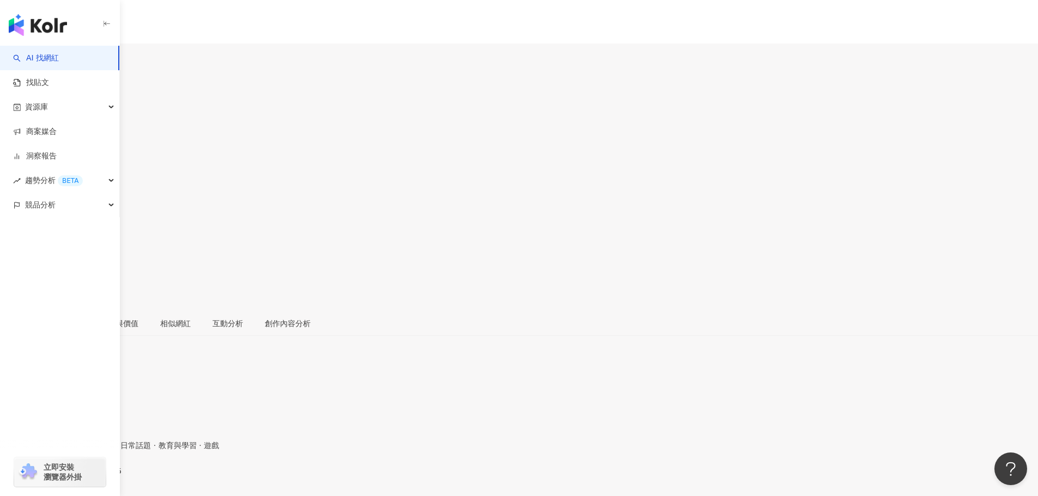
click at [96, 476] on div "https://www.instagram.com/sunglin_0215/" at bounding box center [53, 480] width 85 height 9
click at [96, 476] on div "https://www.instagram.com/benten513347/" at bounding box center [53, 480] width 85 height 9
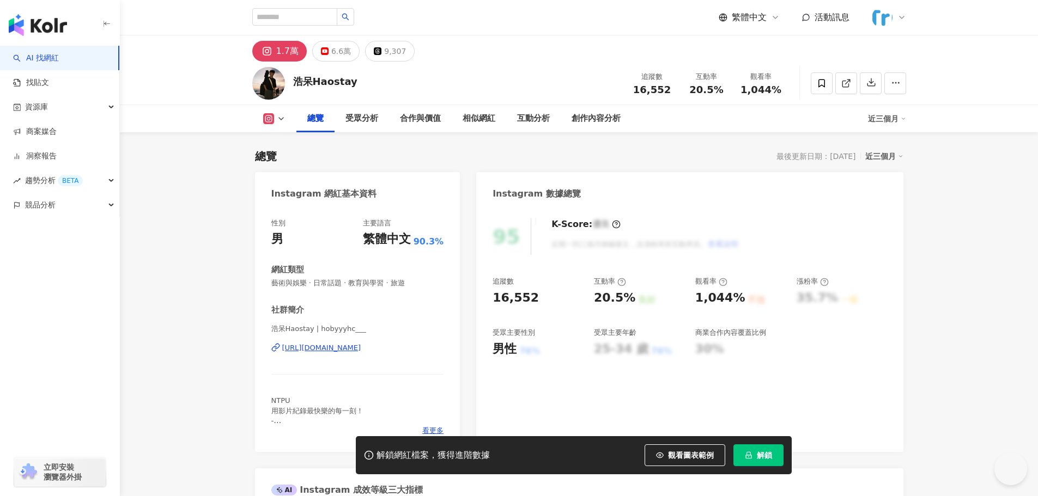
click at [357, 347] on div "https://www.instagram.com/hobyyyhc___/" at bounding box center [321, 348] width 79 height 10
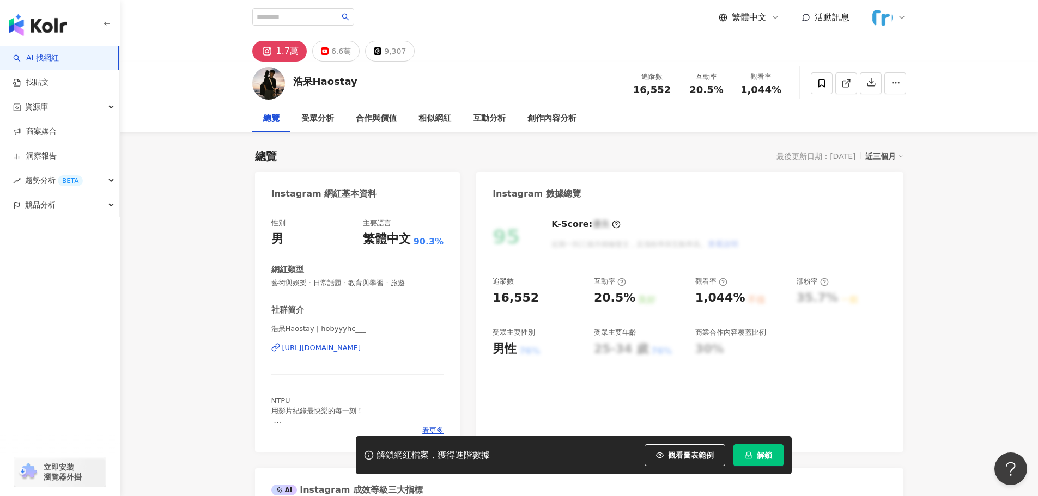
click at [745, 449] on button "解鎖" at bounding box center [758, 455] width 50 height 22
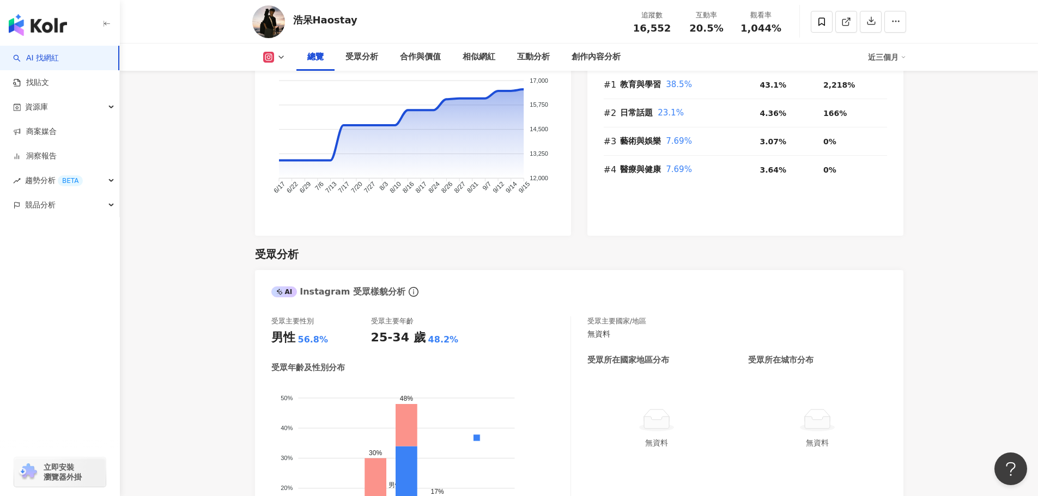
scroll to position [871, 0]
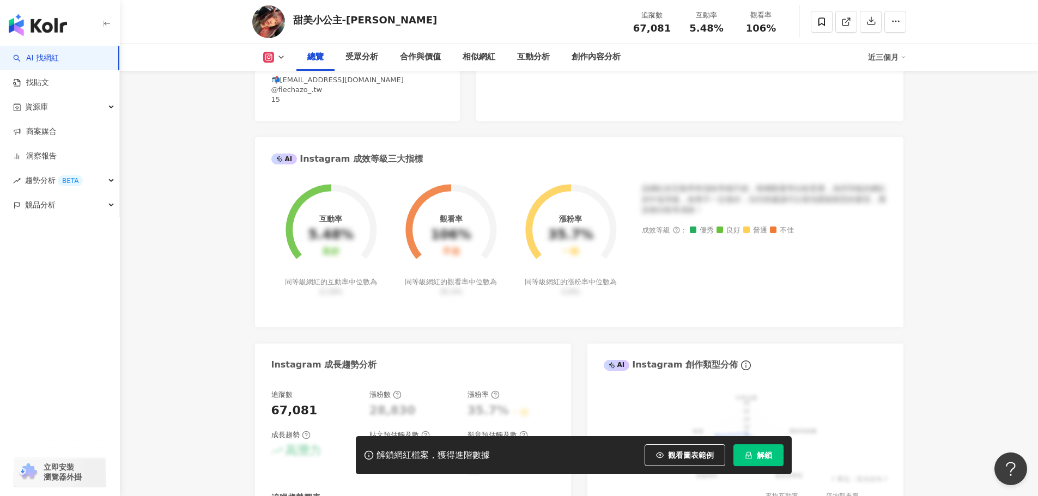
scroll to position [163, 0]
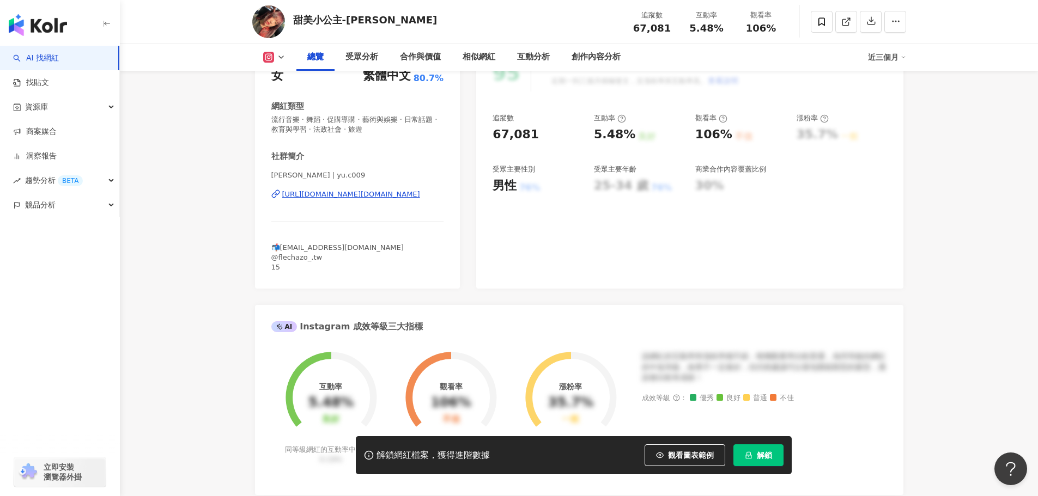
click at [374, 196] on div "[URL][DOMAIN_NAME][DOMAIN_NAME]" at bounding box center [351, 195] width 138 height 10
click at [747, 448] on button "解鎖" at bounding box center [758, 455] width 50 height 22
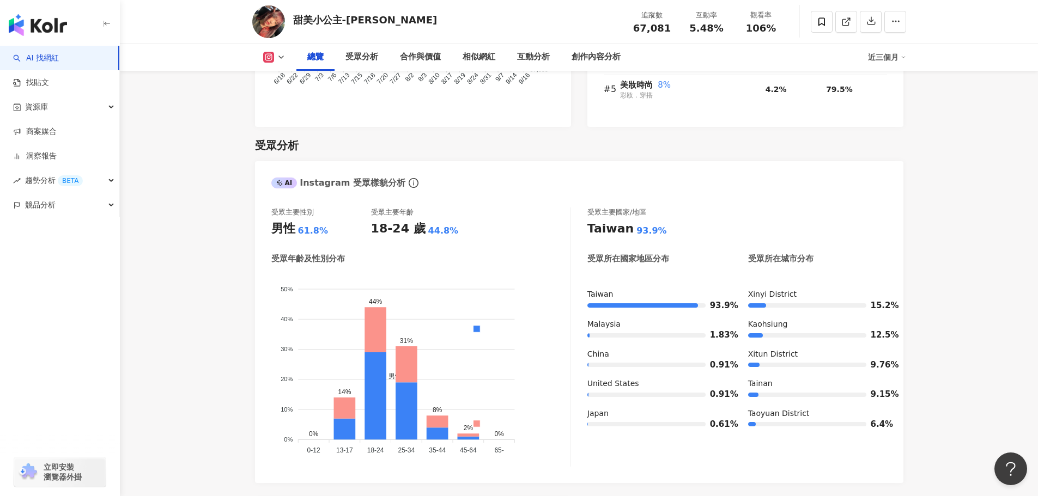
scroll to position [817, 0]
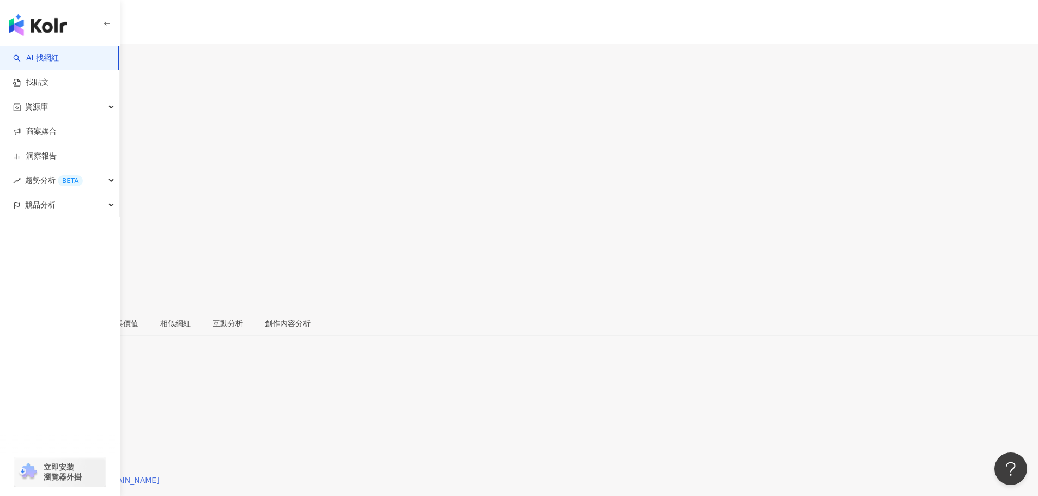
click at [160, 476] on div "https://www.instagram.com/mky_09.o6/" at bounding box center [85, 480] width 149 height 9
